Goal: Task Accomplishment & Management: Manage account settings

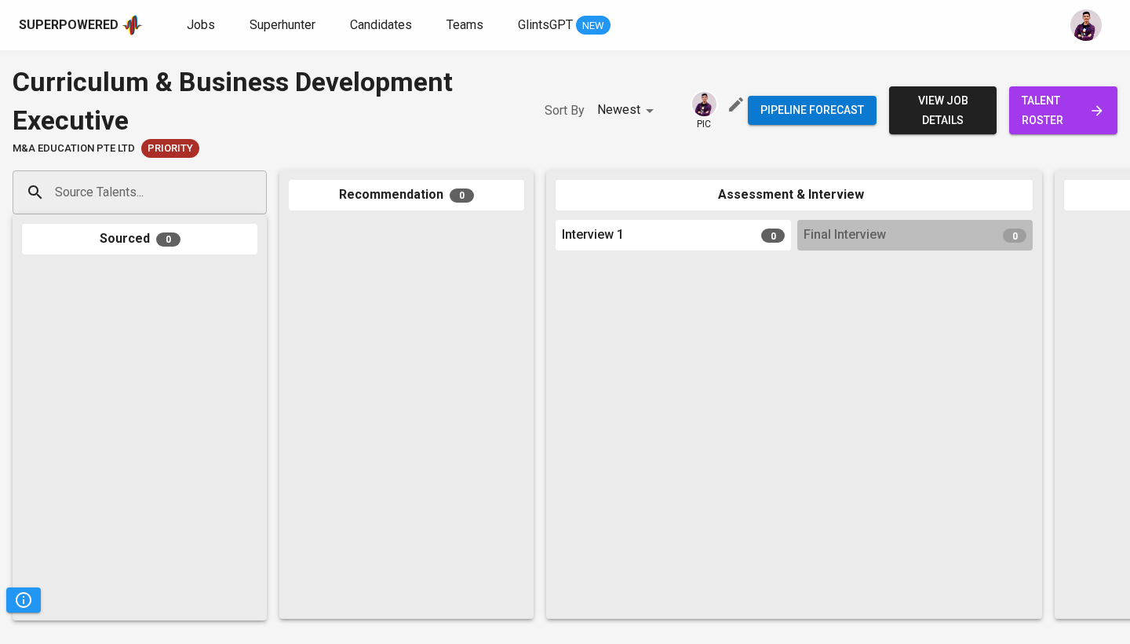
click at [1027, 112] on span "talent roster" at bounding box center [1063, 110] width 83 height 38
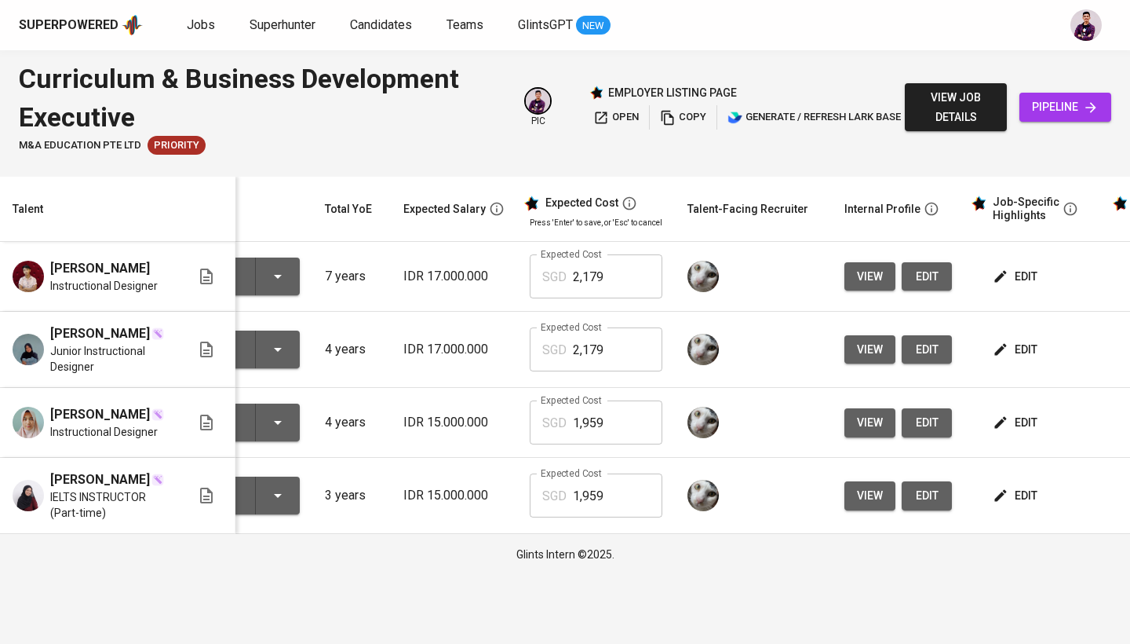
scroll to position [0, 157]
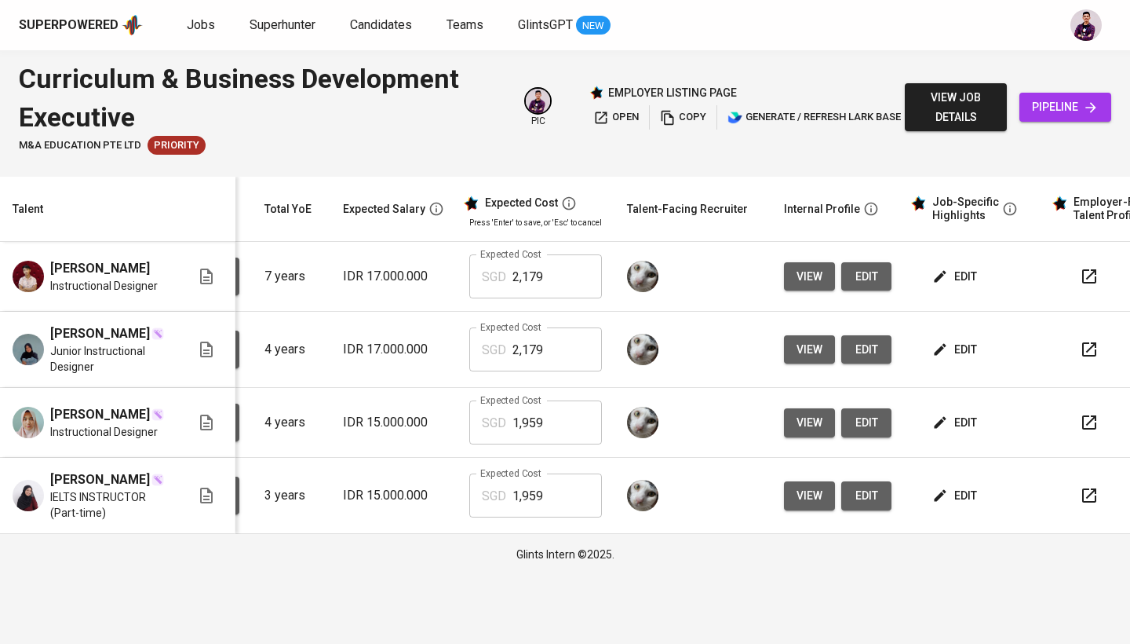
click at [958, 274] on span "edit" at bounding box center [957, 277] width 42 height 20
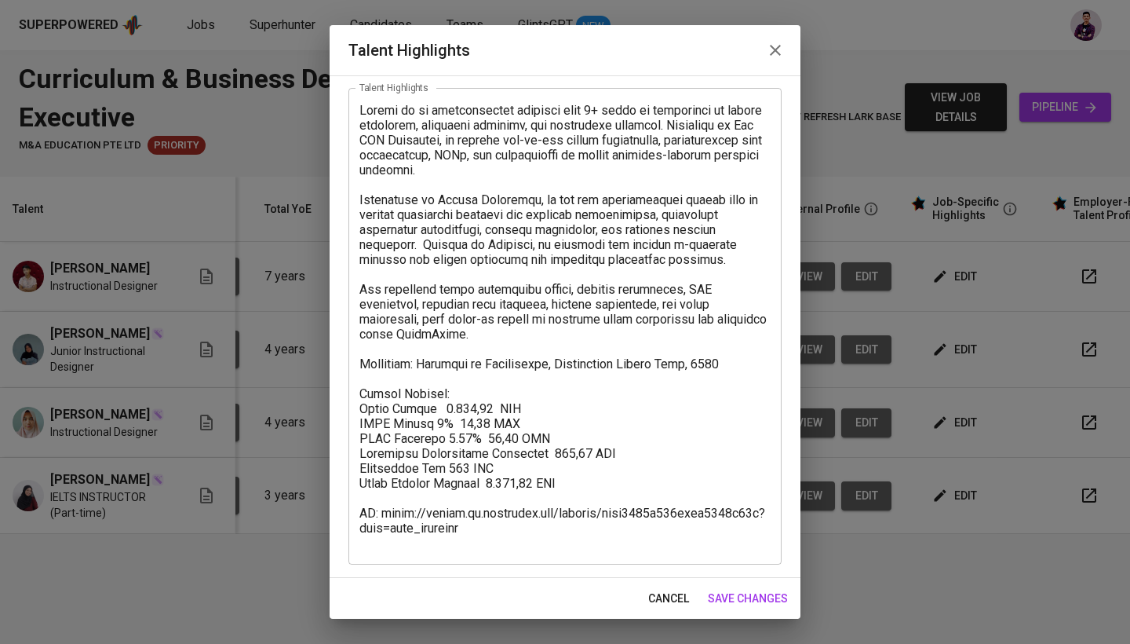
scroll to position [76, 0]
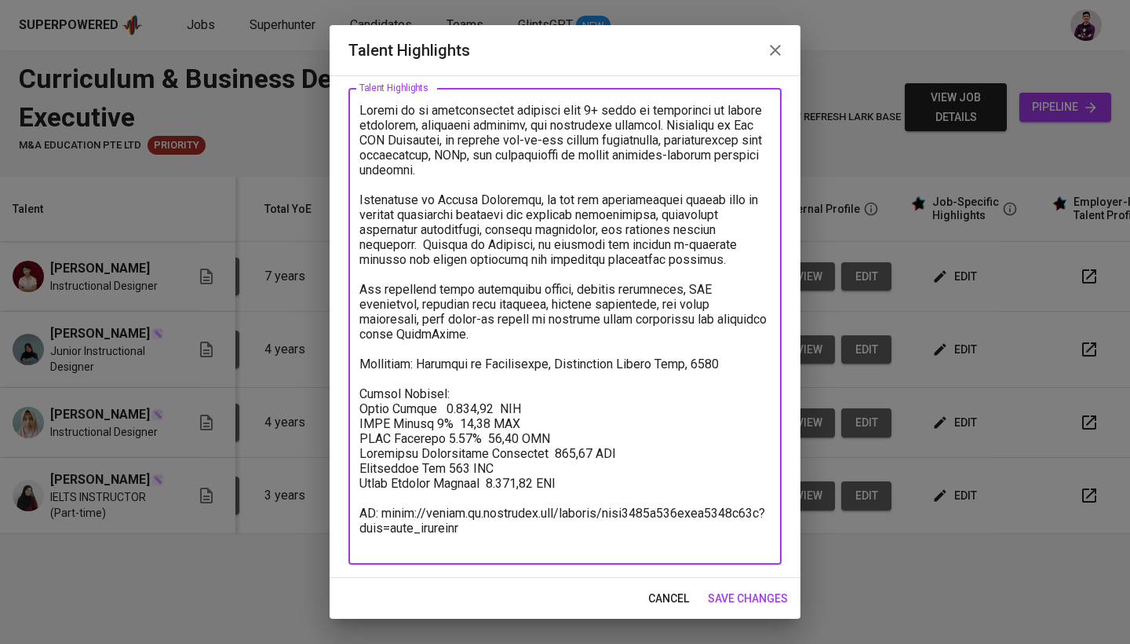
drag, startPoint x: 477, startPoint y: 538, endPoint x: 354, endPoint y: 527, distance: 123.7
click at [354, 527] on div "x Talent Highlights" at bounding box center [564, 326] width 433 height 476
click at [716, 424] on textarea at bounding box center [564, 326] width 411 height 447
click at [364, 392] on textarea at bounding box center [564, 326] width 411 height 447
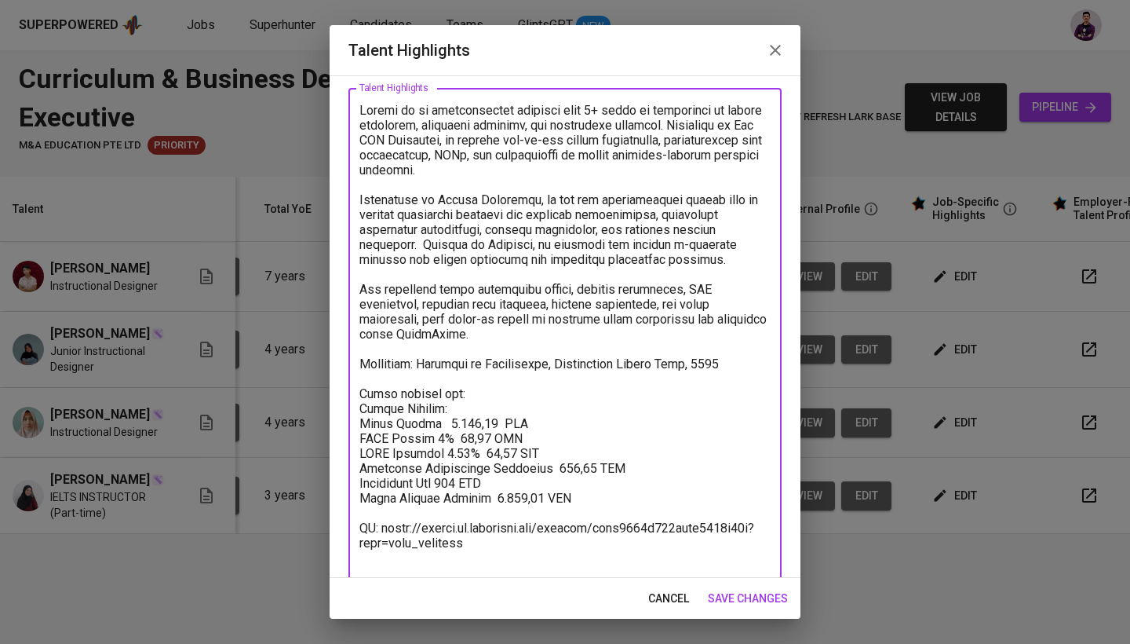
drag, startPoint x: 560, startPoint y: 494, endPoint x: 483, endPoint y: 496, distance: 76.1
click at [483, 496] on textarea at bounding box center [564, 334] width 411 height 462
click at [528, 399] on textarea at bounding box center [564, 334] width 411 height 462
paste textarea "2.179,68 SGD"
drag, startPoint x: 466, startPoint y: 410, endPoint x: 350, endPoint y: 413, distance: 116.2
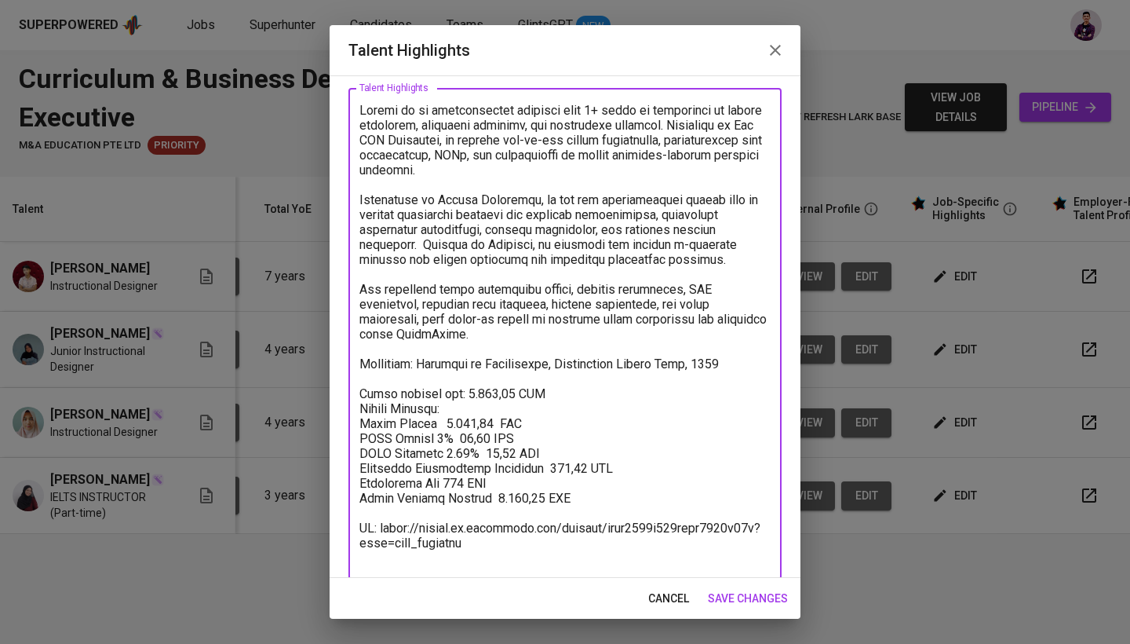
click at [350, 413] on div "x Talent Highlights" at bounding box center [564, 333] width 433 height 491
drag, startPoint x: 440, startPoint y: 425, endPoint x: 348, endPoint y: 425, distance: 91.0
click at [348, 425] on div "x Talent Highlights" at bounding box center [564, 333] width 433 height 491
drag, startPoint x: 454, startPoint y: 444, endPoint x: 431, endPoint y: 444, distance: 23.5
click at [431, 444] on textarea at bounding box center [564, 334] width 411 height 462
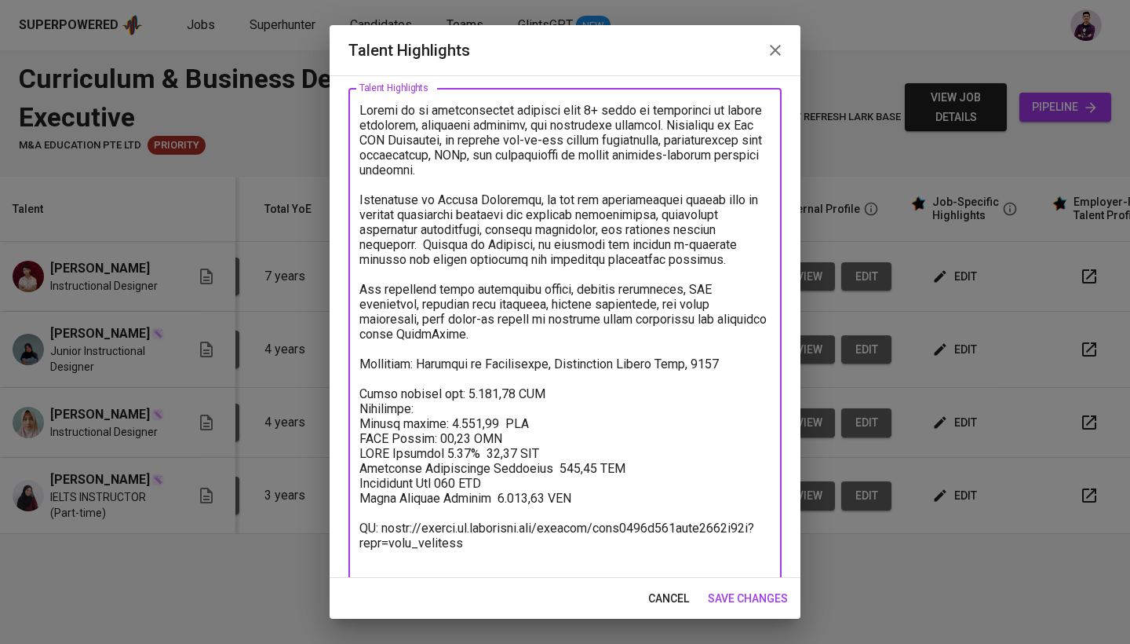
drag, startPoint x: 494, startPoint y: 447, endPoint x: 454, endPoint y: 445, distance: 40.8
click at [454, 445] on textarea at bounding box center [564, 334] width 411 height 462
click at [541, 468] on textarea at bounding box center [564, 334] width 411 height 462
click at [456, 482] on textarea at bounding box center [564, 334] width 411 height 462
click at [509, 494] on textarea at bounding box center [564, 334] width 411 height 462
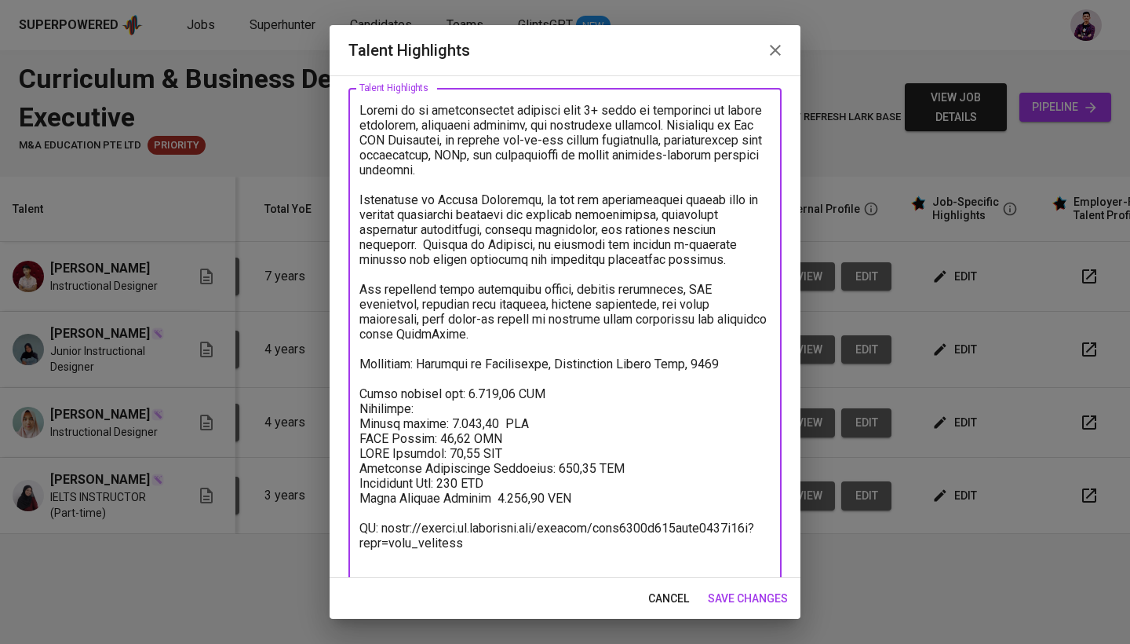
click at [509, 494] on textarea at bounding box center [564, 334] width 411 height 462
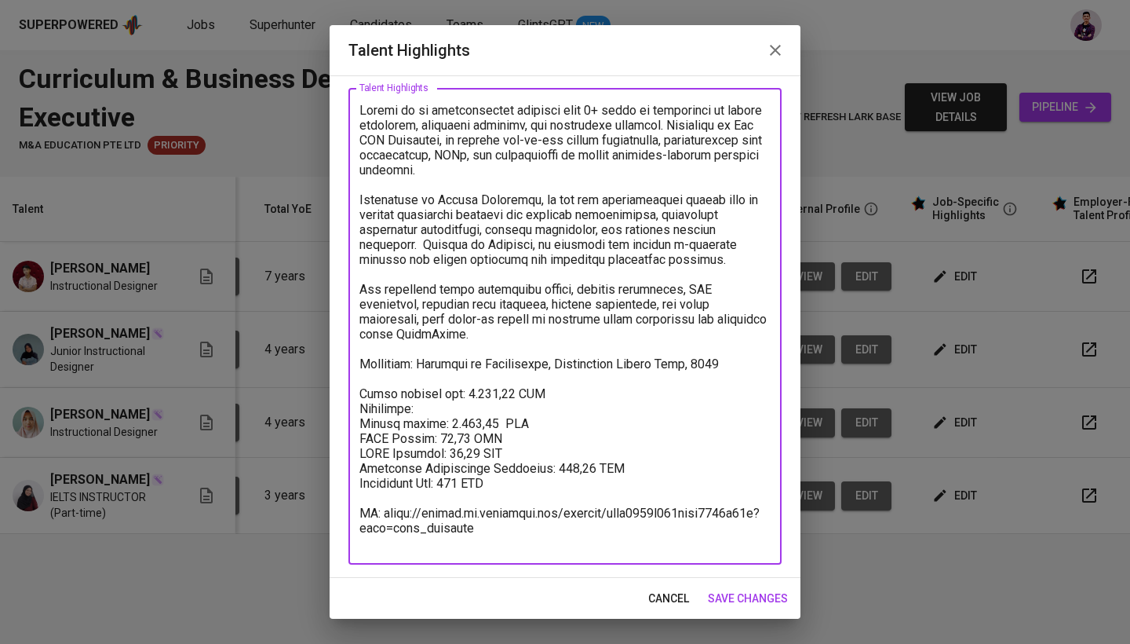
drag, startPoint x: 503, startPoint y: 545, endPoint x: 347, endPoint y: 497, distance: 163.6
click at [347, 497] on div "Enhance the Talent's profile by adding highlights relevant to this job - accomp…" at bounding box center [565, 326] width 471 height 502
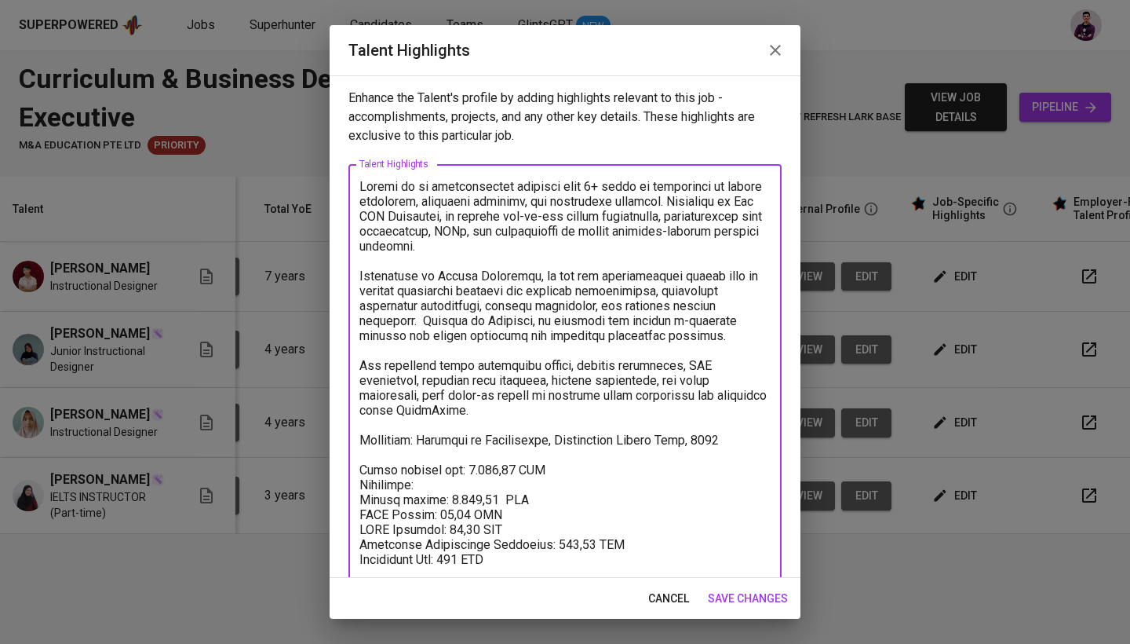
scroll to position [0, 0]
type textarea "Farras is an instructional designer with 5+ years of experience in higher educa…"
click at [754, 590] on span "save changes" at bounding box center [748, 599] width 80 height 20
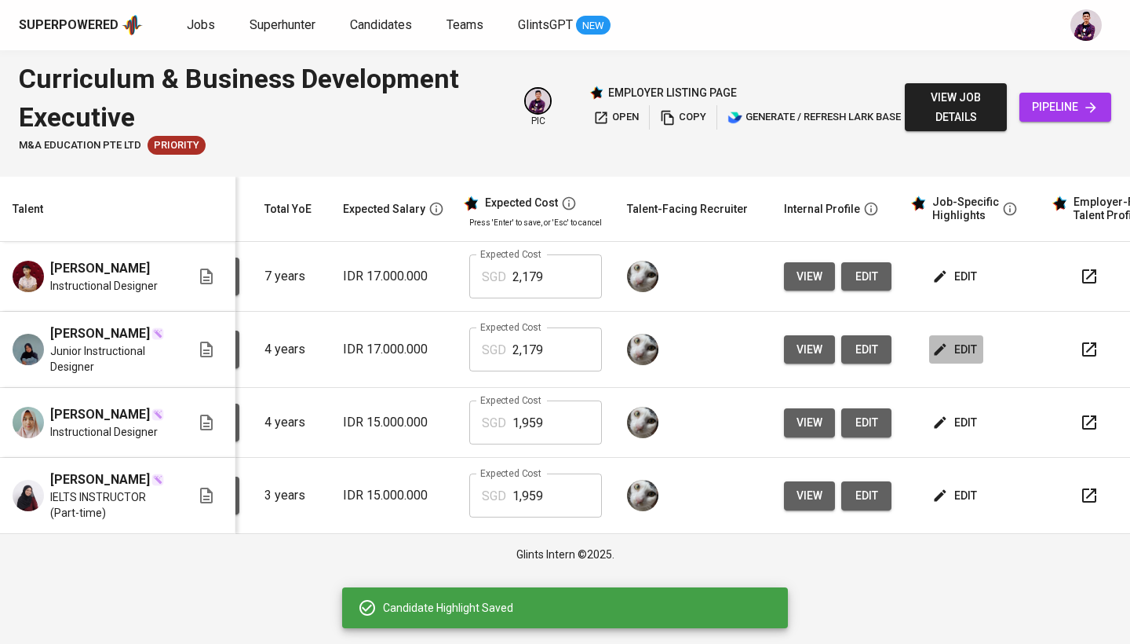
click at [965, 359] on span "edit" at bounding box center [957, 350] width 42 height 20
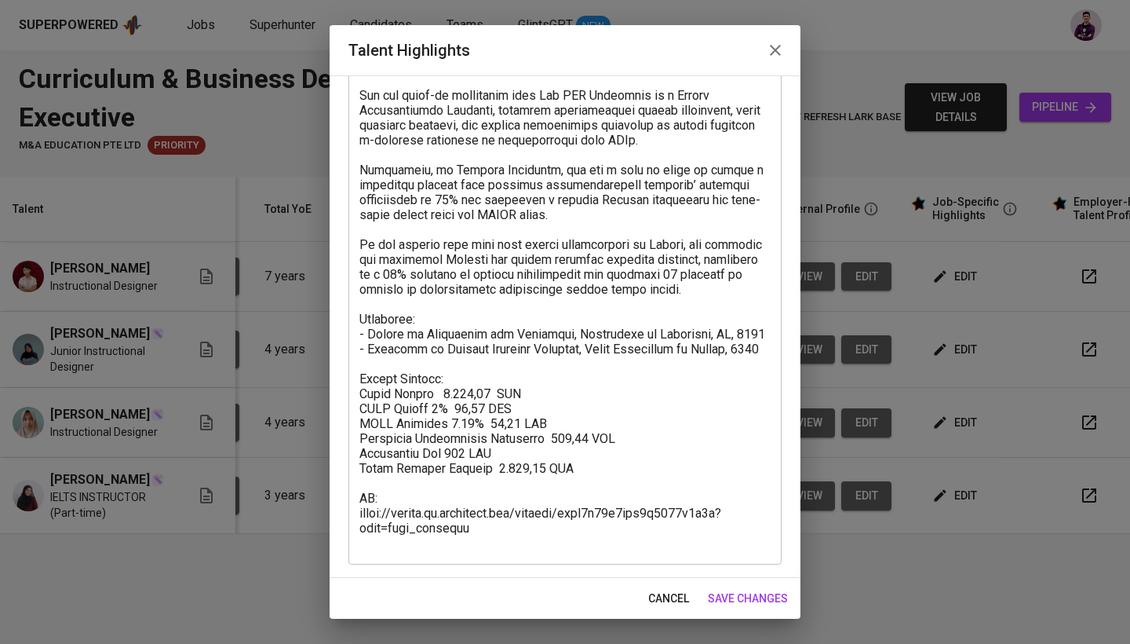
scroll to position [166, 0]
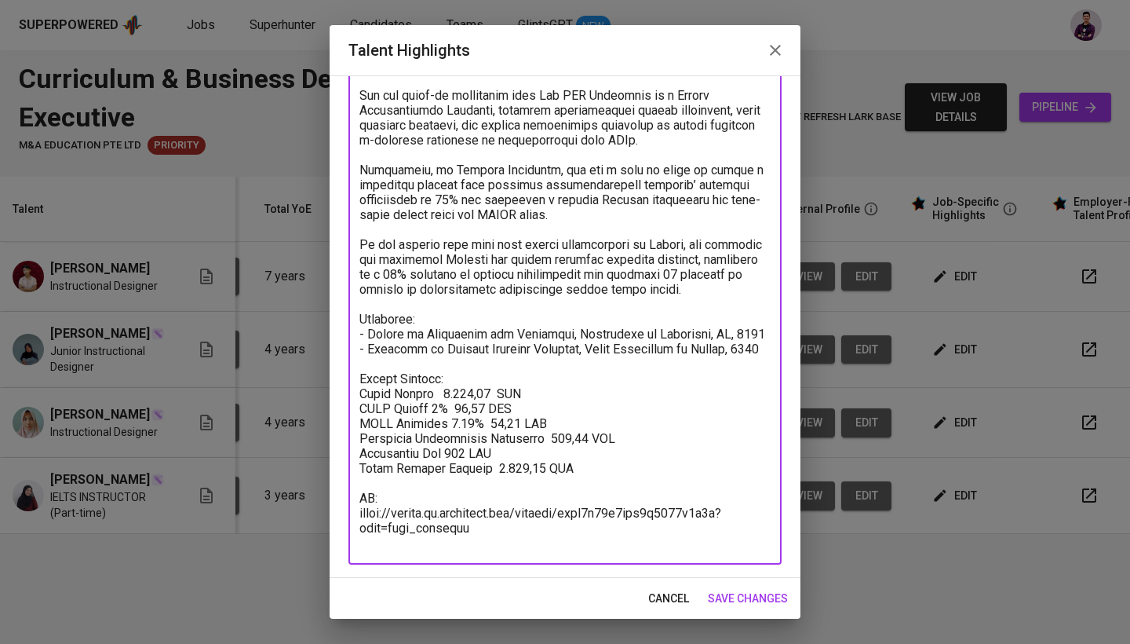
drag, startPoint x: 475, startPoint y: 539, endPoint x: 352, endPoint y: 527, distance: 123.8
click at [352, 527] on div "x Talent Highlights" at bounding box center [564, 281] width 433 height 566
click at [479, 545] on textarea at bounding box center [564, 281] width 411 height 537
drag, startPoint x: 479, startPoint y: 545, endPoint x: 359, endPoint y: 510, distance: 125.0
click at [359, 510] on div "x Talent Highlights" at bounding box center [564, 281] width 433 height 566
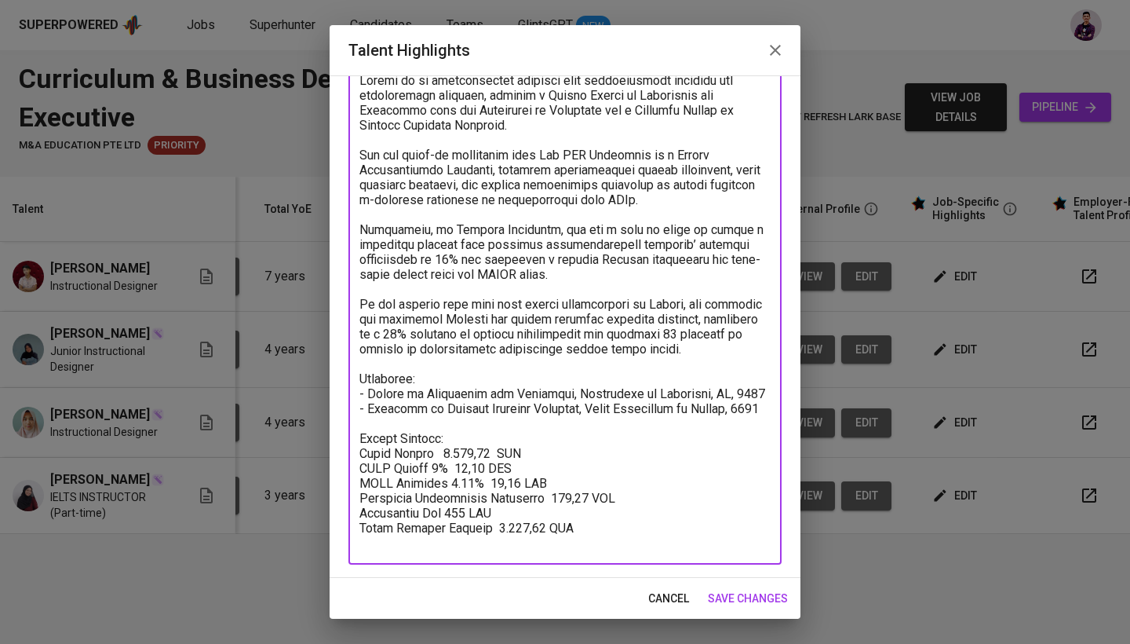
scroll to position [106, 0]
type textarea "Loremi do si ametconsectet adipisci elit seddoeiusmodt incididu utl etdoloremag…"
click at [745, 604] on span "save changes" at bounding box center [748, 599] width 80 height 20
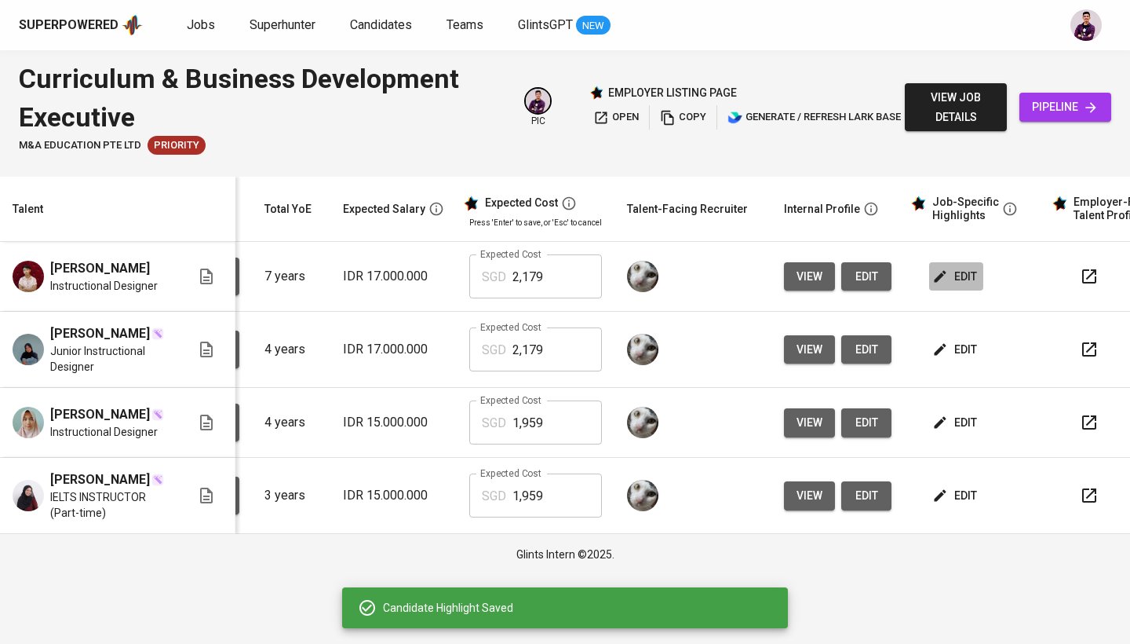
click at [945, 272] on span "edit" at bounding box center [957, 277] width 42 height 20
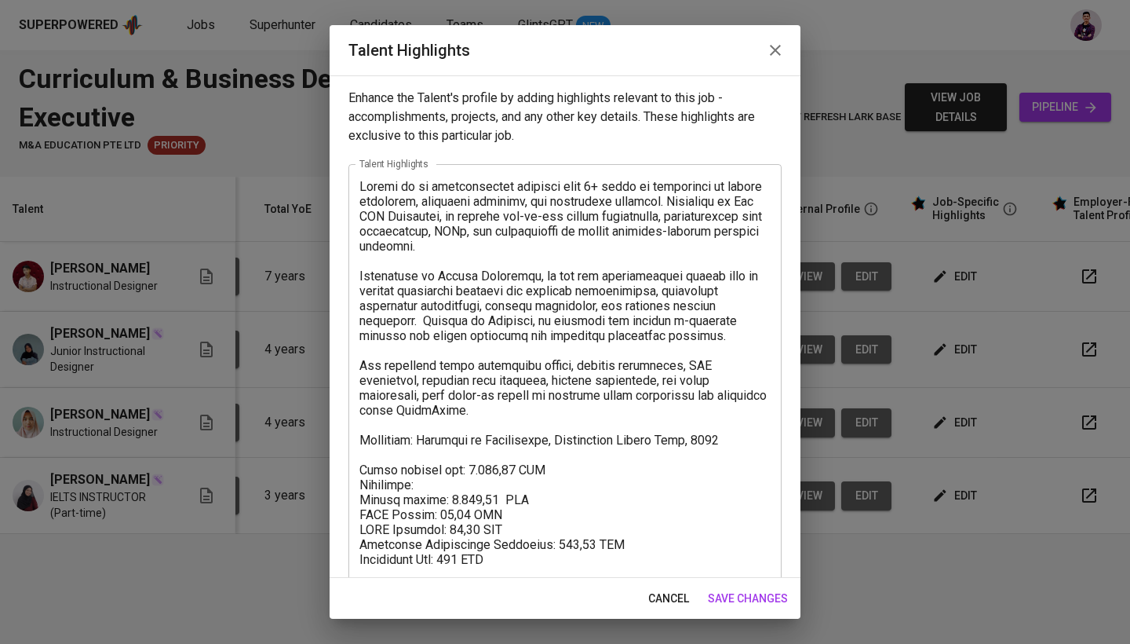
drag, startPoint x: 524, startPoint y: 567, endPoint x: 356, endPoint y: 469, distance: 194.1
click at [356, 469] on div "x Talent Highlights" at bounding box center [564, 372] width 433 height 417
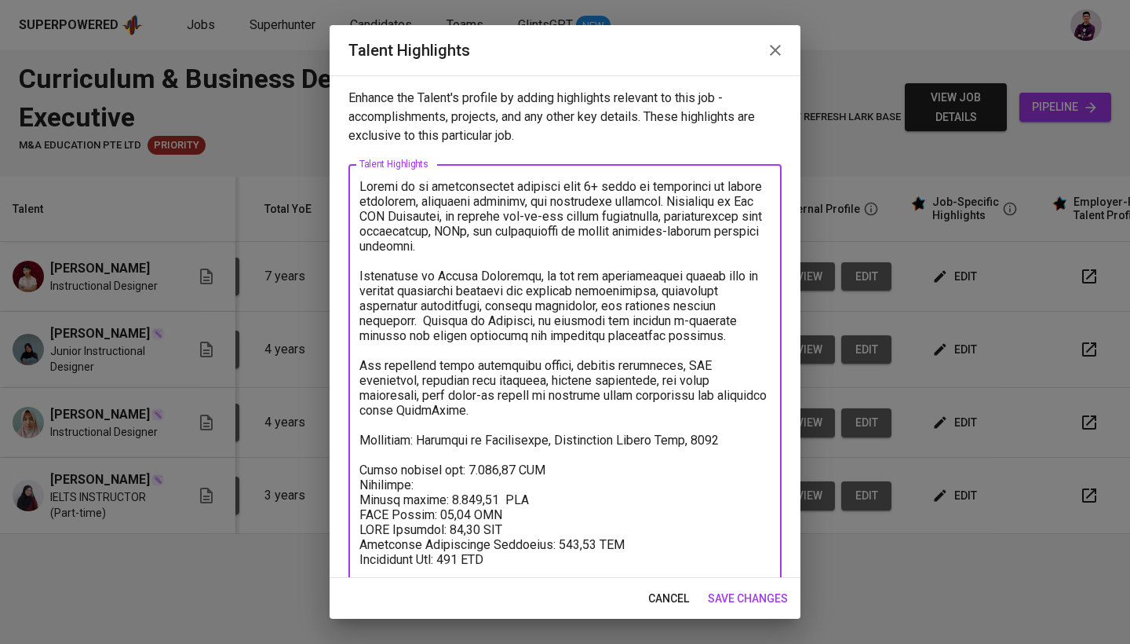
click at [429, 509] on textarea at bounding box center [564, 373] width 411 height 388
drag, startPoint x: 510, startPoint y: 556, endPoint x: 356, endPoint y: 469, distance: 177.1
click at [356, 469] on div "x Talent Highlights" at bounding box center [564, 372] width 433 height 417
click at [776, 43] on icon "button" at bounding box center [775, 50] width 19 height 19
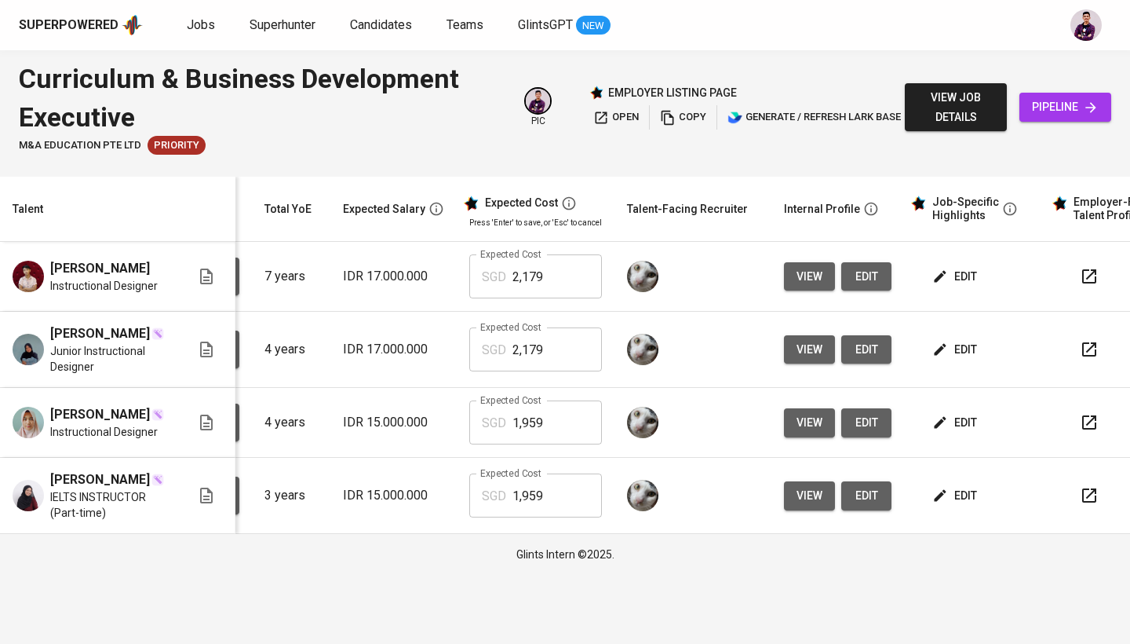
click at [969, 359] on span "edit" at bounding box center [957, 350] width 42 height 20
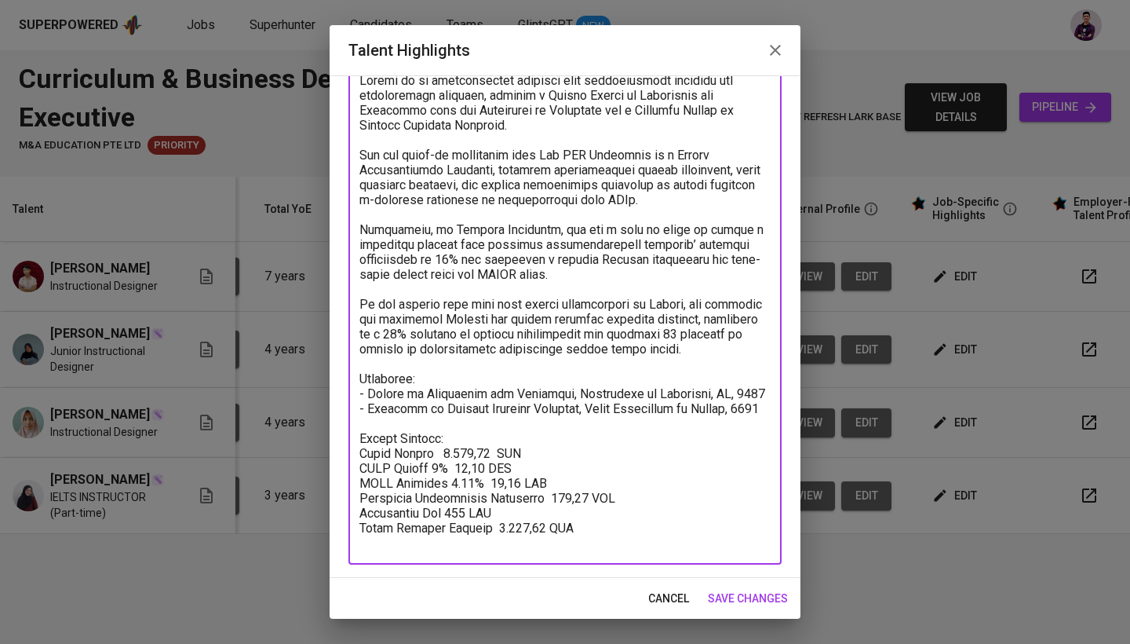
drag, startPoint x: 571, startPoint y: 541, endPoint x: 352, endPoint y: 450, distance: 237.1
click at [352, 450] on div "x Talent Highlights" at bounding box center [564, 311] width 433 height 506
paste textarea "Total monthly fee: 2.179,68 SGD Breakdown: Talent salary: 1.566,57 SGD BPJS Hea…"
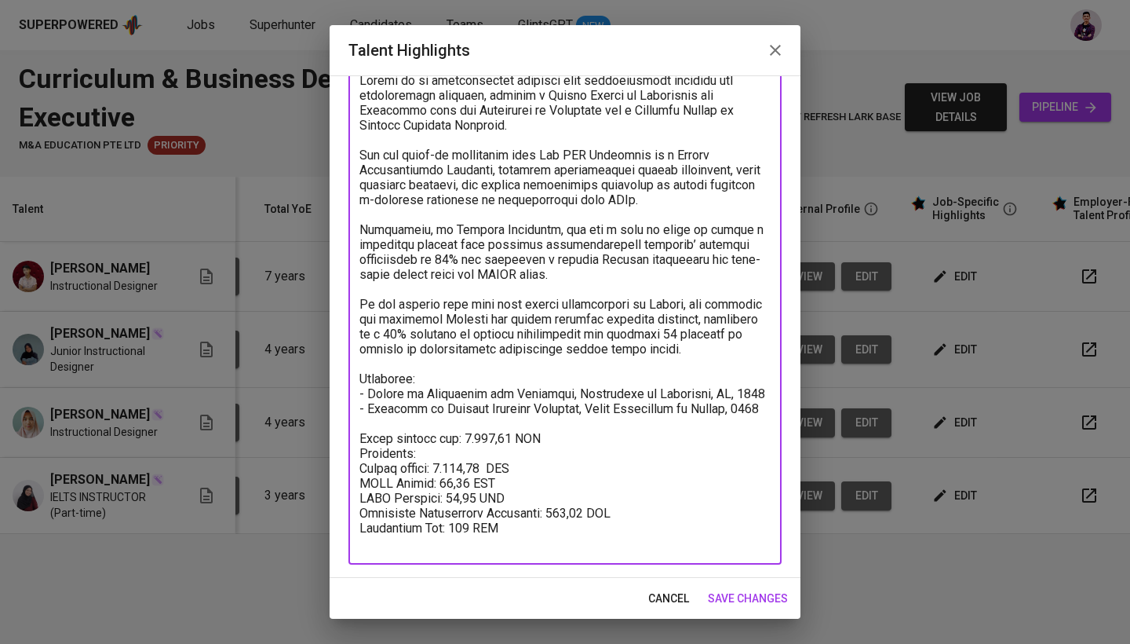
type textarea "Loremi do si ametconsectet adipisci elit seddoeiusmodt incididu utl etdoloremag…"
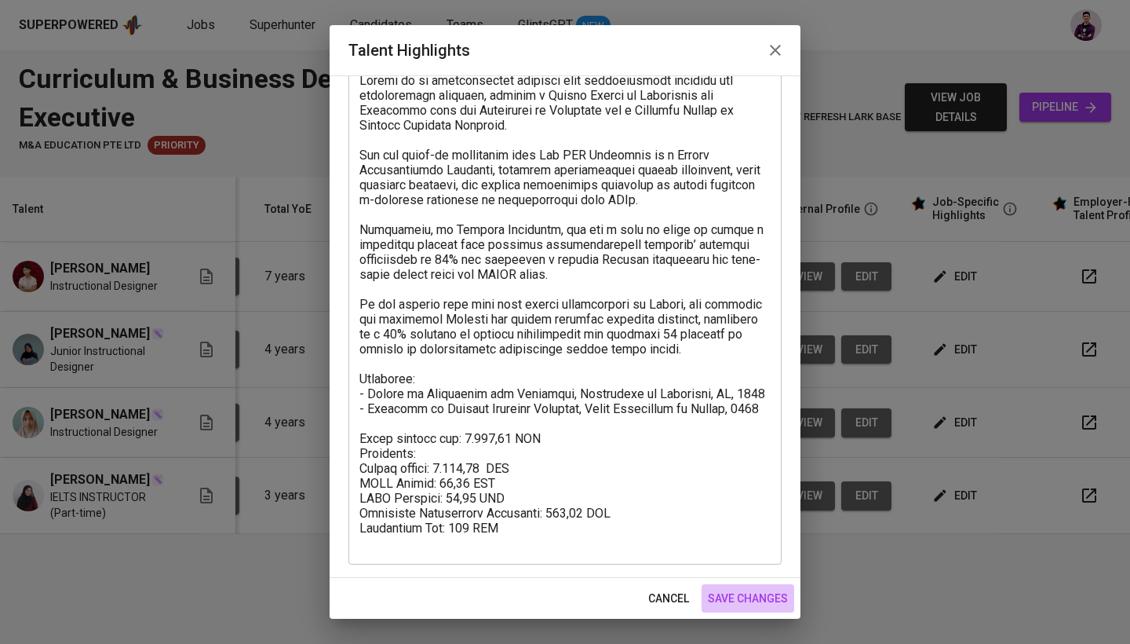
click at [750, 591] on span "save changes" at bounding box center [748, 599] width 80 height 20
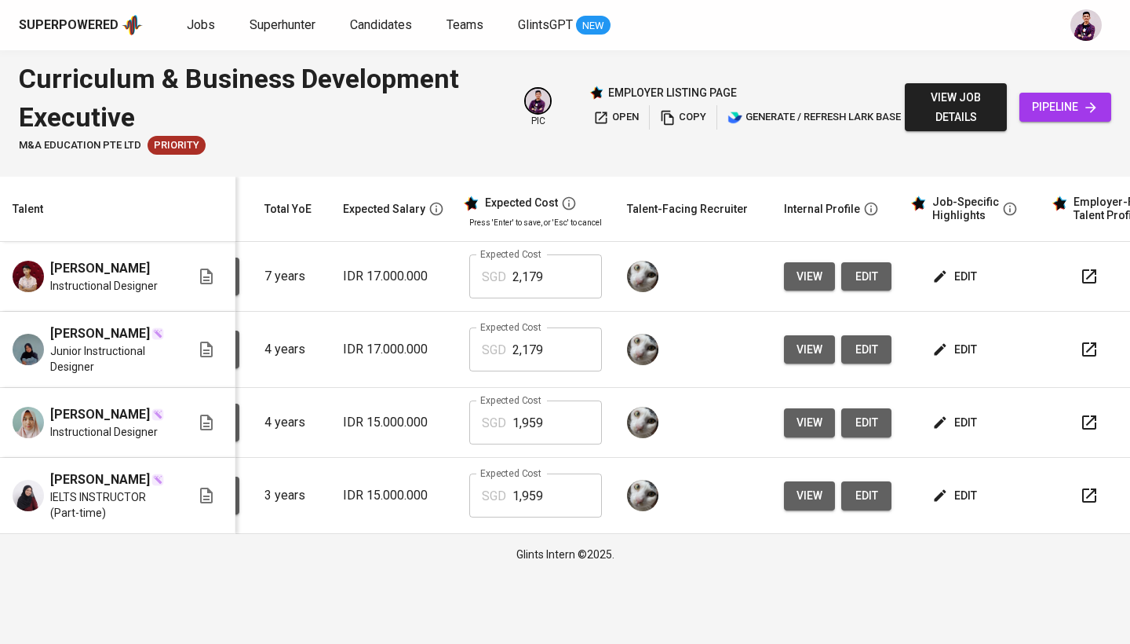
click at [961, 432] on span "edit" at bounding box center [957, 423] width 42 height 20
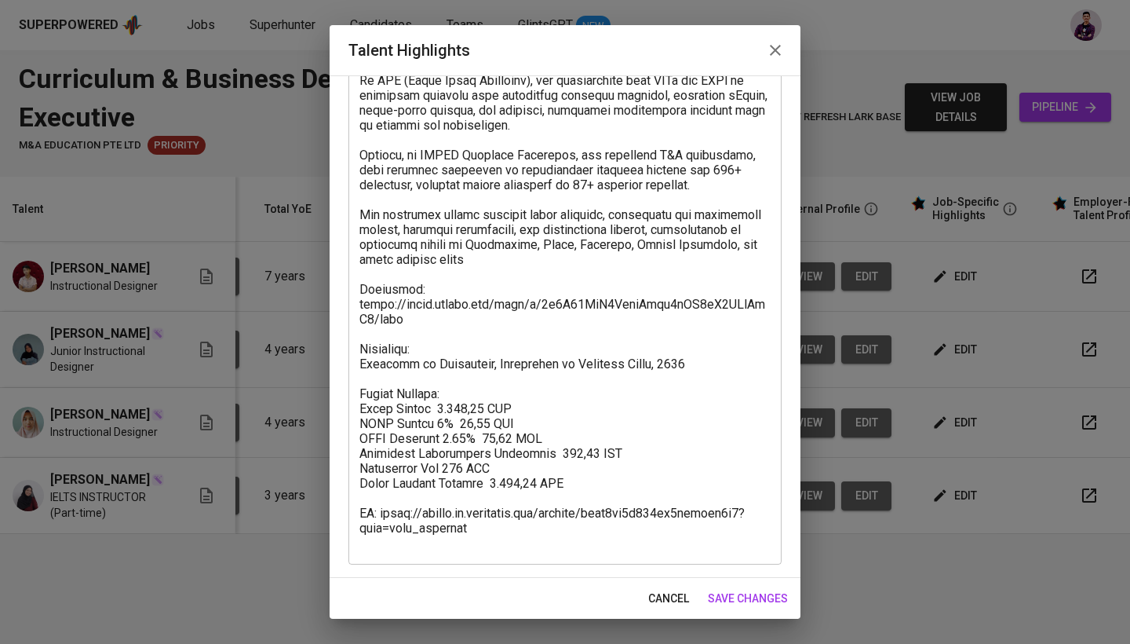
scroll to position [195, 0]
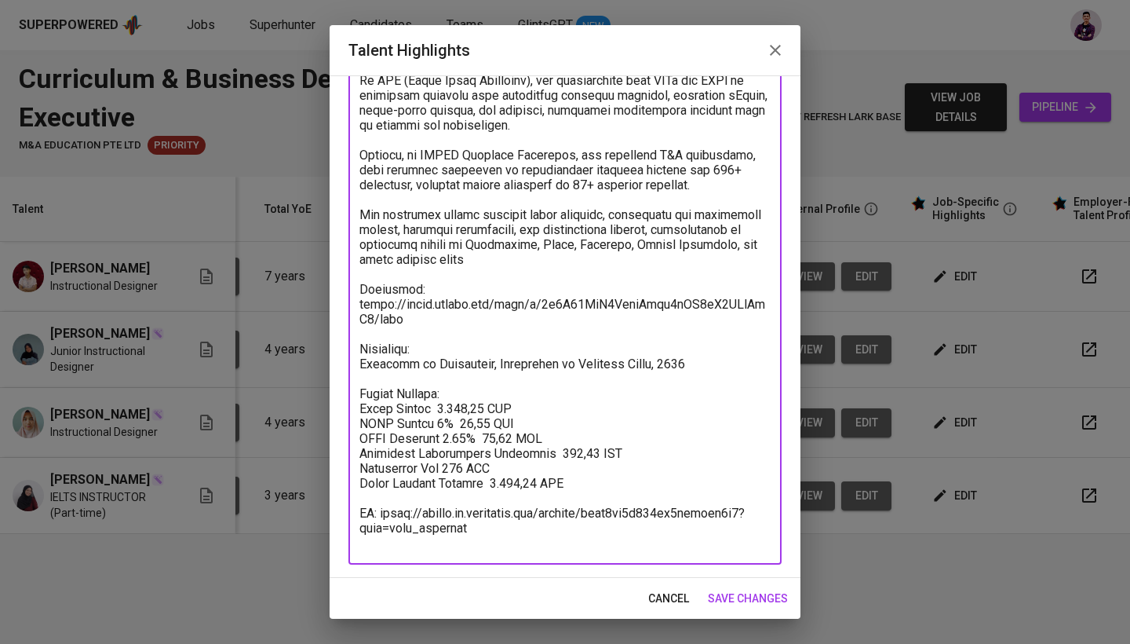
drag, startPoint x: 454, startPoint y: 389, endPoint x: 350, endPoint y: 401, distance: 105.0
click at [350, 401] on div "x Talent Highlights" at bounding box center [564, 267] width 433 height 596
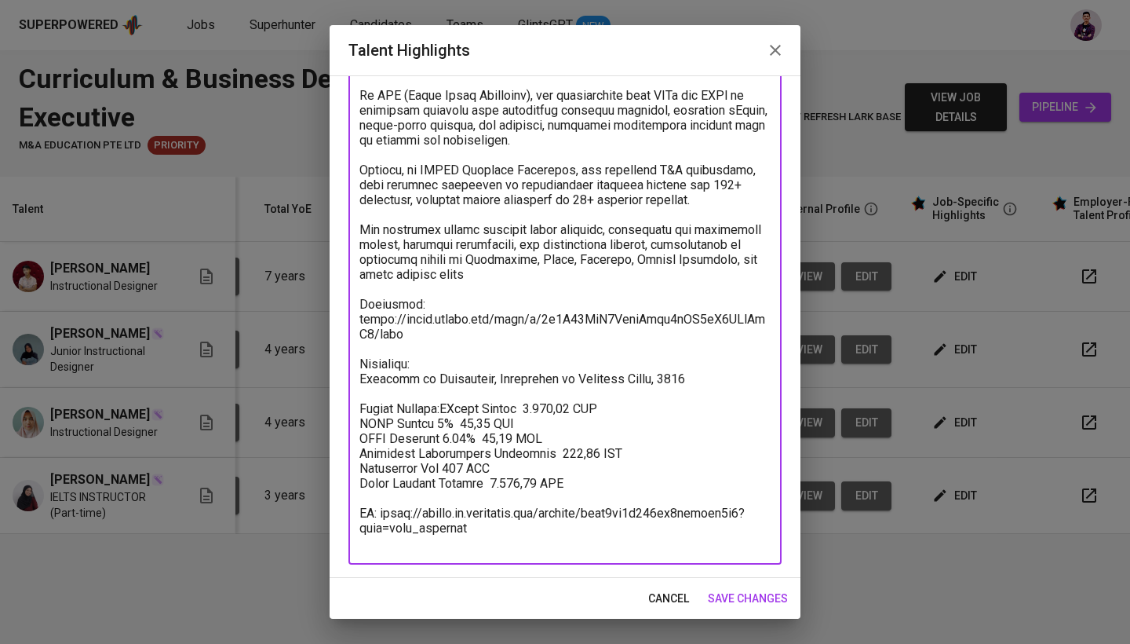
scroll to position [181, 0]
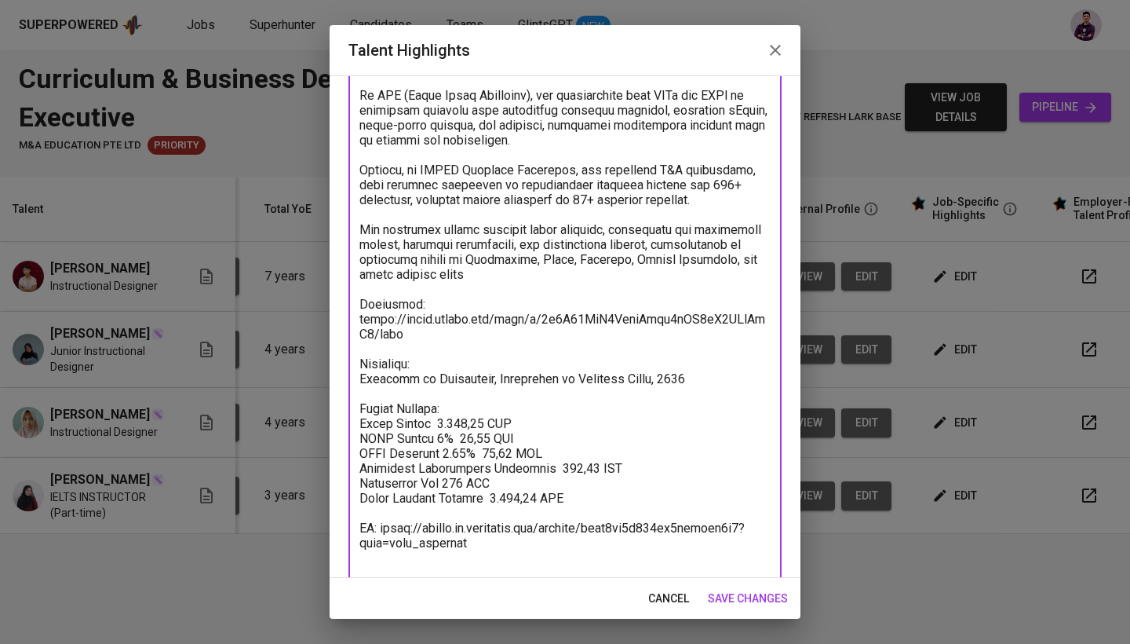
drag, startPoint x: 443, startPoint y: 406, endPoint x: 359, endPoint y: 408, distance: 83.2
click at [359, 408] on textarea at bounding box center [564, 281] width 411 height 567
drag, startPoint x: 561, startPoint y: 498, endPoint x: 485, endPoint y: 495, distance: 76.2
click at [484, 495] on textarea at bounding box center [564, 281] width 411 height 567
click at [359, 403] on textarea at bounding box center [564, 281] width 411 height 567
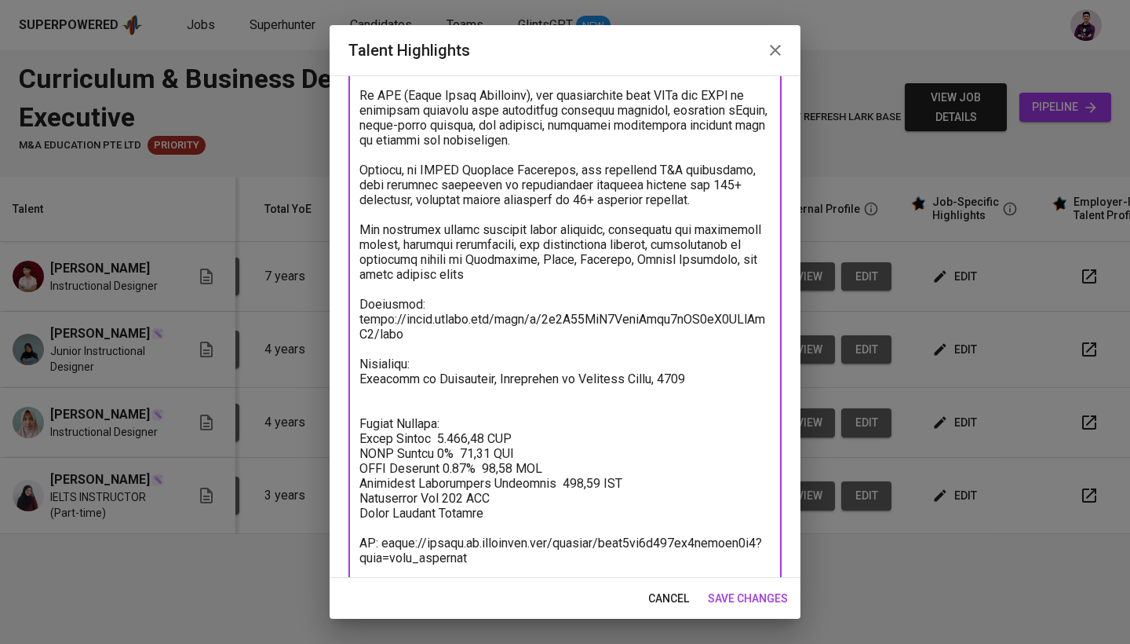
click at [433, 404] on textarea at bounding box center [564, 289] width 411 height 582
paste textarea "1.959,40 SGD"
click at [385, 425] on textarea at bounding box center [564, 289] width 411 height 582
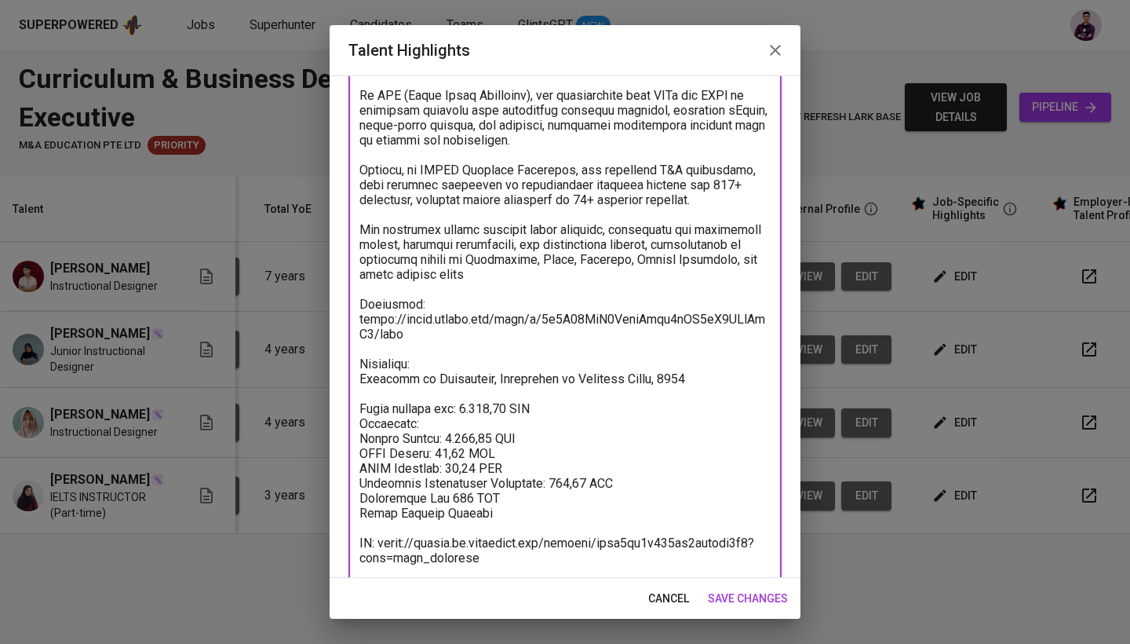
click at [458, 493] on textarea at bounding box center [564, 289] width 411 height 582
drag, startPoint x: 474, startPoint y: 514, endPoint x: 385, endPoint y: 513, distance: 88.7
click at [385, 513] on textarea at bounding box center [564, 289] width 411 height 582
click at [498, 513] on textarea at bounding box center [564, 289] width 411 height 582
drag, startPoint x: 498, startPoint y: 513, endPoint x: 368, endPoint y: 508, distance: 129.6
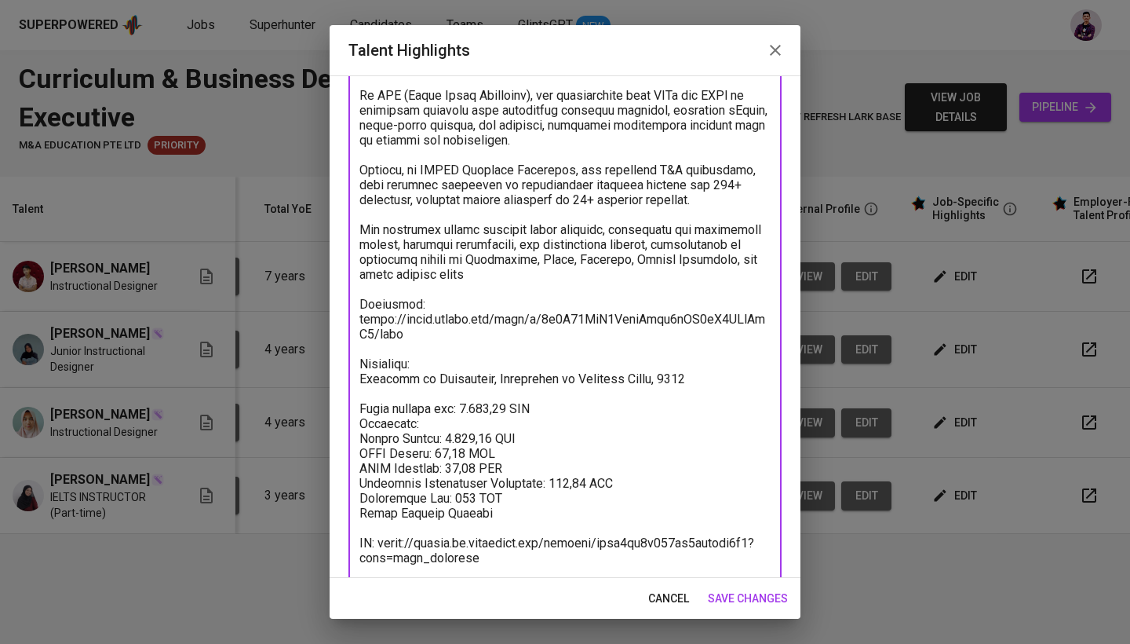
click at [368, 508] on textarea at bounding box center [564, 289] width 411 height 582
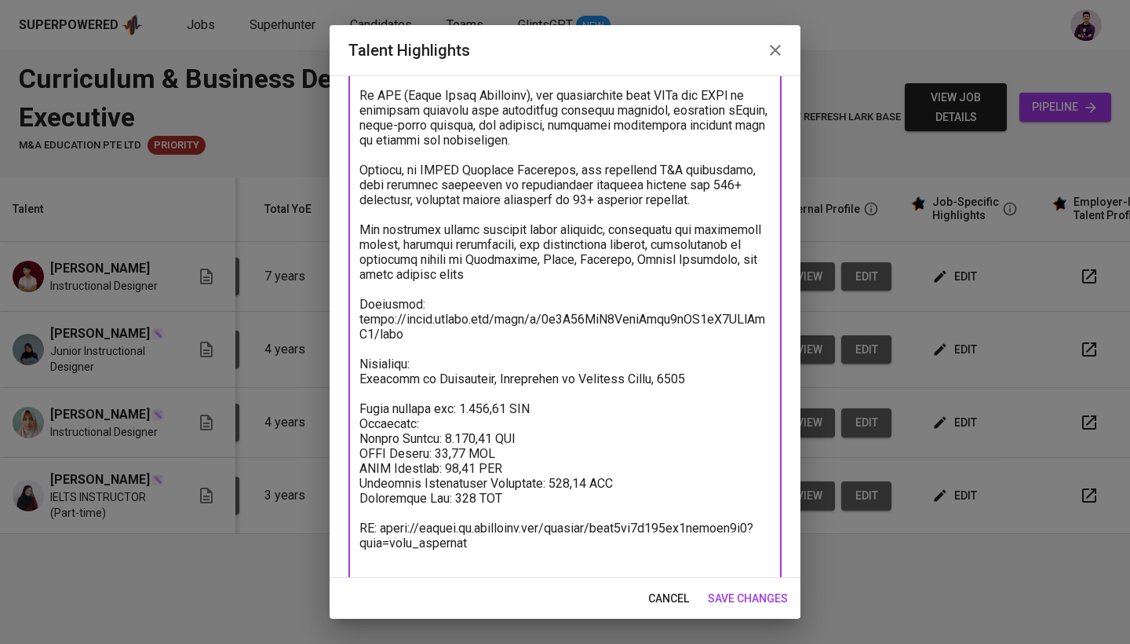
drag, startPoint x: 489, startPoint y: 556, endPoint x: 358, endPoint y: 542, distance: 131.7
click at [358, 542] on div "x Talent Highlights" at bounding box center [564, 282] width 433 height 596
click at [459, 534] on textarea at bounding box center [564, 281] width 411 height 567
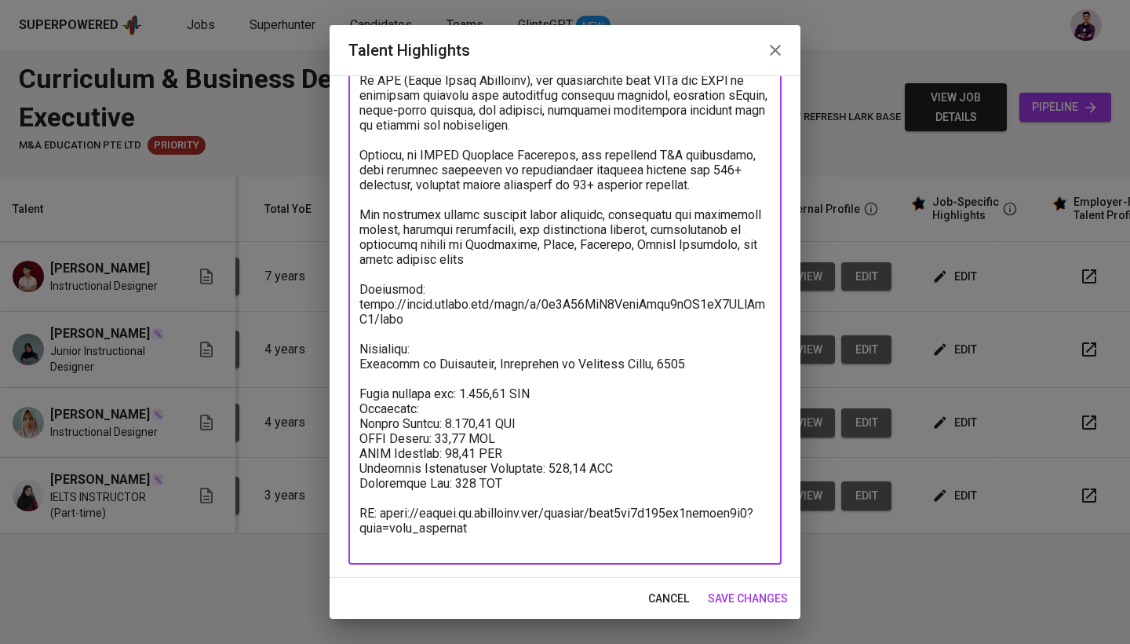
scroll to position [195, 0]
drag, startPoint x: 483, startPoint y: 534, endPoint x: 422, endPoint y: 527, distance: 60.8
click at [422, 527] on textarea at bounding box center [564, 267] width 411 height 567
drag, startPoint x: 475, startPoint y: 548, endPoint x: 350, endPoint y: 511, distance: 130.1
click at [350, 511] on div "x Talent Highlights" at bounding box center [564, 267] width 433 height 596
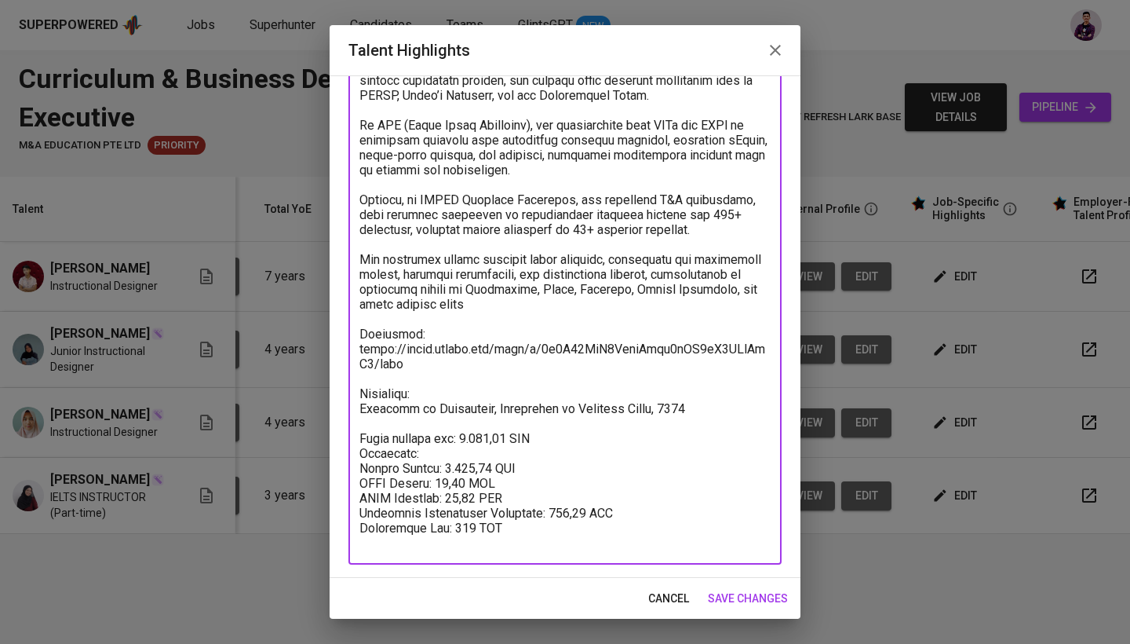
scroll to position [136, 0]
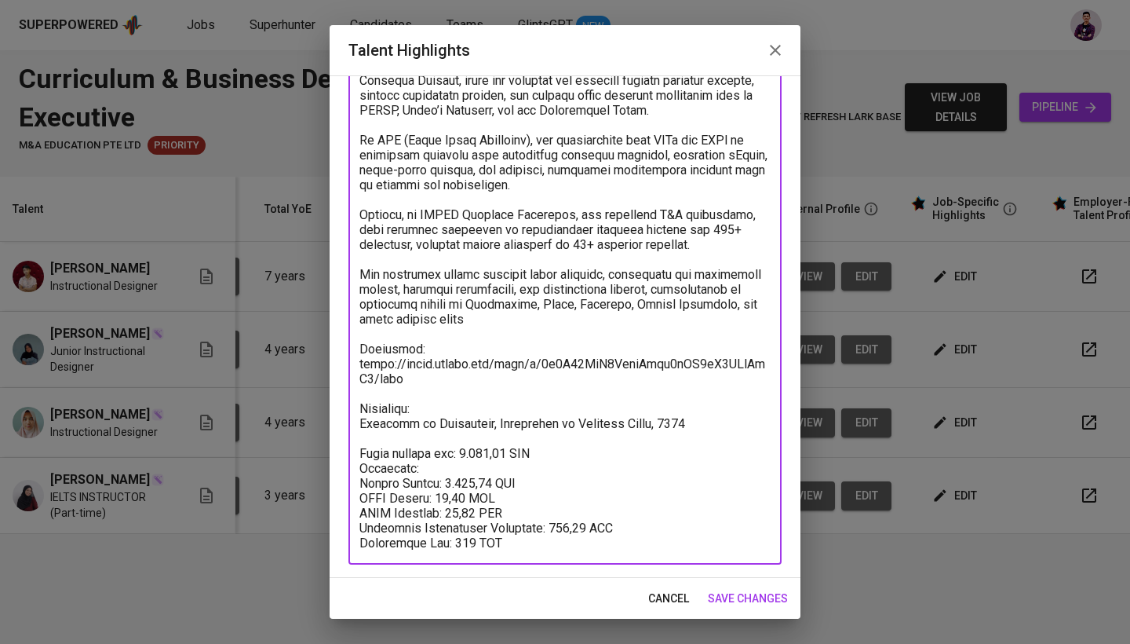
type textarea "Loremips dol sitametcon ad elitseddoeius tempor inc utlabore etdoloremag. Ali e…"
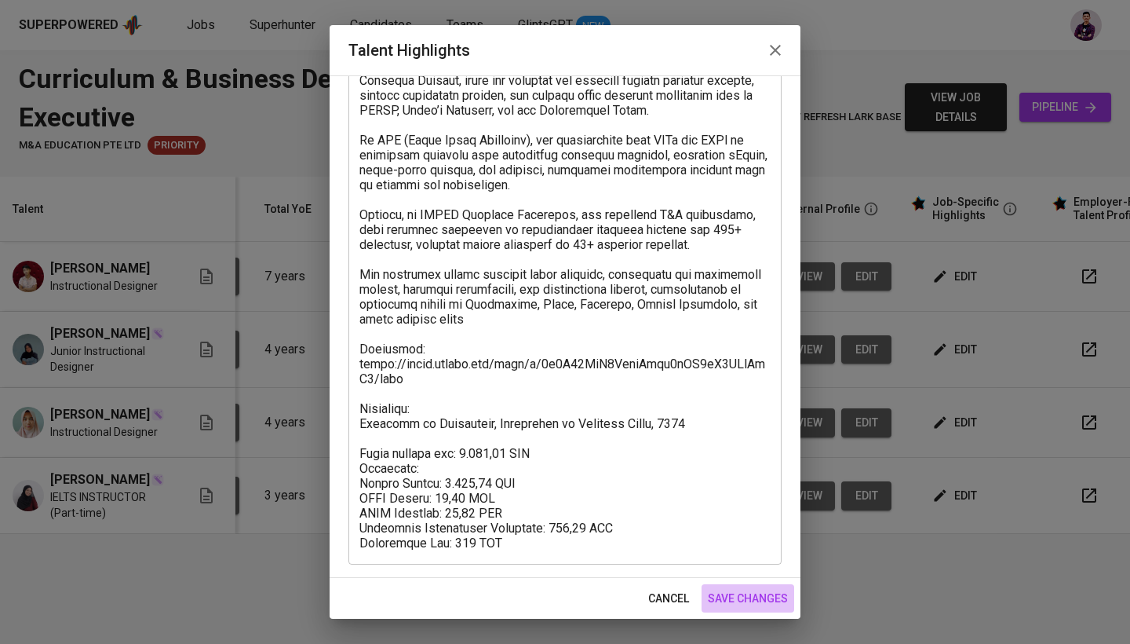
click at [731, 589] on span "save changes" at bounding box center [748, 599] width 80 height 20
click at [738, 600] on span "save changes" at bounding box center [748, 599] width 80 height 20
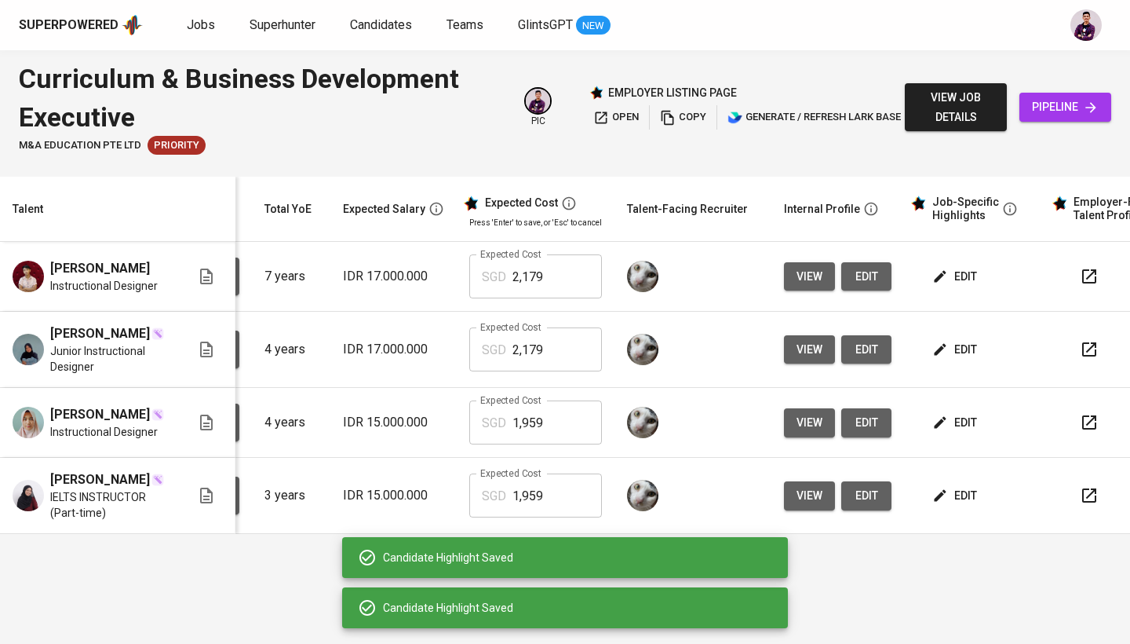
scroll to position [0, 0]
click at [960, 435] on button "edit" at bounding box center [956, 422] width 54 height 29
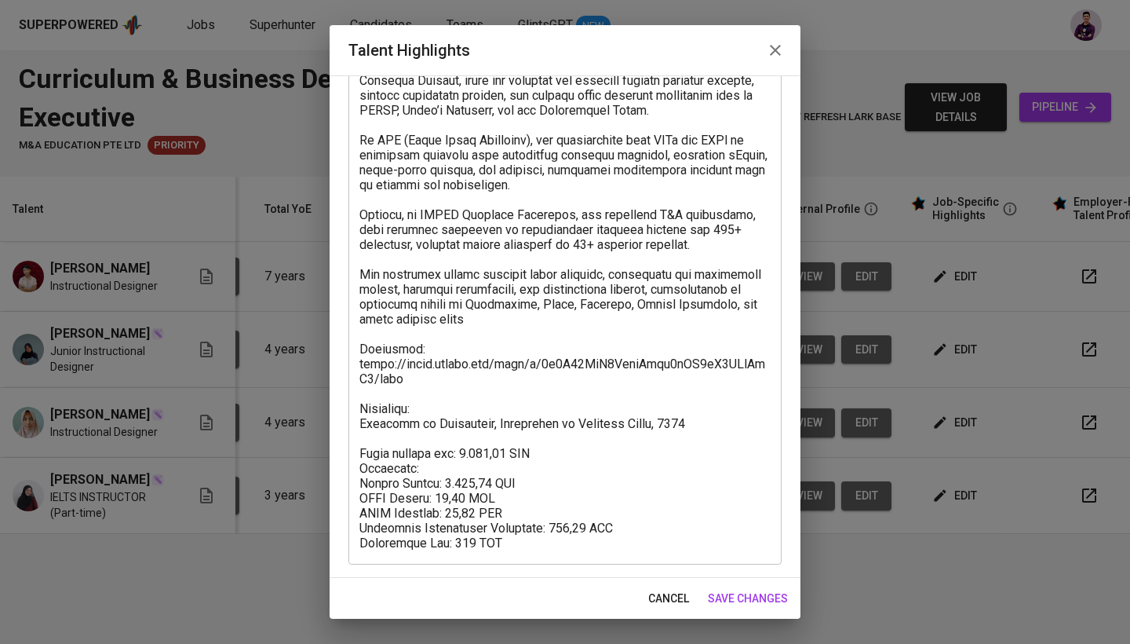
scroll to position [136, 0]
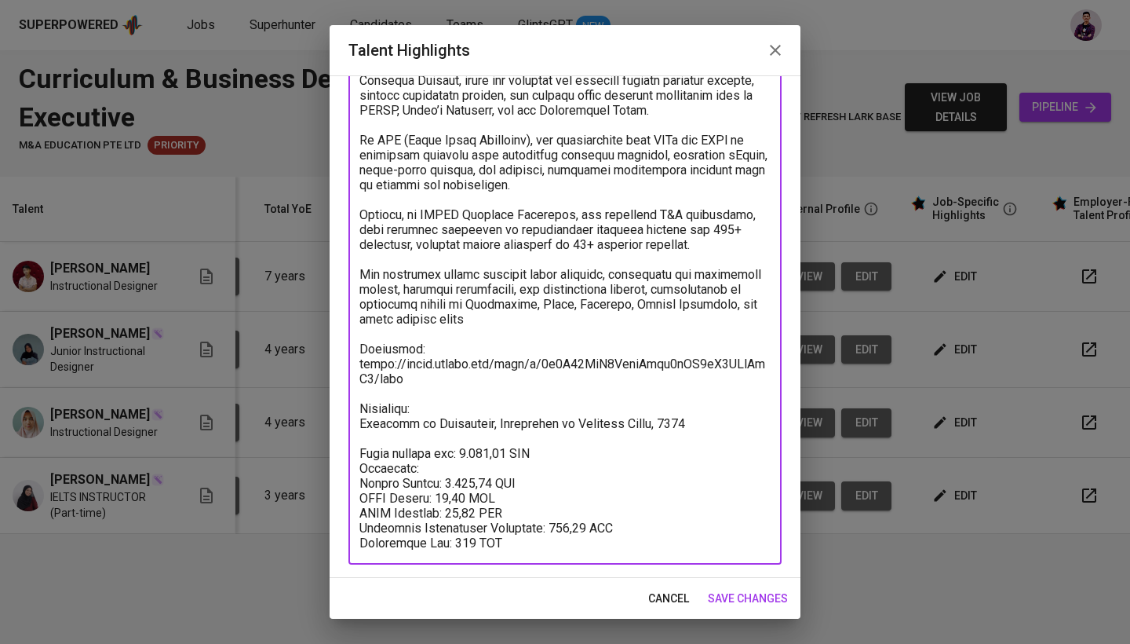
drag, startPoint x: 520, startPoint y: 549, endPoint x: 352, endPoint y: 459, distance: 191.0
click at [352, 459] on div "x Talent Highlights" at bounding box center [564, 296] width 433 height 536
click at [761, 600] on span "save changes" at bounding box center [748, 599] width 80 height 20
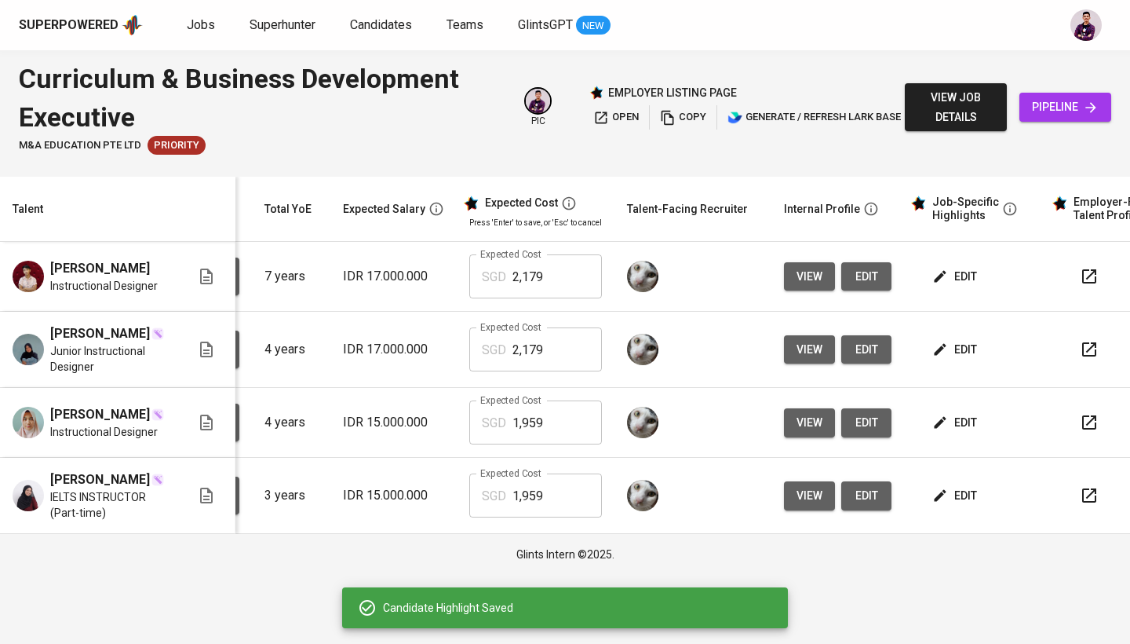
click at [958, 505] on span "edit" at bounding box center [957, 496] width 42 height 20
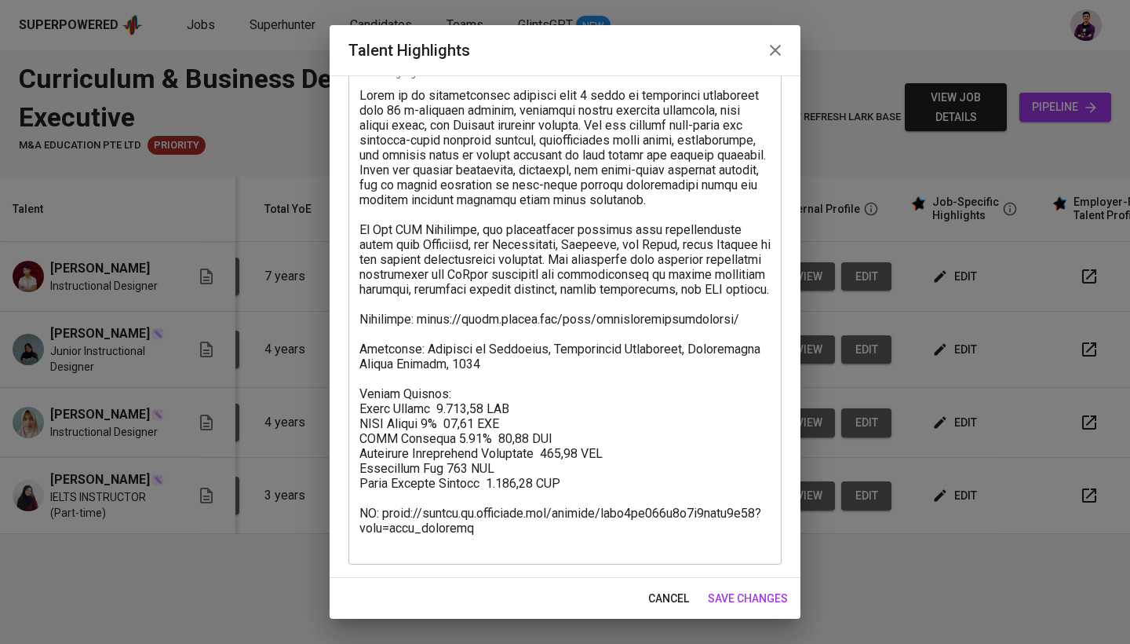
scroll to position [91, 0]
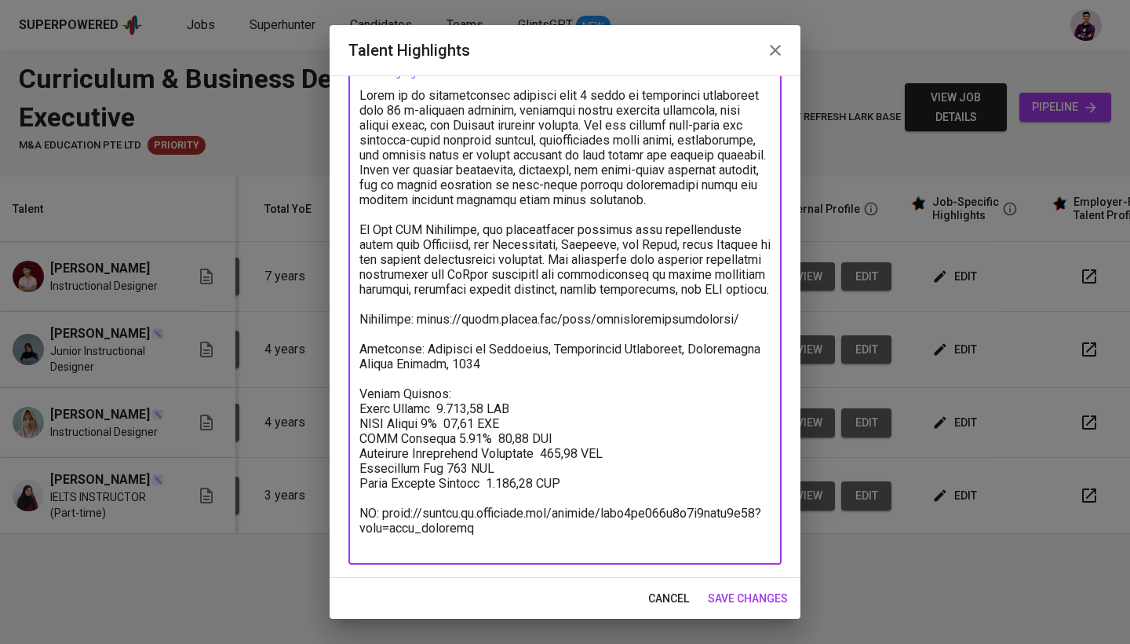
drag, startPoint x: 571, startPoint y: 502, endPoint x: 347, endPoint y: 410, distance: 241.8
click at [347, 410] on div "Enhance the Talent's profile by adding highlights relevant to this job - accomp…" at bounding box center [565, 326] width 471 height 502
paste textarea "Total monthly fee: 1.959,40 SGD Breakdown: Talent Salary: 1.370,90 SGD BPJS Hea…"
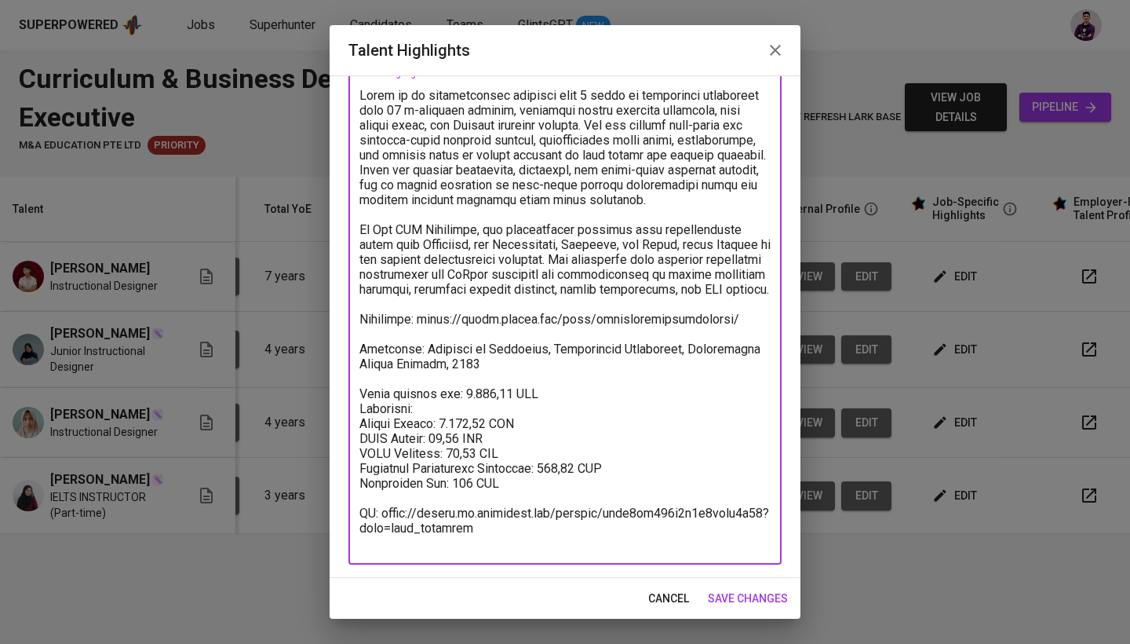
drag, startPoint x: 481, startPoint y: 541, endPoint x: 381, endPoint y: 527, distance: 100.6
click at [381, 527] on textarea at bounding box center [564, 319] width 411 height 462
click at [472, 542] on textarea at bounding box center [564, 319] width 411 height 462
drag, startPoint x: 486, startPoint y: 538, endPoint x: 334, endPoint y: 524, distance: 152.1
click at [334, 524] on div "Enhance the Talent's profile by adding highlights relevant to this job - accomp…" at bounding box center [565, 326] width 471 height 502
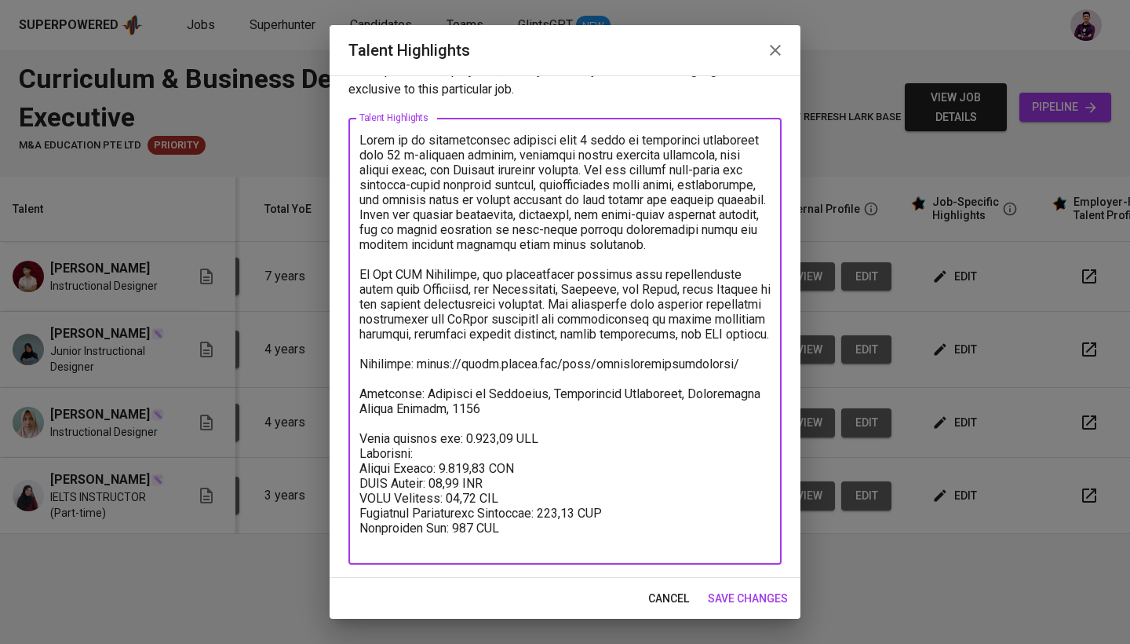
scroll to position [46, 0]
type textarea "Hanin is an instructional designer with 3 years of experience developing over 1…"
click at [751, 593] on span "save changes" at bounding box center [748, 599] width 80 height 20
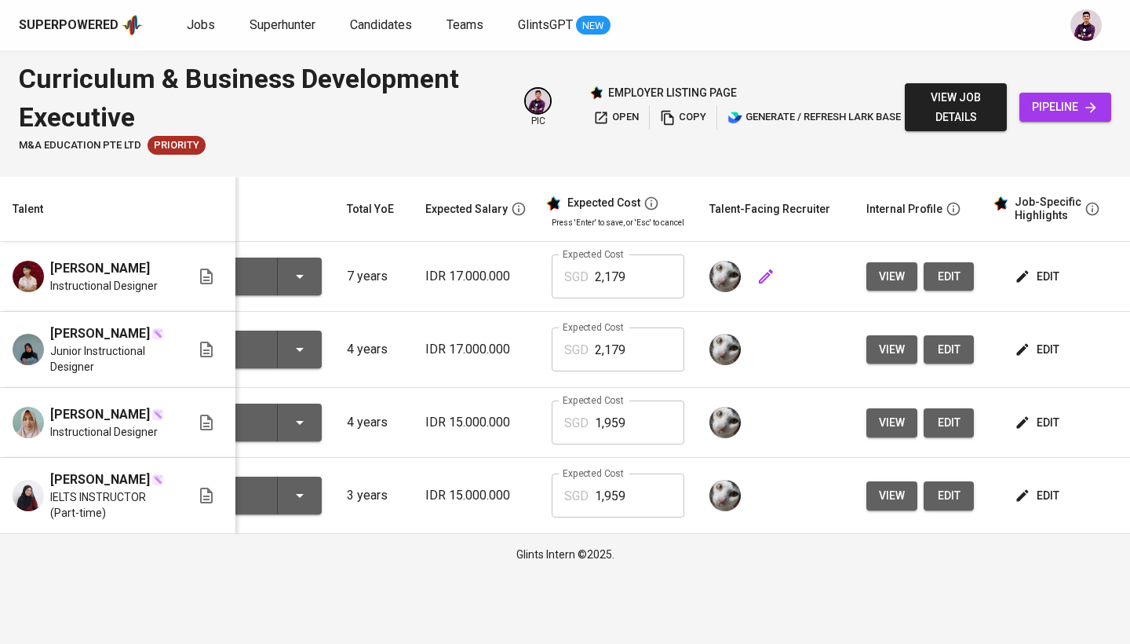
scroll to position [0, 16]
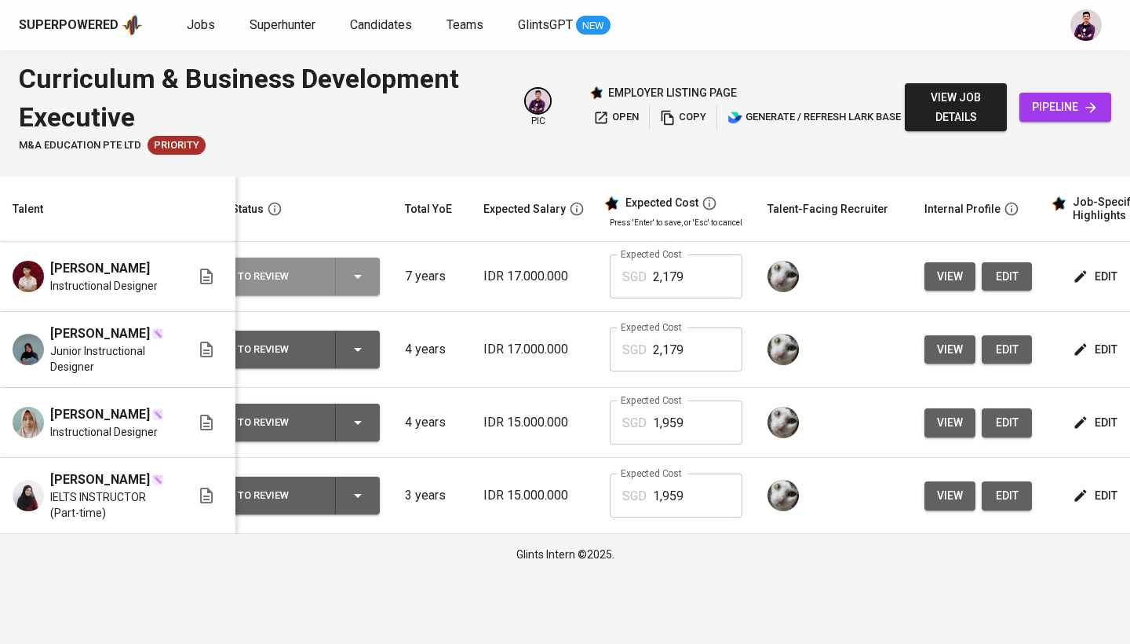
click at [367, 279] on div "To Review" at bounding box center [306, 276] width 136 height 38
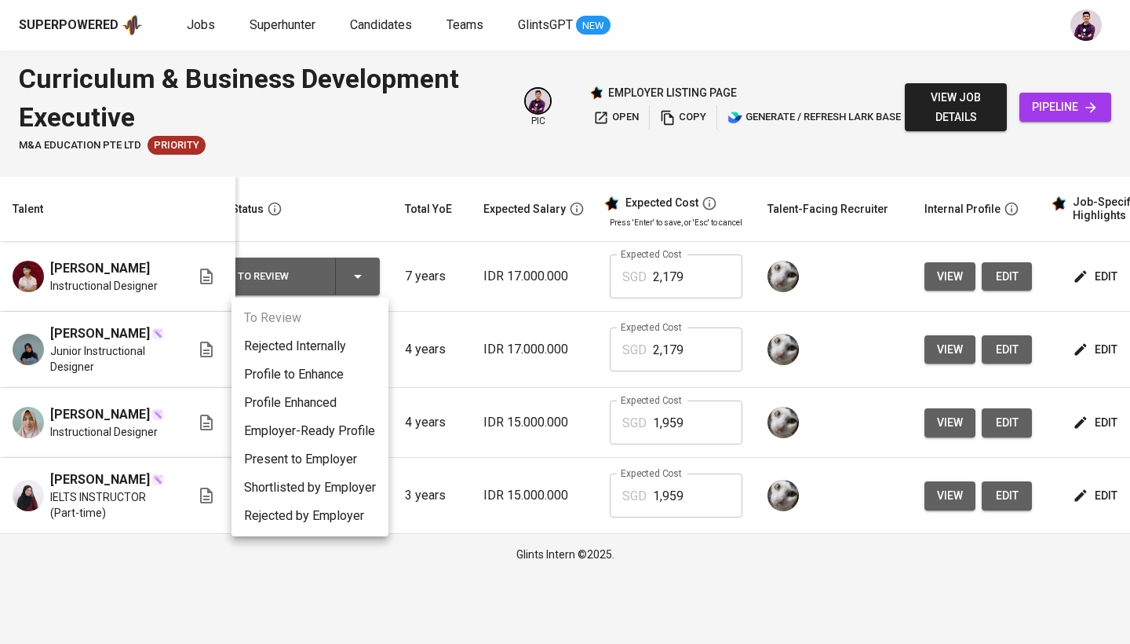
click at [326, 450] on li "Present to Employer" at bounding box center [310, 459] width 157 height 28
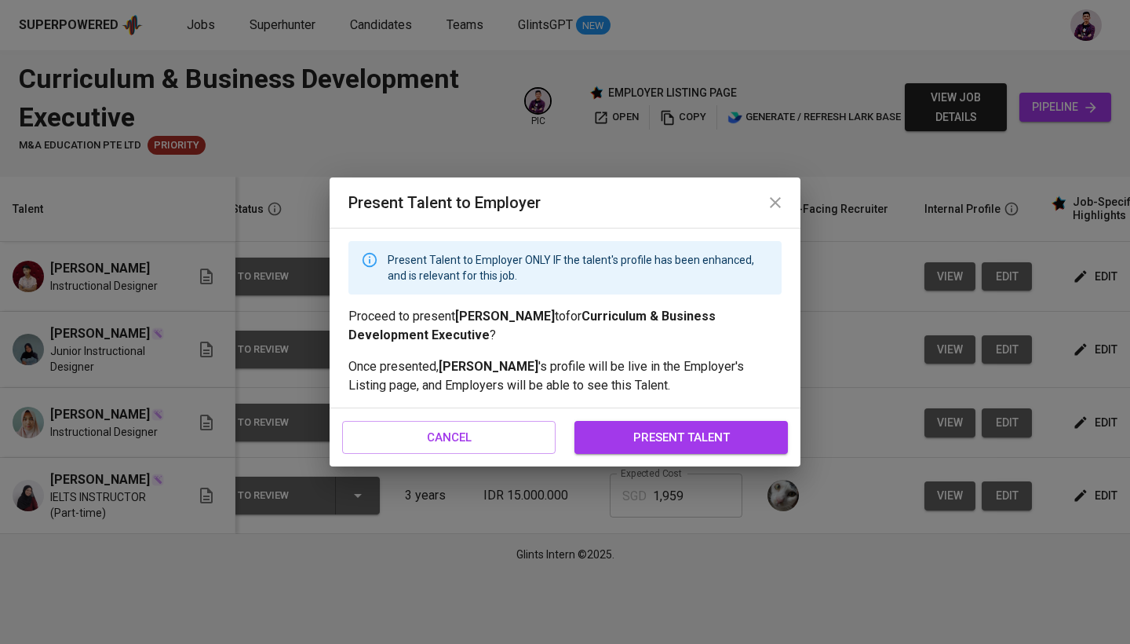
click at [629, 433] on span "present talent" at bounding box center [681, 437] width 179 height 20
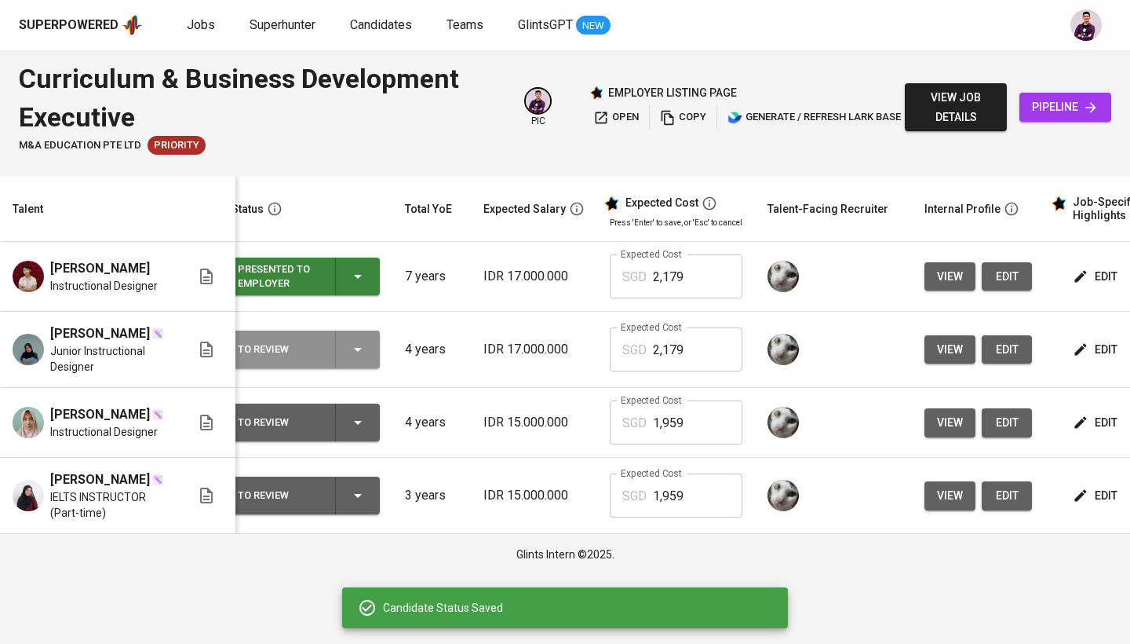
click at [371, 368] on div "To Review" at bounding box center [306, 349] width 136 height 38
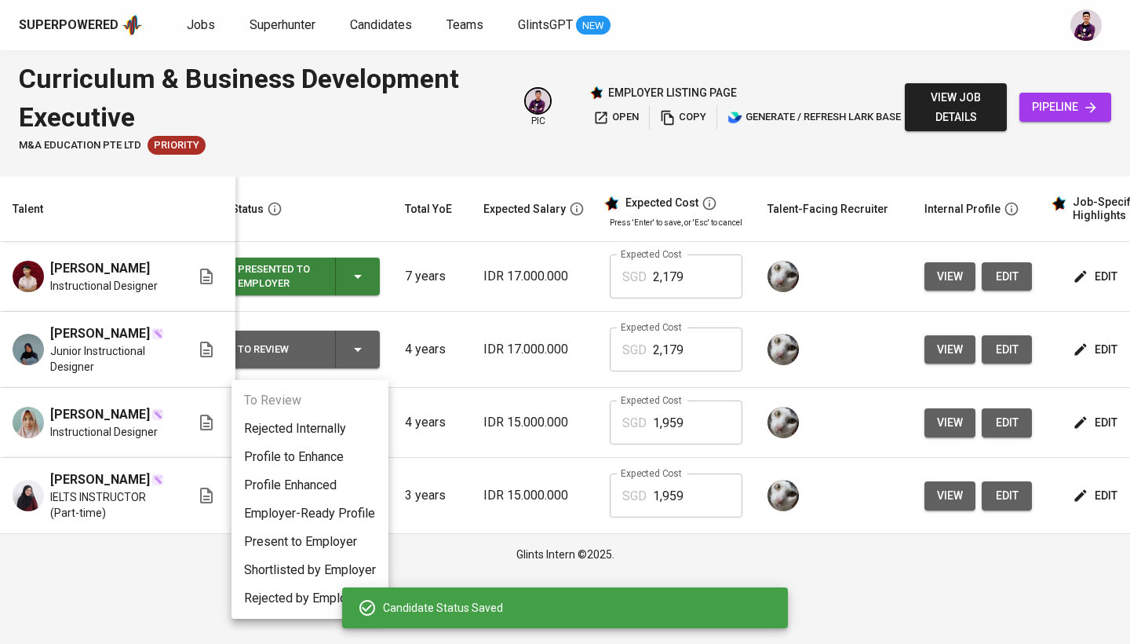
click at [338, 542] on li "Present to Employer" at bounding box center [310, 541] width 157 height 28
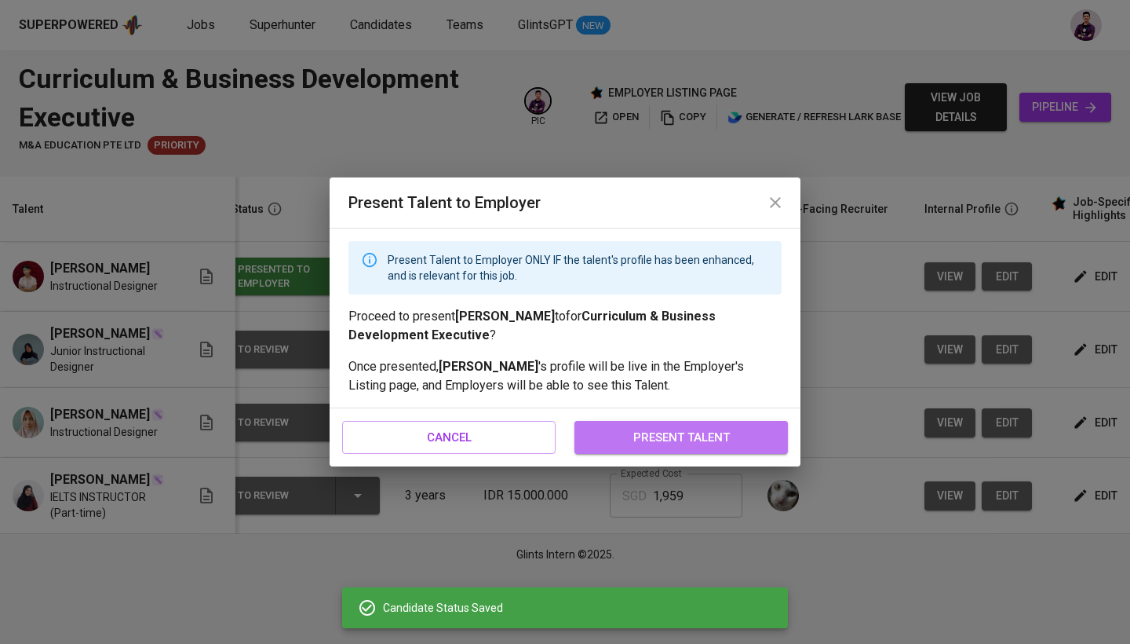
click at [680, 438] on span "present talent" at bounding box center [681, 437] width 179 height 20
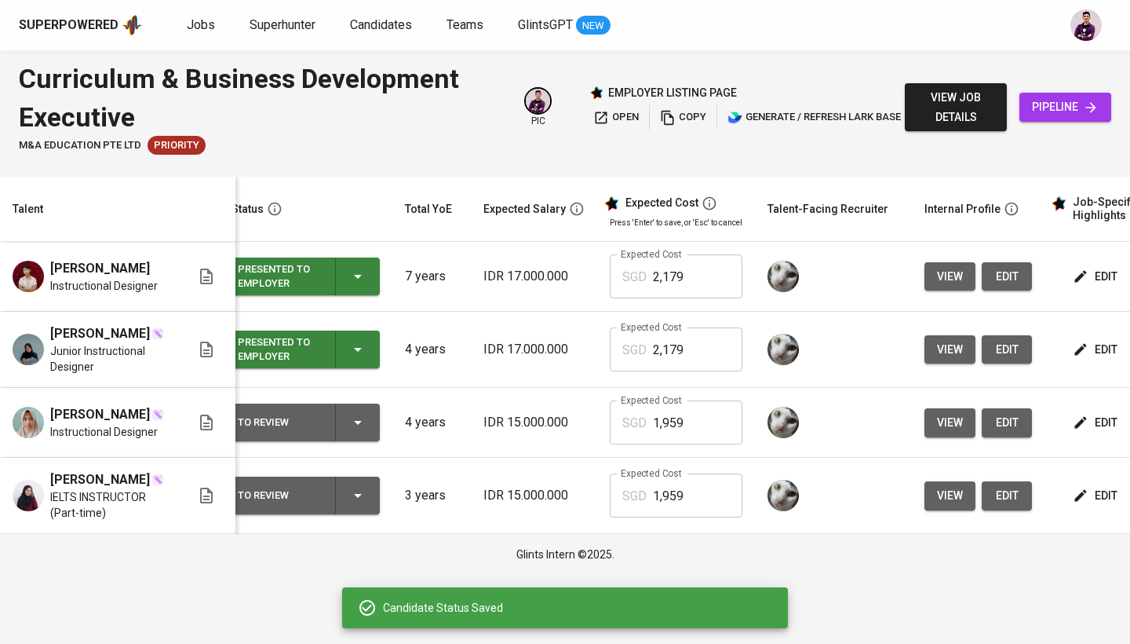
click at [363, 432] on icon "button" at bounding box center [357, 422] width 19 height 19
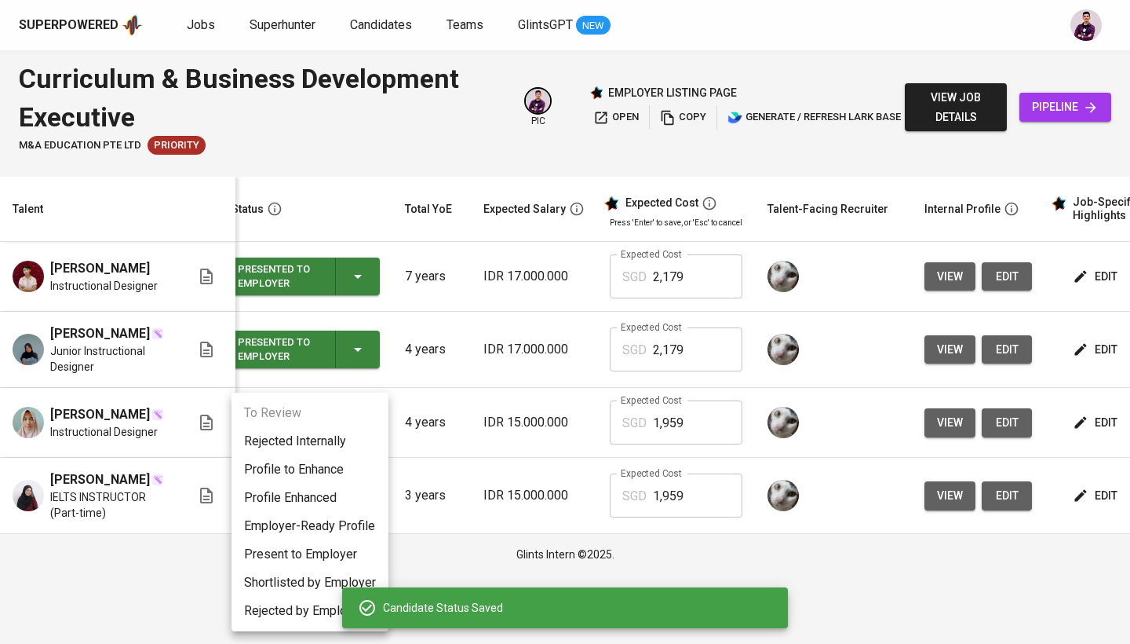
click at [345, 553] on li "Present to Employer" at bounding box center [310, 554] width 157 height 28
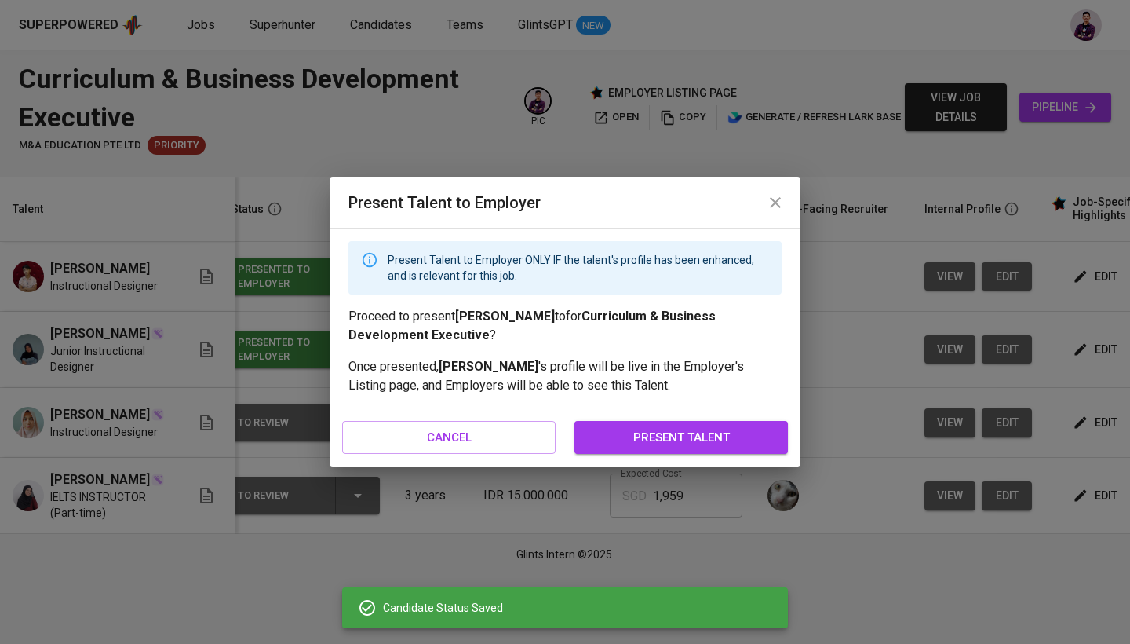
click at [651, 440] on span "present talent" at bounding box center [681, 437] width 179 height 20
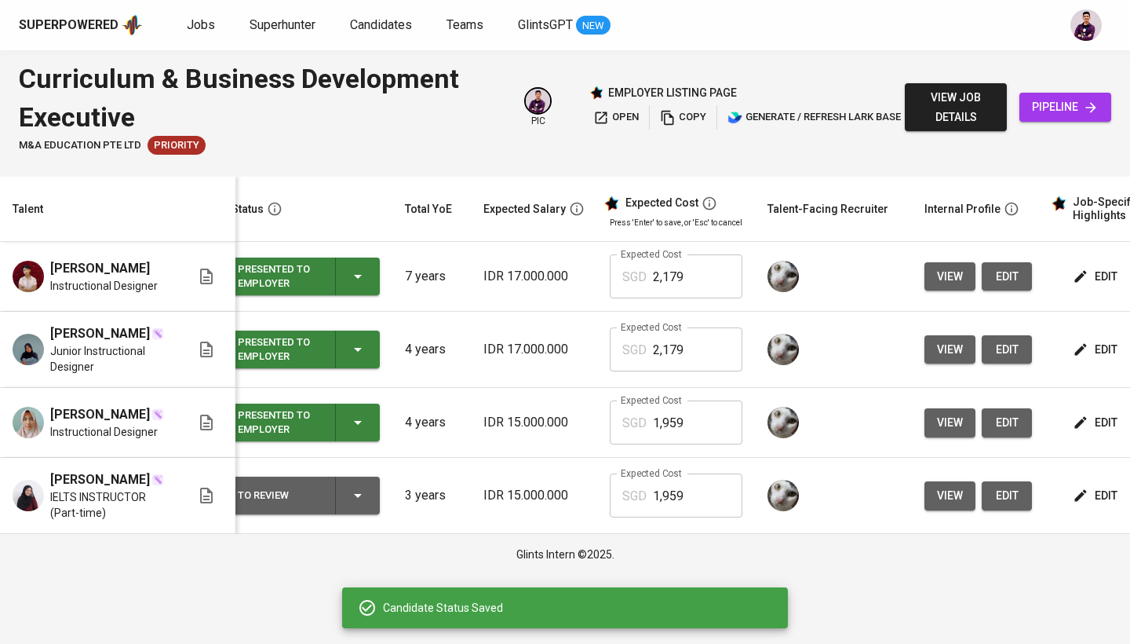
click at [349, 505] on icon "button" at bounding box center [357, 495] width 19 height 19
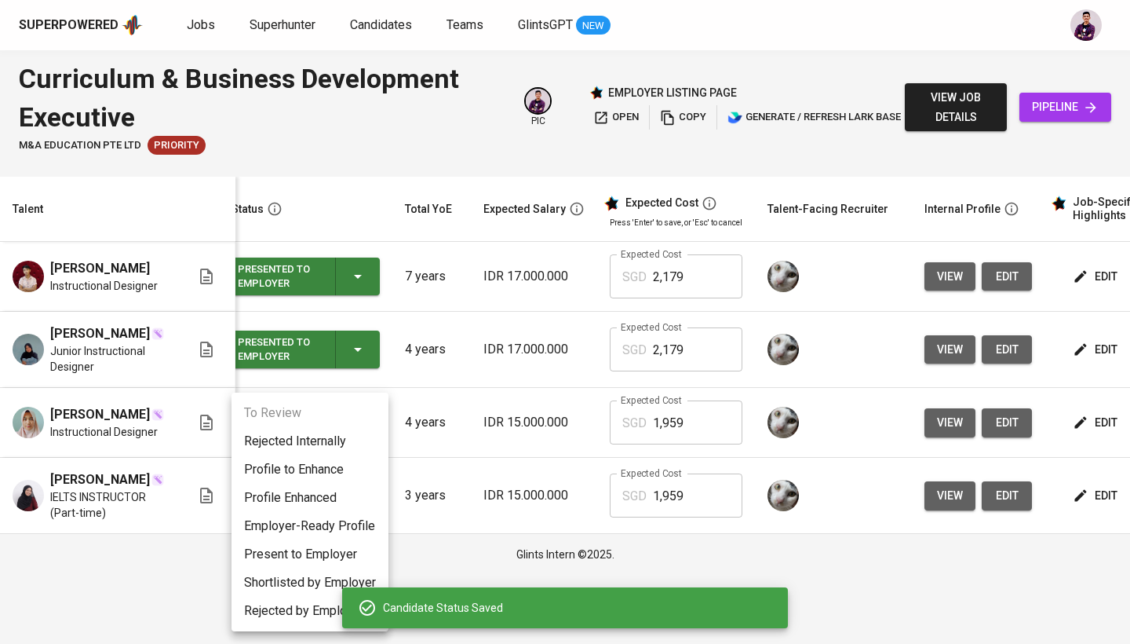
click at [290, 560] on li "Present to Employer" at bounding box center [310, 554] width 157 height 28
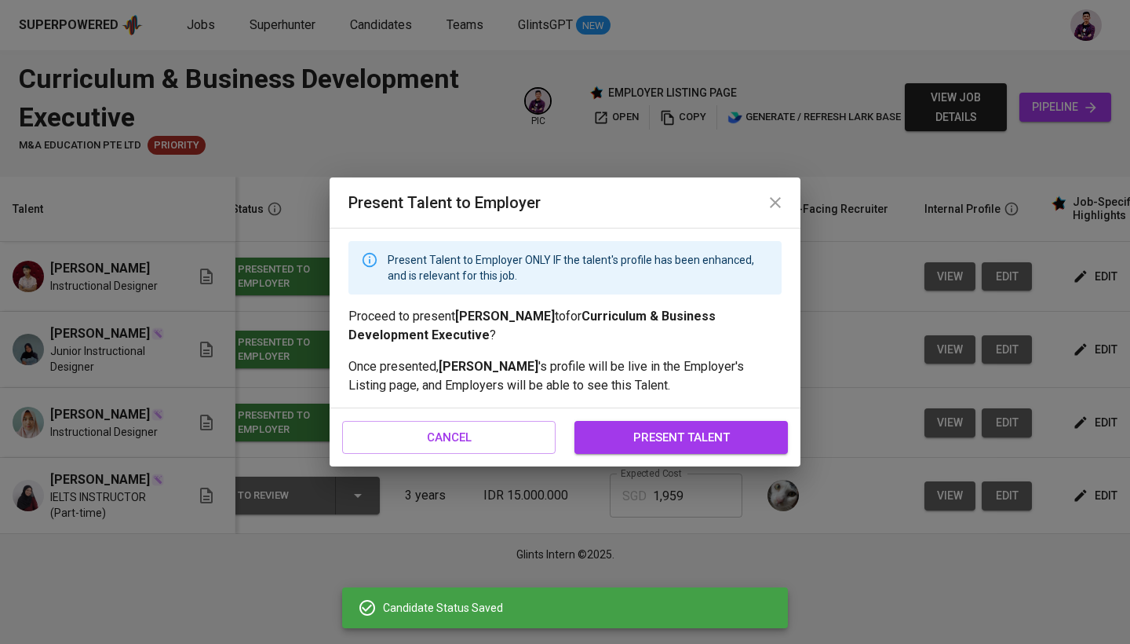
click at [688, 433] on span "present talent" at bounding box center [681, 437] width 179 height 20
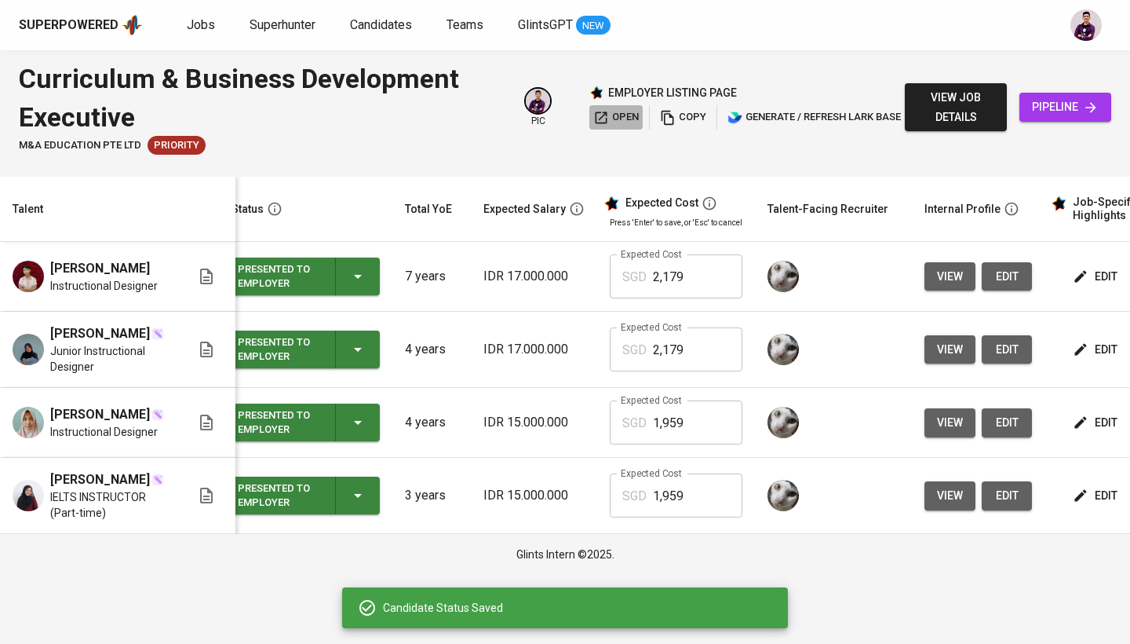
click at [621, 111] on span "open" at bounding box center [616, 117] width 46 height 18
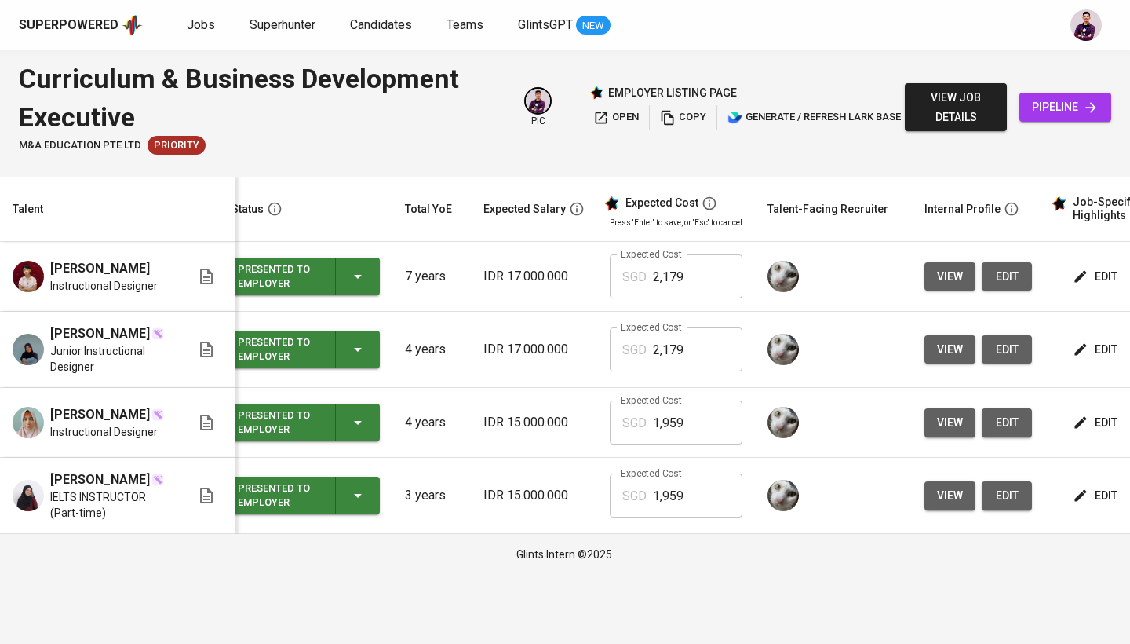
scroll to position [0, 0]
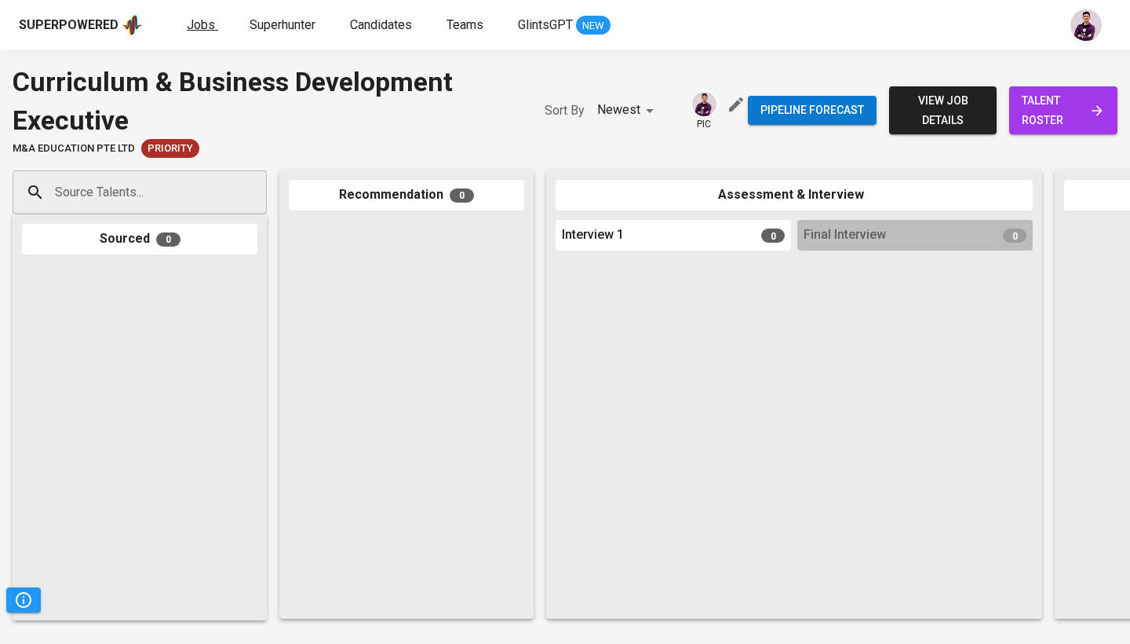
click at [198, 31] on span "Jobs" at bounding box center [201, 24] width 28 height 15
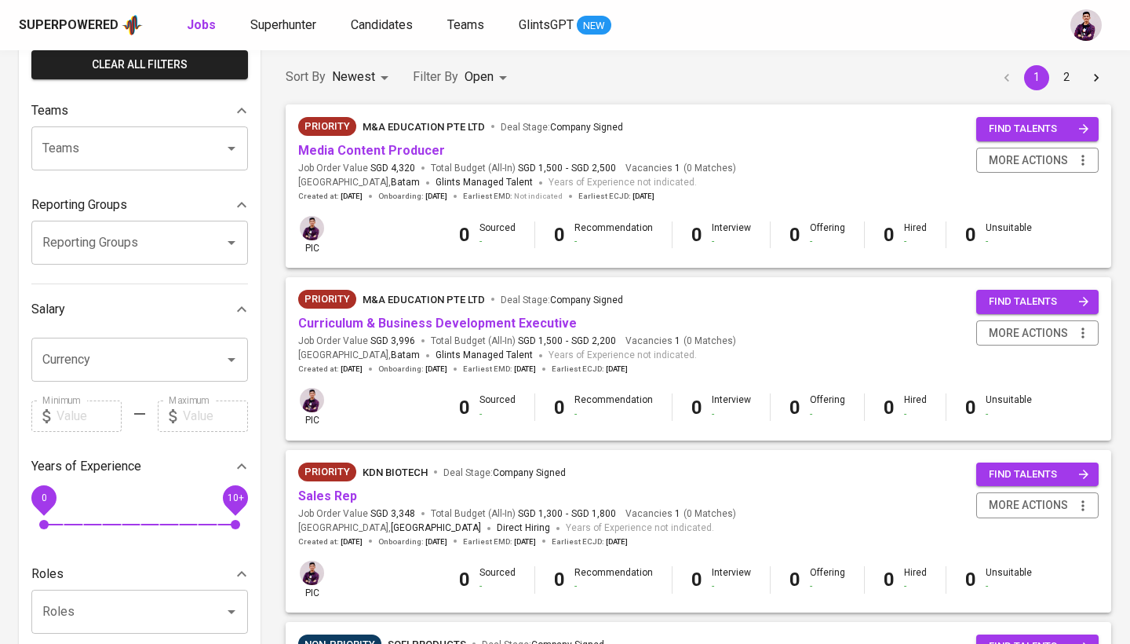
scroll to position [131, 0]
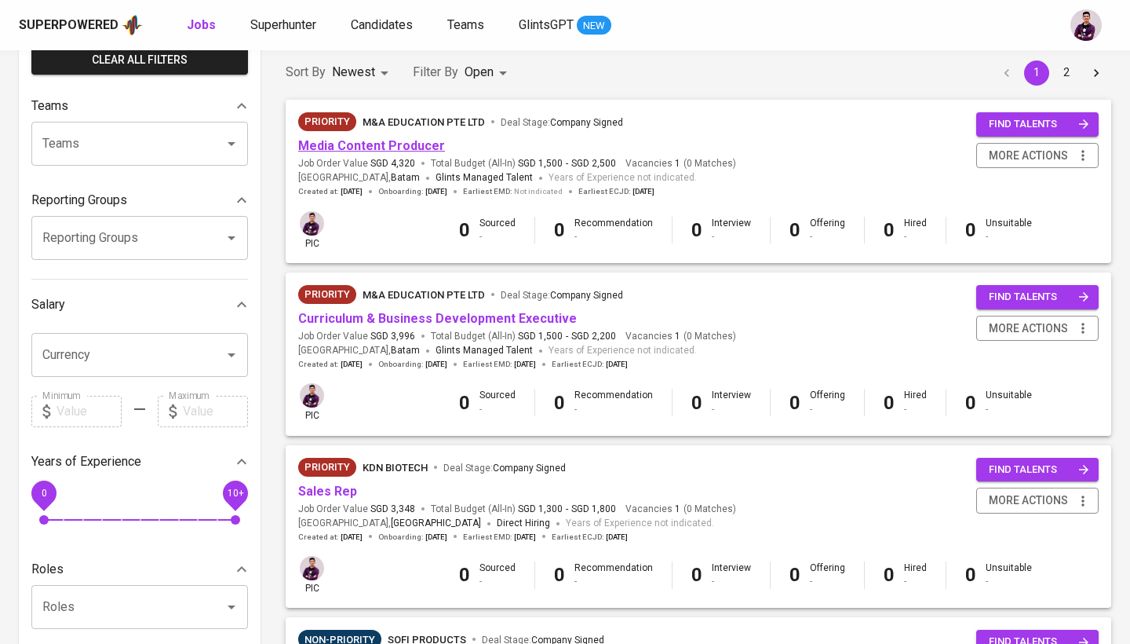
click at [402, 144] on link "Media Content Producer" at bounding box center [371, 145] width 147 height 15
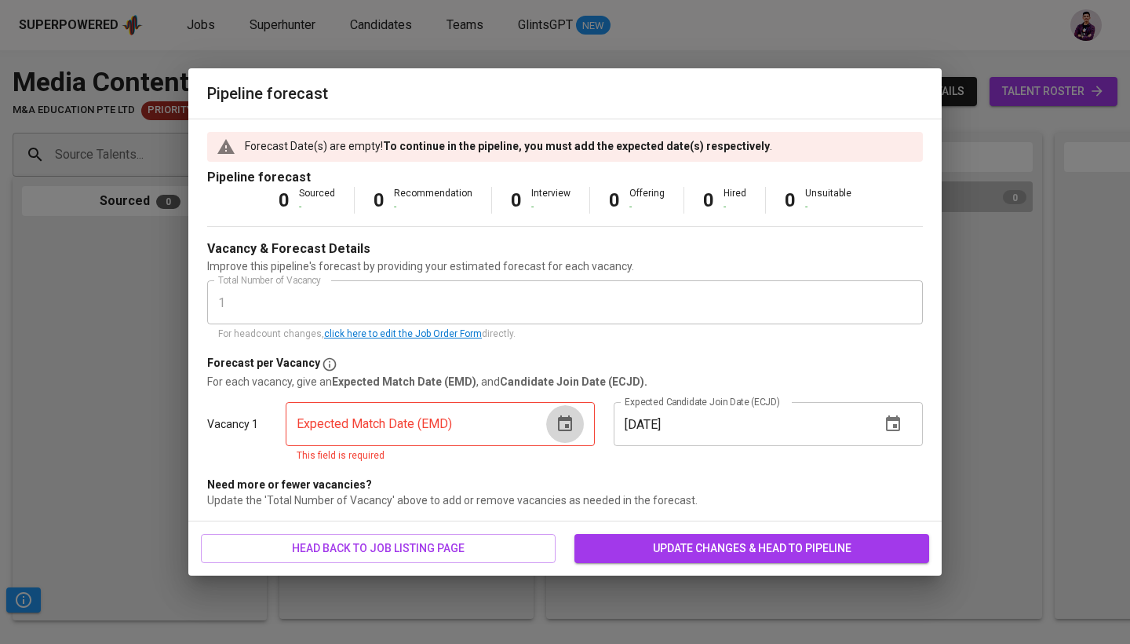
click at [577, 422] on button "button" at bounding box center [565, 424] width 38 height 38
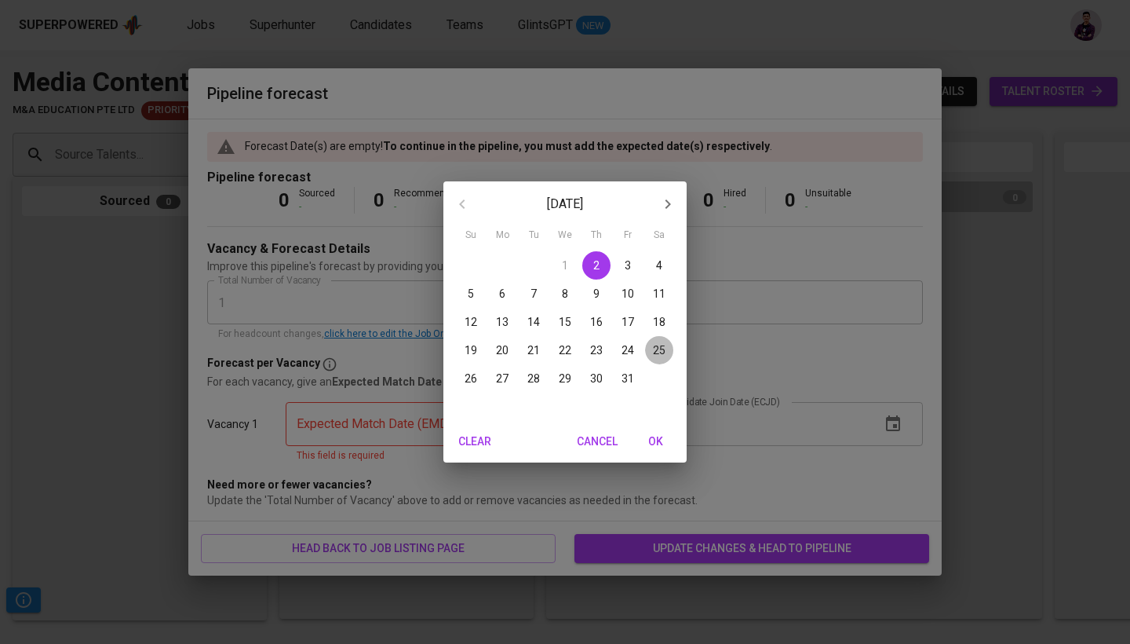
click at [650, 347] on span "25" at bounding box center [659, 350] width 28 height 16
type input "[DATE]"
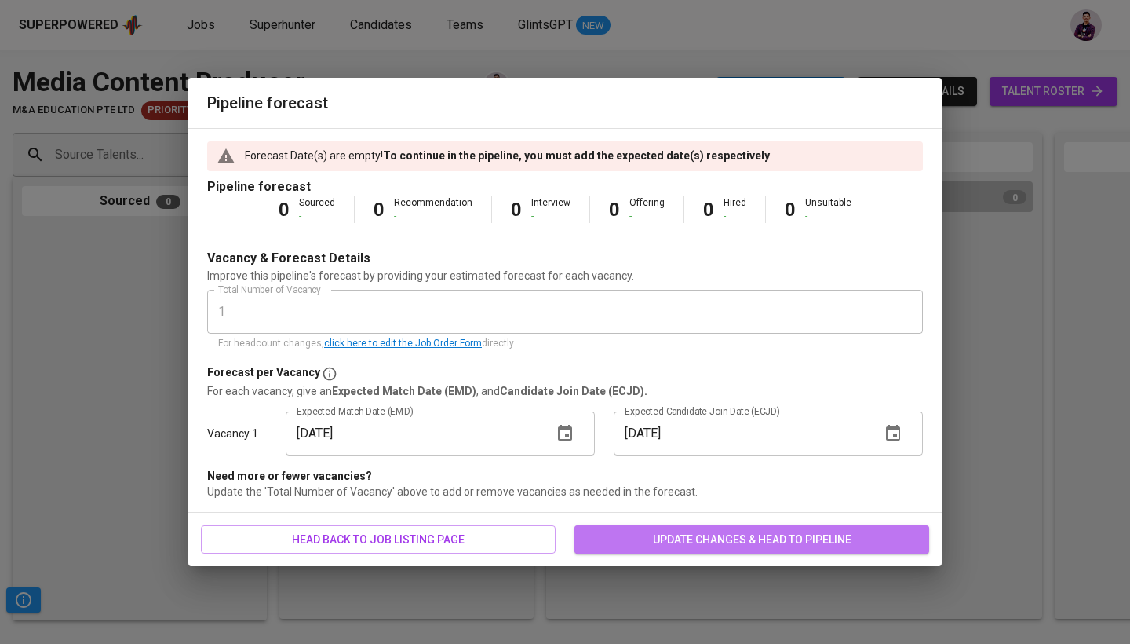
click at [845, 531] on span "update changes & head to pipeline" at bounding box center [752, 540] width 330 height 20
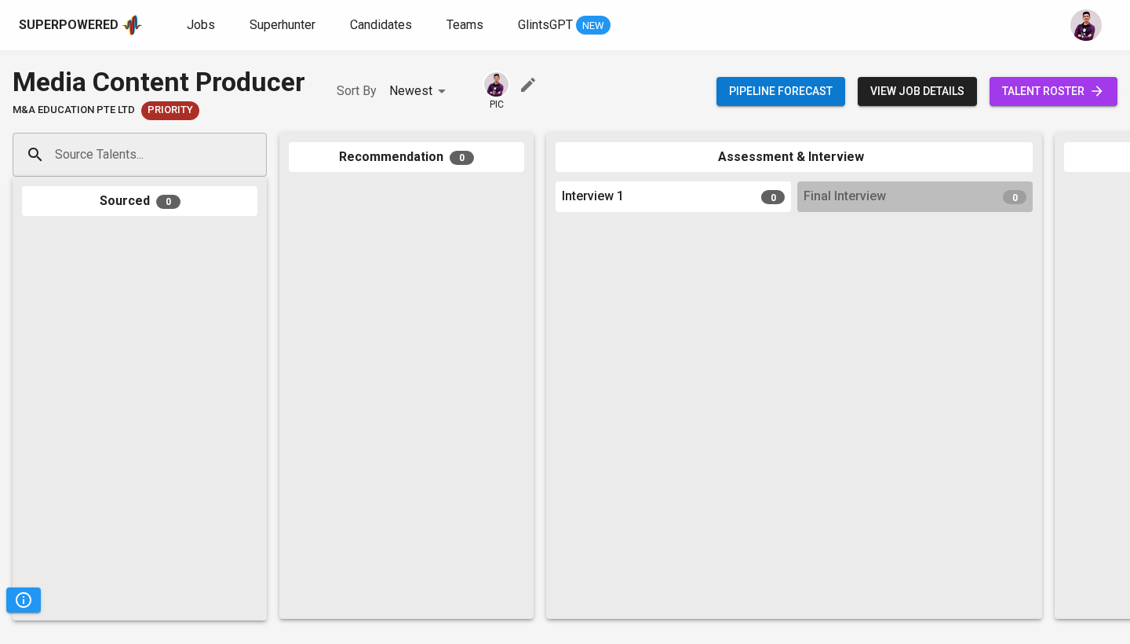
click at [1039, 74] on div "Pipeline forecast view job details talent roster" at bounding box center [917, 91] width 401 height 57
click at [1026, 90] on span "talent roster" at bounding box center [1053, 92] width 103 height 20
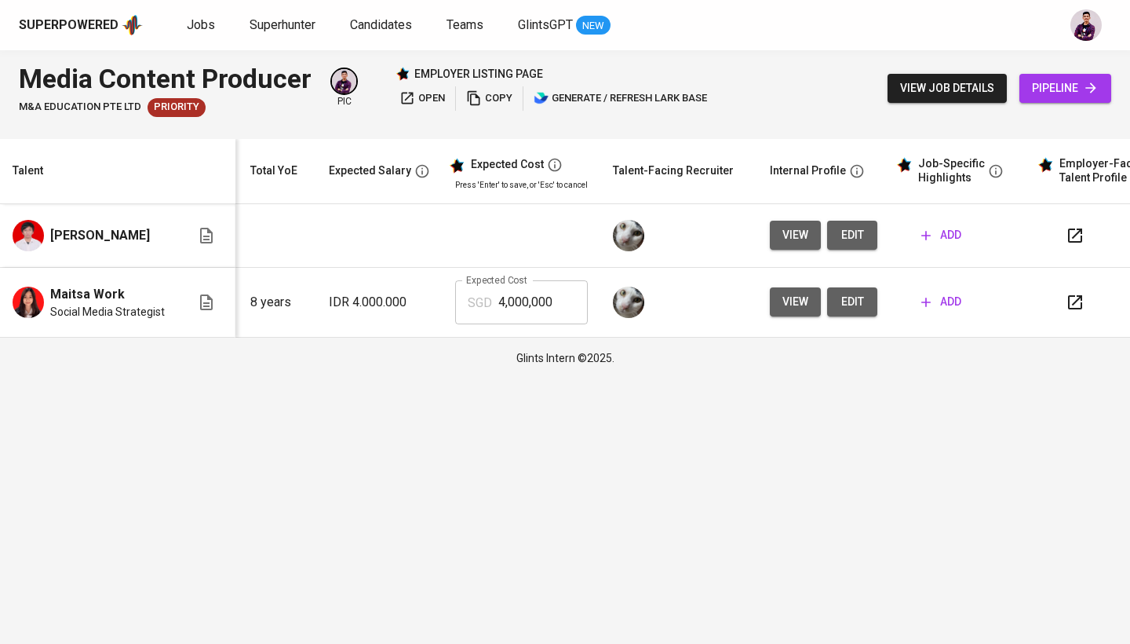
scroll to position [0, 173]
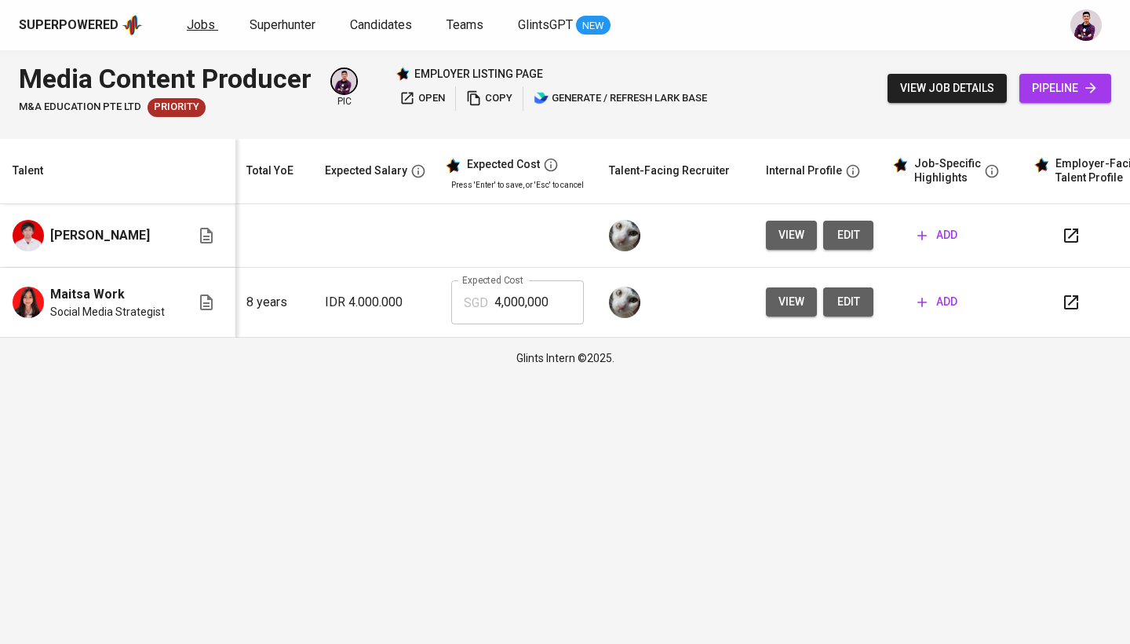
click at [198, 25] on span "Jobs" at bounding box center [201, 24] width 28 height 15
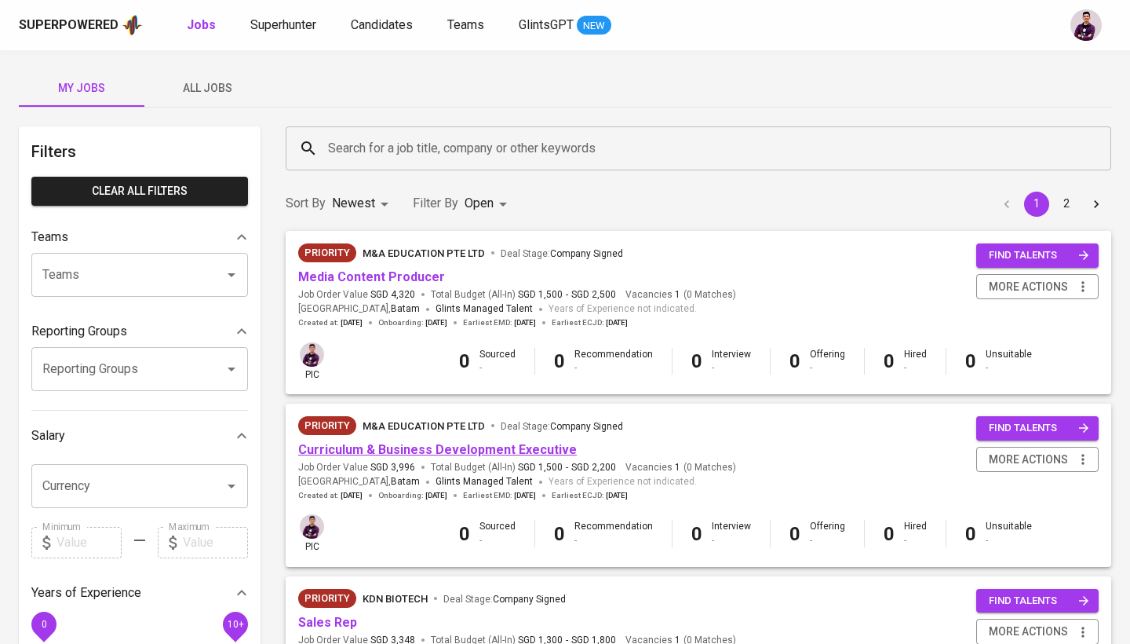
click at [368, 444] on link "Curriculum & Business Development Executive" at bounding box center [437, 449] width 279 height 15
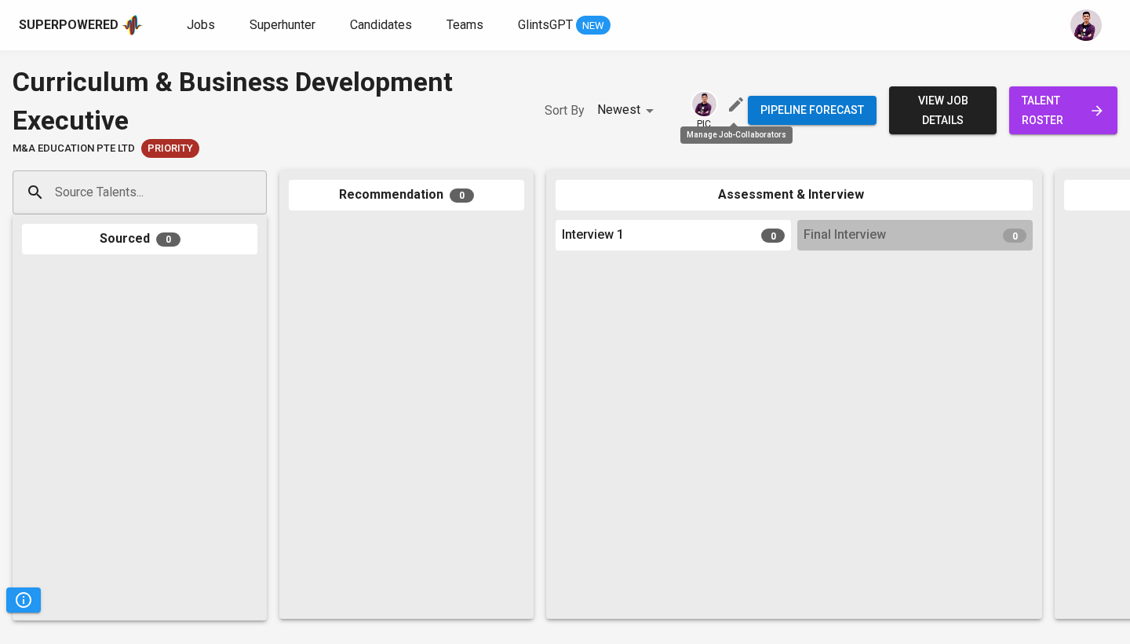
click at [727, 105] on icon "button" at bounding box center [736, 104] width 19 height 19
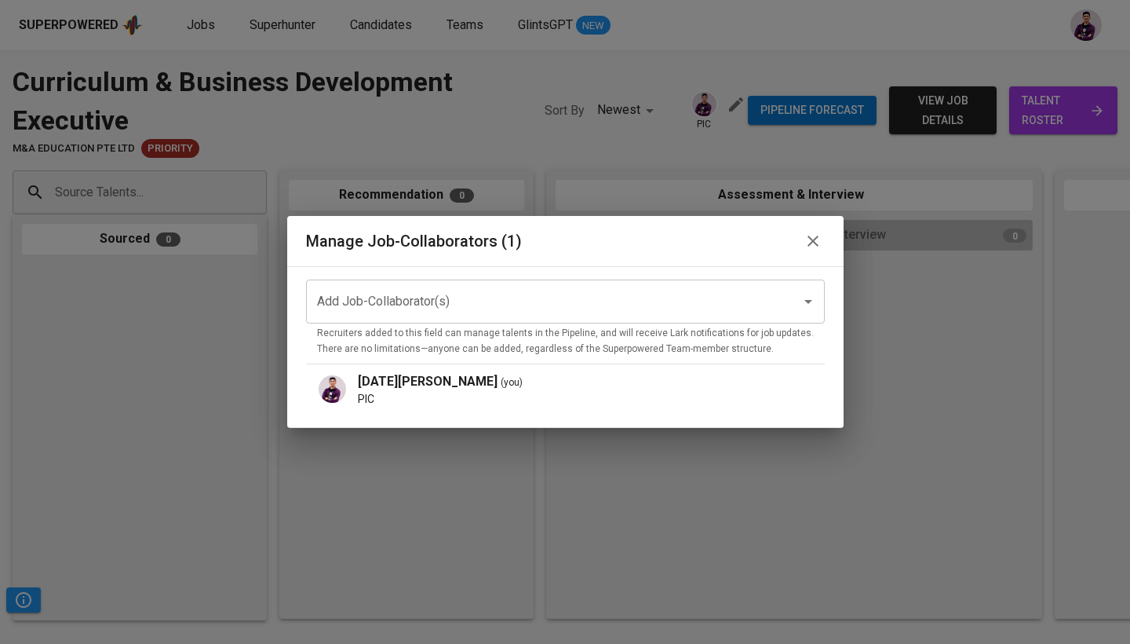
click at [801, 255] on div "Manage Job-Collaborators (1)" at bounding box center [565, 241] width 556 height 50
click at [804, 244] on icon "button" at bounding box center [813, 241] width 19 height 19
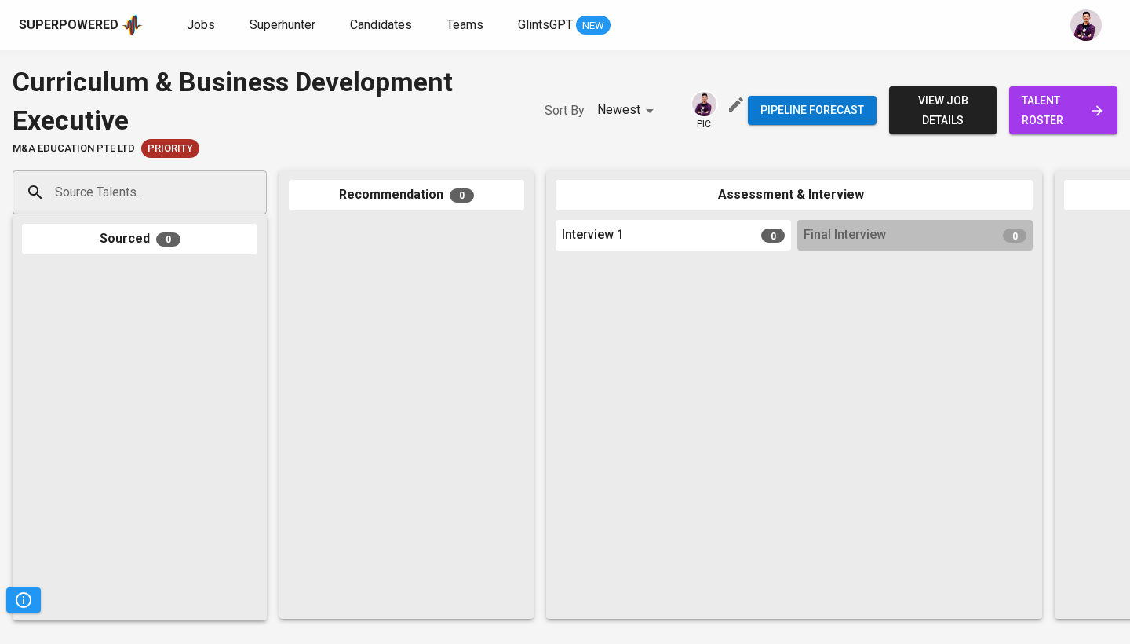
click at [902, 126] on span "view job details" at bounding box center [943, 110] width 83 height 38
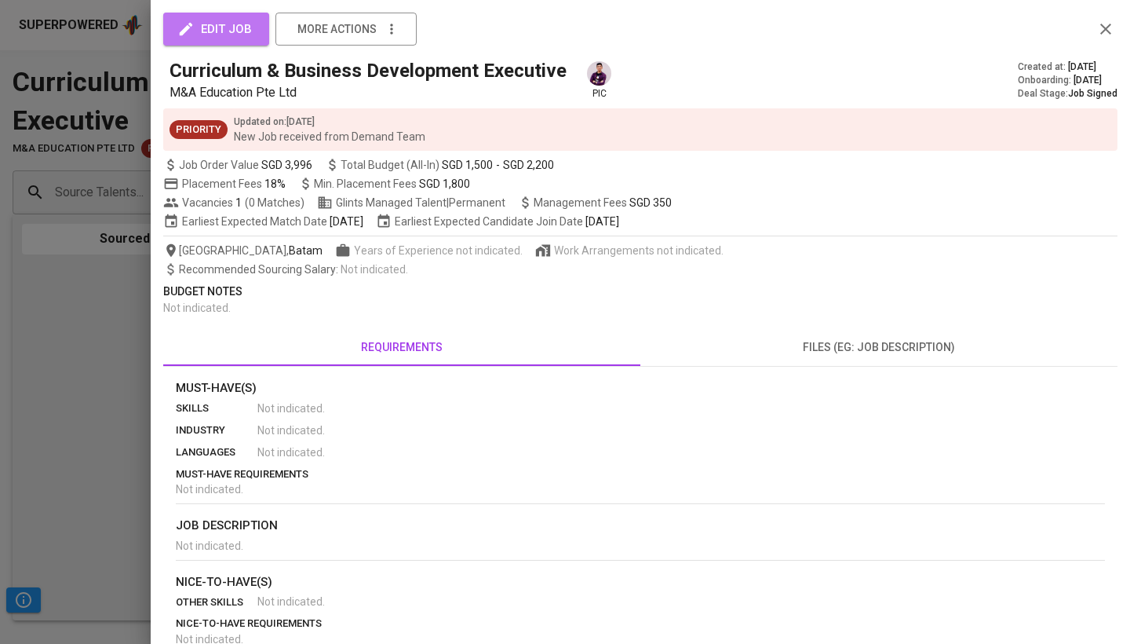
click at [236, 38] on span "edit job" at bounding box center [216, 29] width 71 height 20
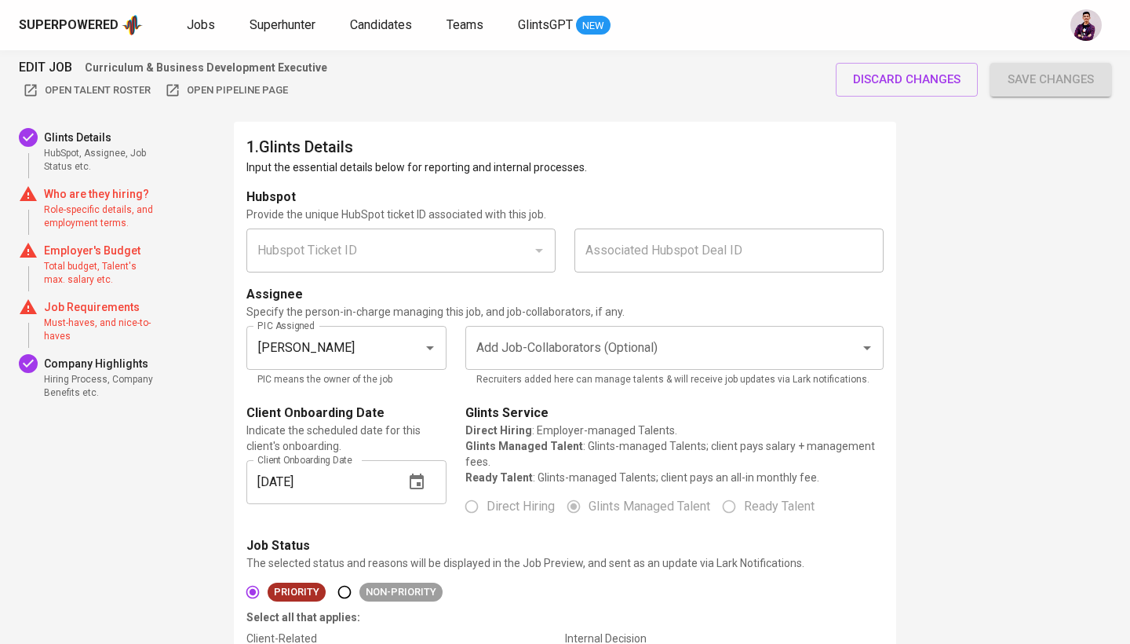
click at [148, 203] on span "Role-specific details, and employment terms." at bounding box center [100, 216] width 113 height 27
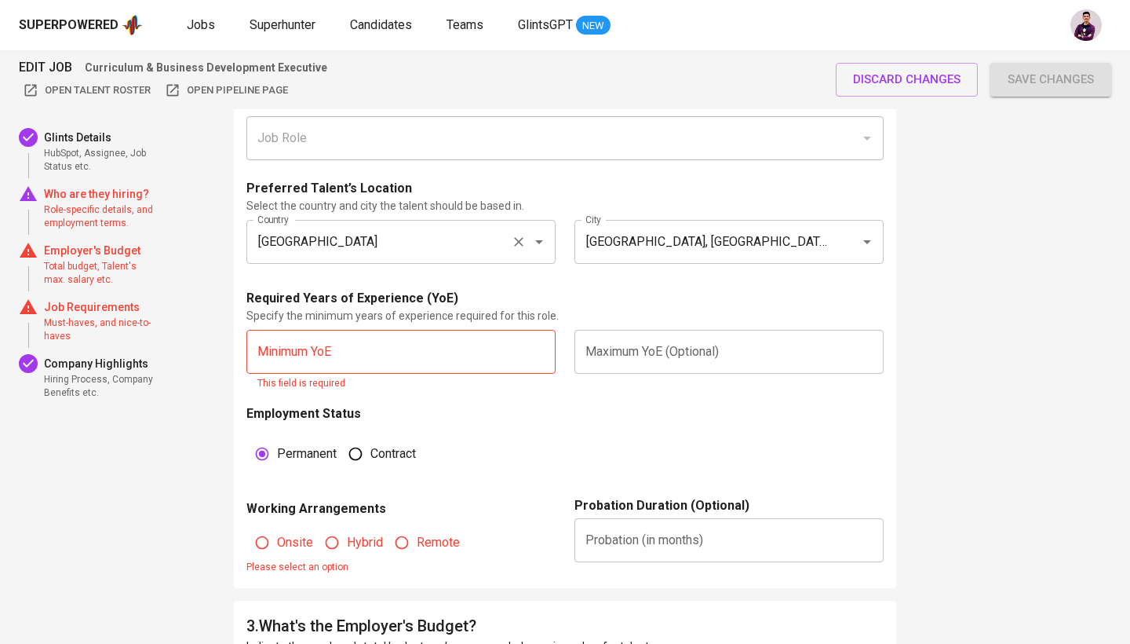
scroll to position [928, 0]
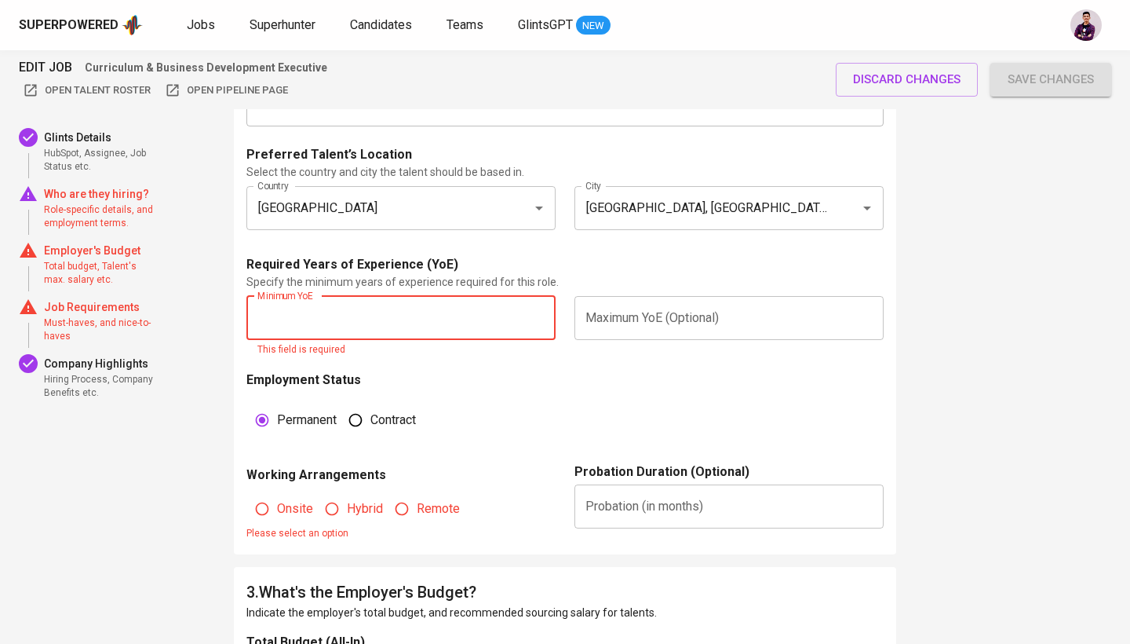
click at [403, 323] on input "text" at bounding box center [400, 318] width 309 height 44
type input "3"
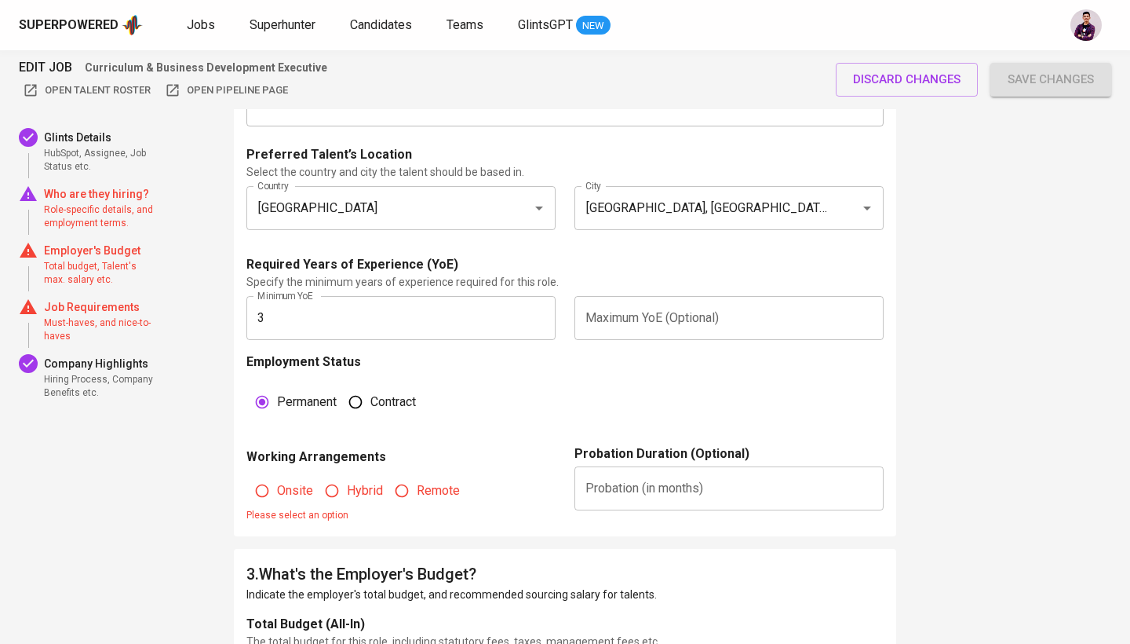
click at [618, 392] on div "Employment Status Permanent [DEMOGRAPHIC_DATA]" at bounding box center [564, 398] width 637 height 92
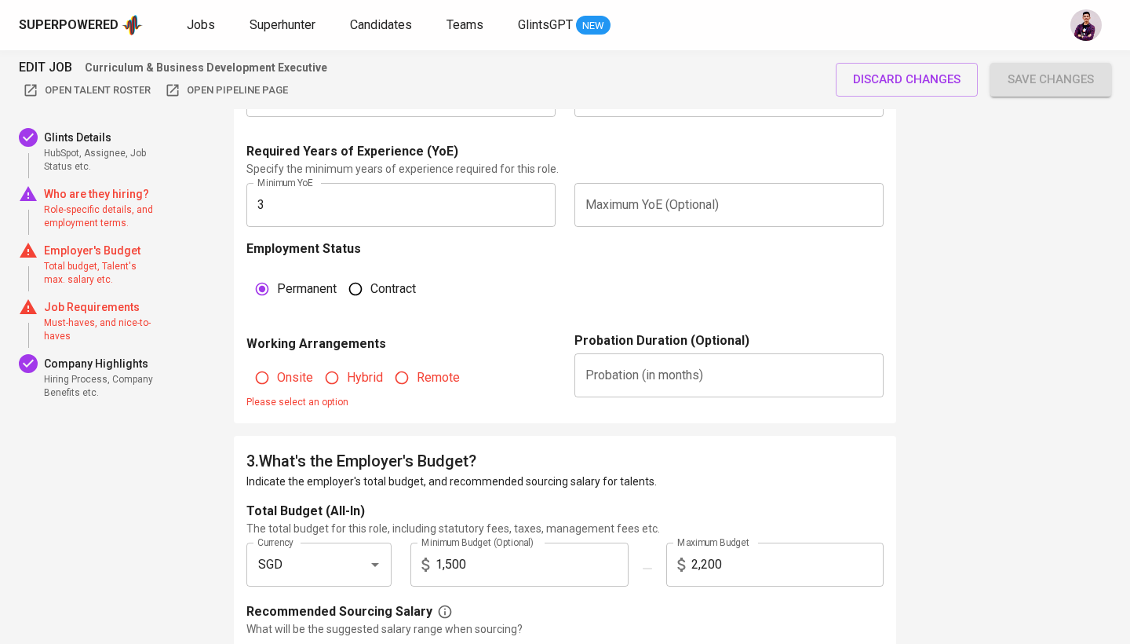
scroll to position [1044, 0]
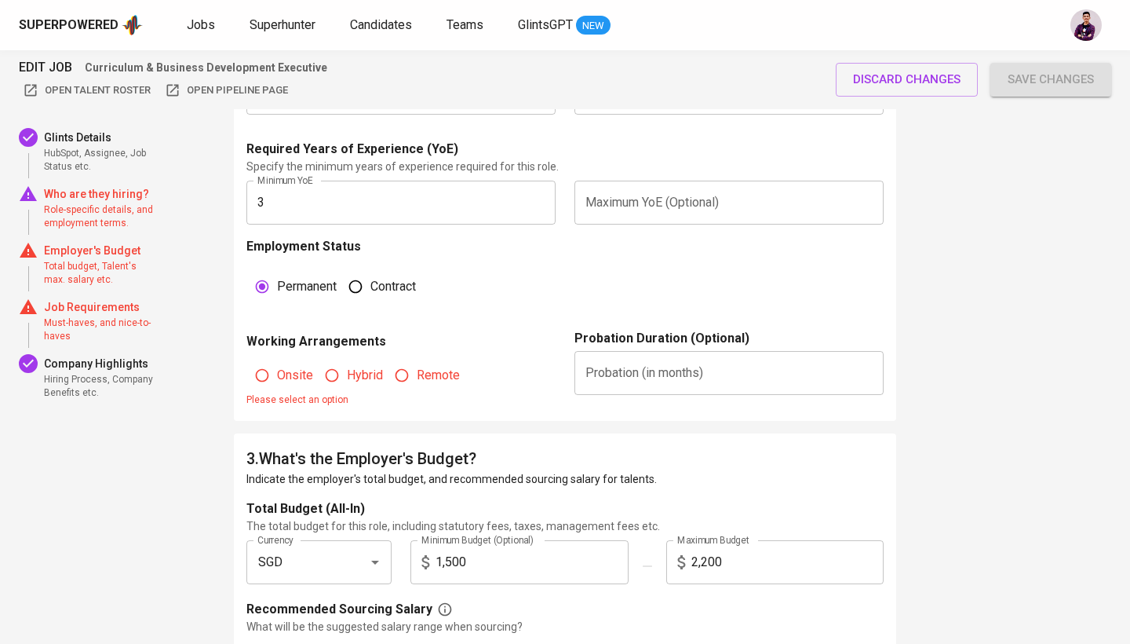
click at [421, 378] on span "Remote" at bounding box center [438, 375] width 43 height 19
click at [417, 378] on input "Remote" at bounding box center [402, 375] width 30 height 30
radio input "true"
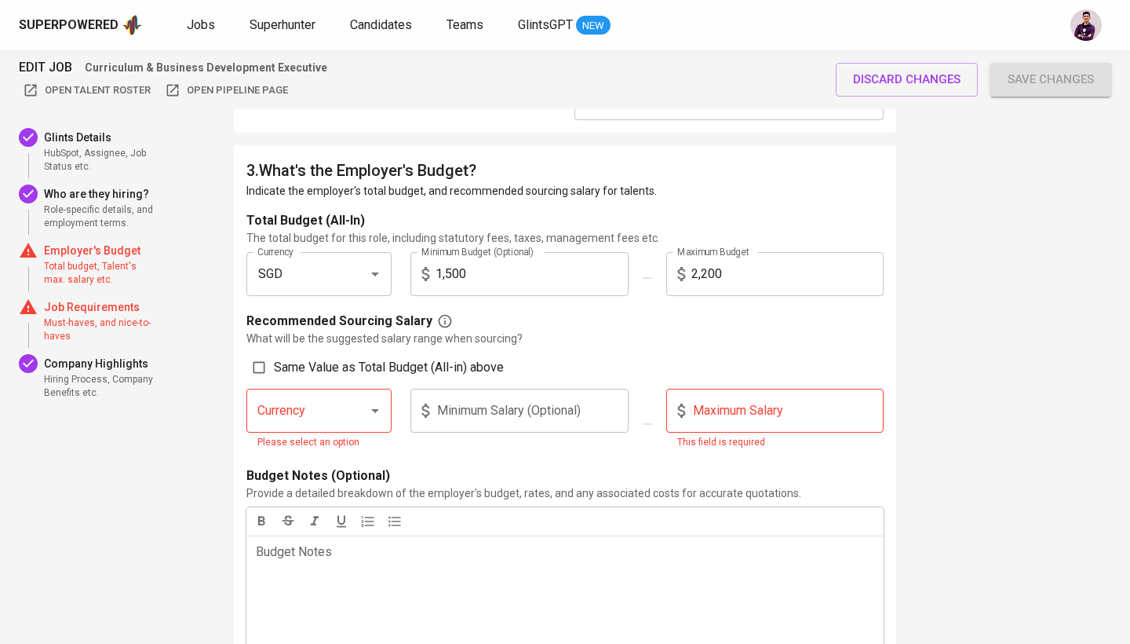
scroll to position [1321, 0]
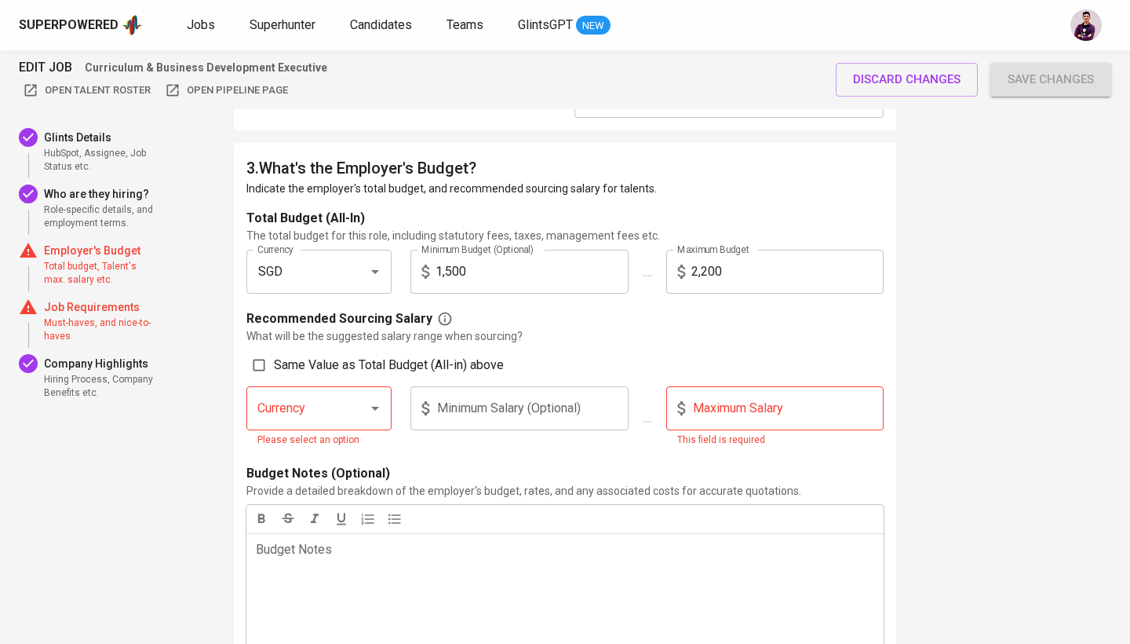
click at [337, 396] on input "Currency" at bounding box center [297, 408] width 87 height 30
click at [537, 321] on div "Recommended Sourcing Salary" at bounding box center [564, 318] width 637 height 19
click at [268, 359] on input "Same Value as Total Budget (All-in) above" at bounding box center [259, 365] width 30 height 30
checkbox input "true"
type input "SGD"
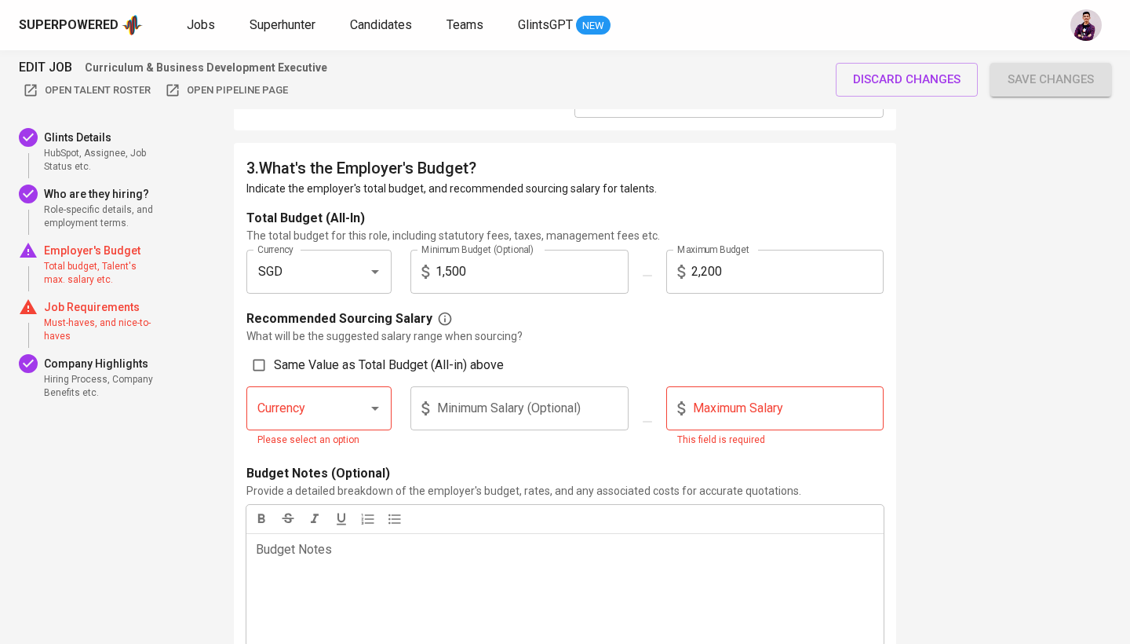
type input "1,500"
type input "2,200"
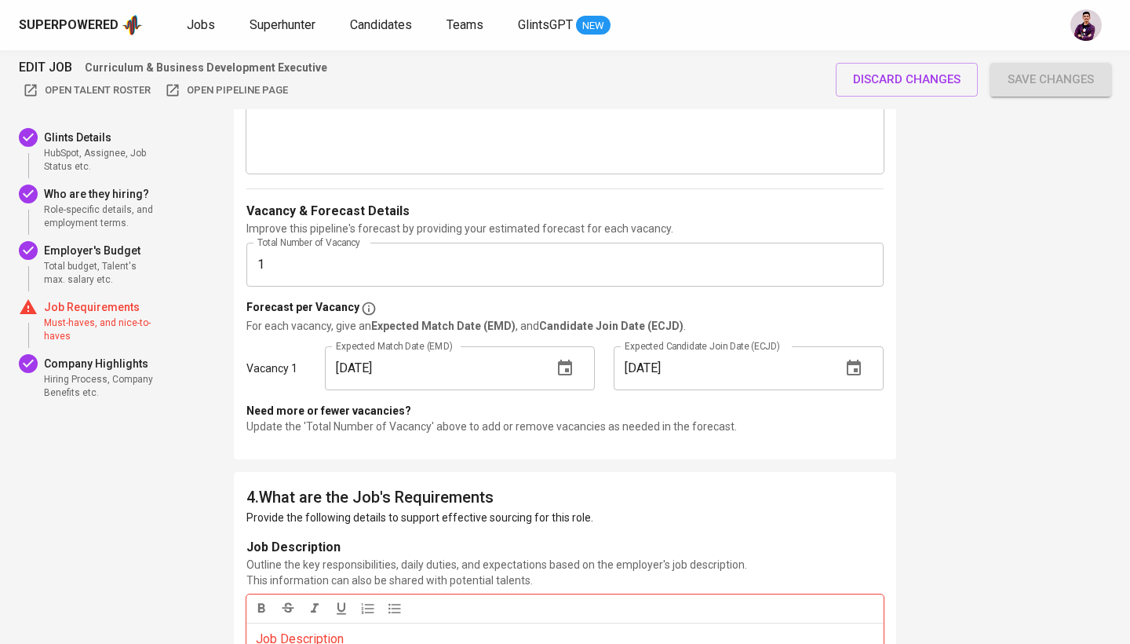
click at [73, 312] on p "Job Requirements" at bounding box center [100, 307] width 113 height 16
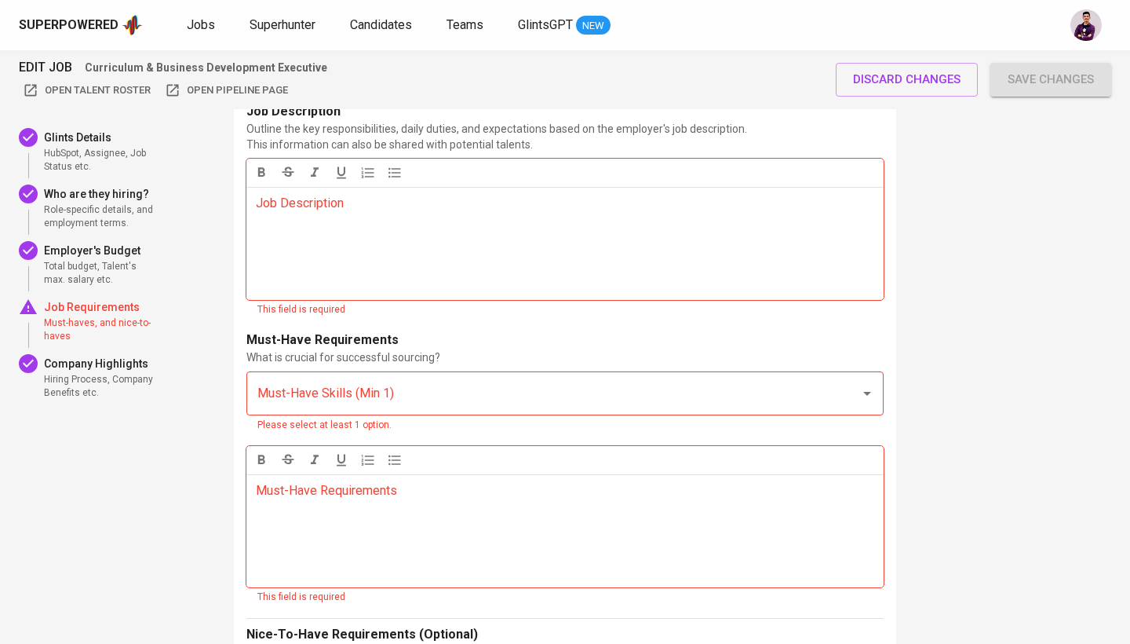
scroll to position [2210, 0]
click at [440, 208] on p "Job Description ﻿" at bounding box center [565, 204] width 618 height 19
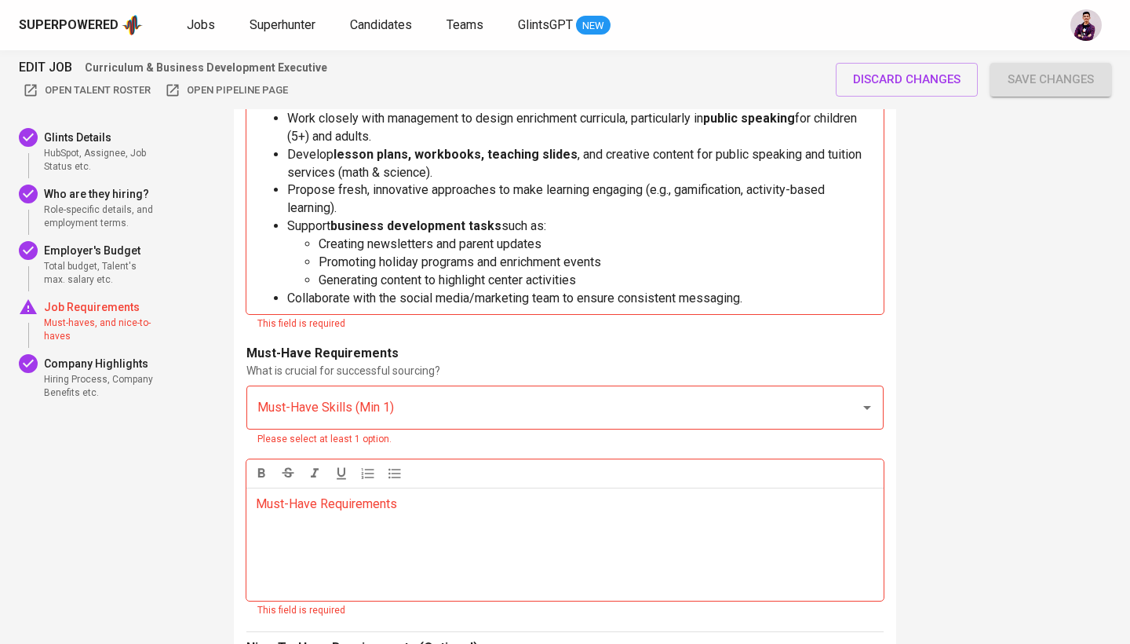
scroll to position [2399, 0]
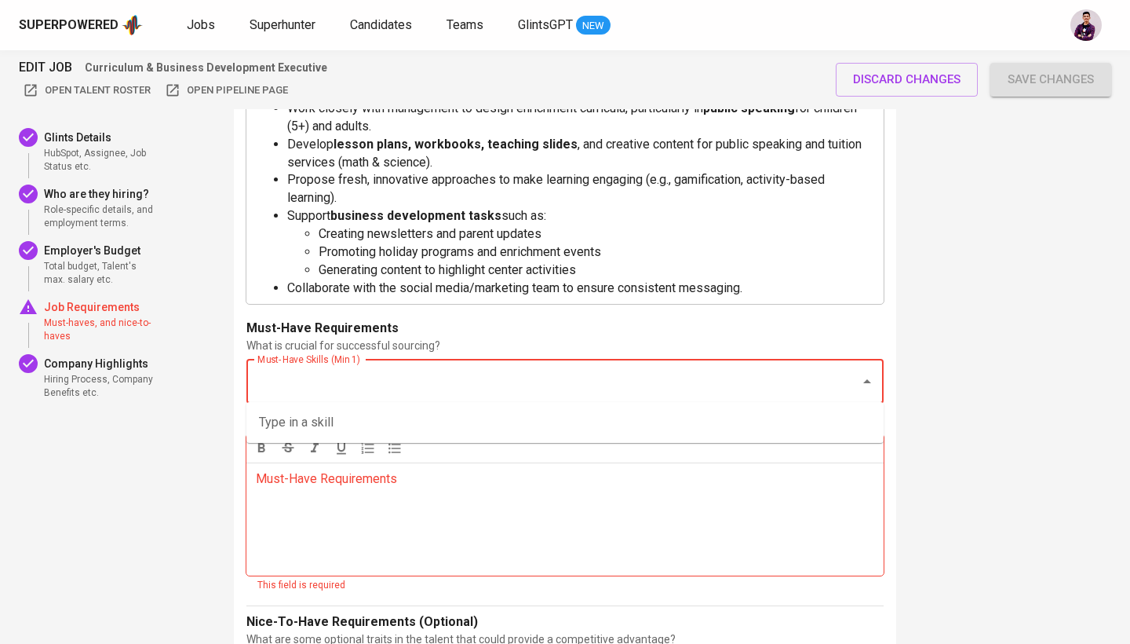
click at [427, 392] on div "Must-Have Skills (Min 1)" at bounding box center [564, 381] width 637 height 44
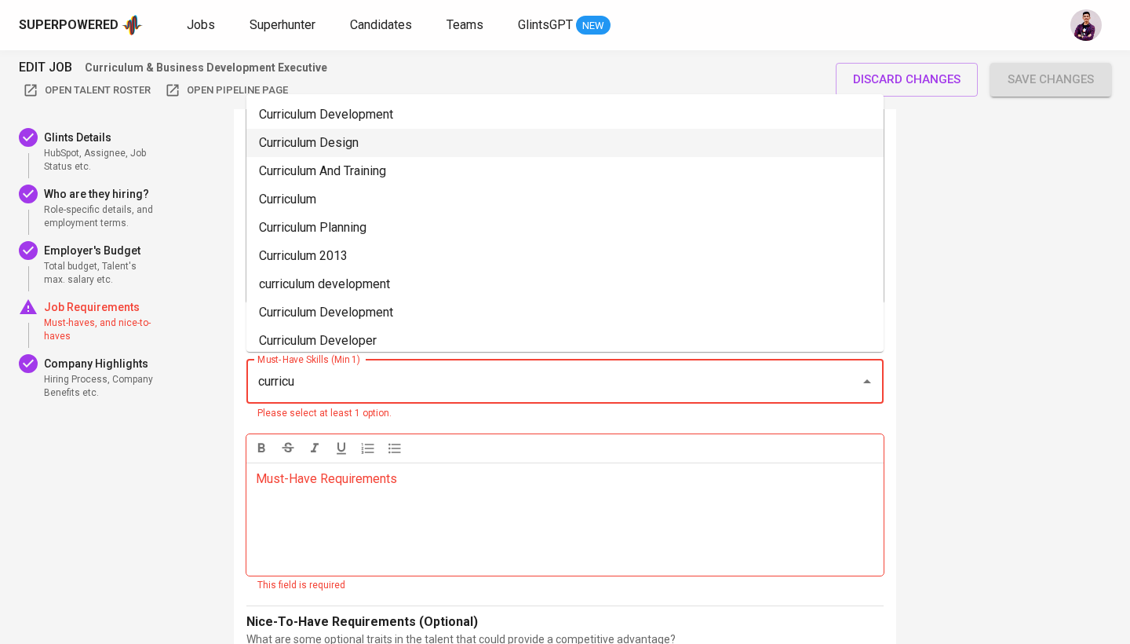
click at [417, 142] on li "Curriculum Design" at bounding box center [564, 143] width 637 height 28
type input "curricu"
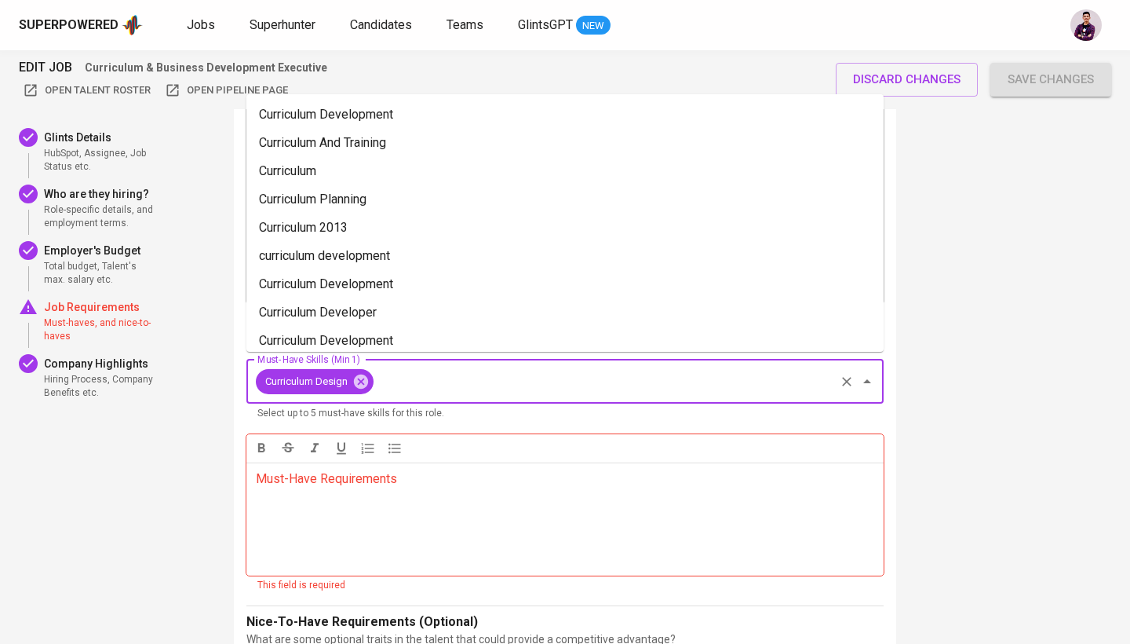
click at [593, 379] on input "Must-Have Skills (Min 1)" at bounding box center [604, 382] width 457 height 30
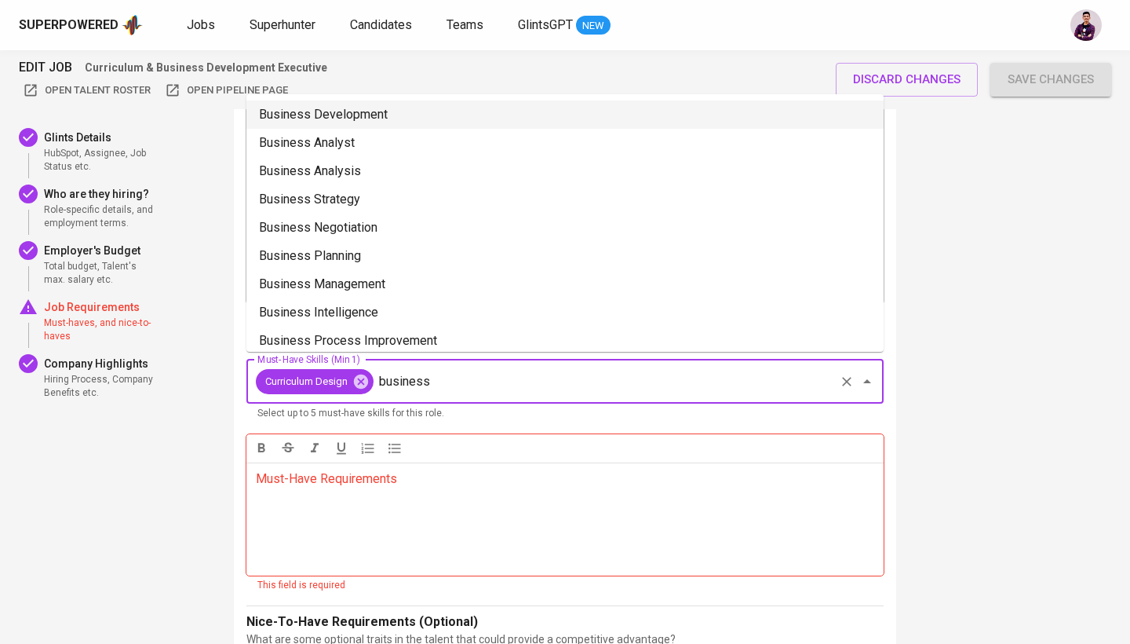
click at [521, 118] on li "Business Development" at bounding box center [564, 114] width 637 height 28
type input "business"
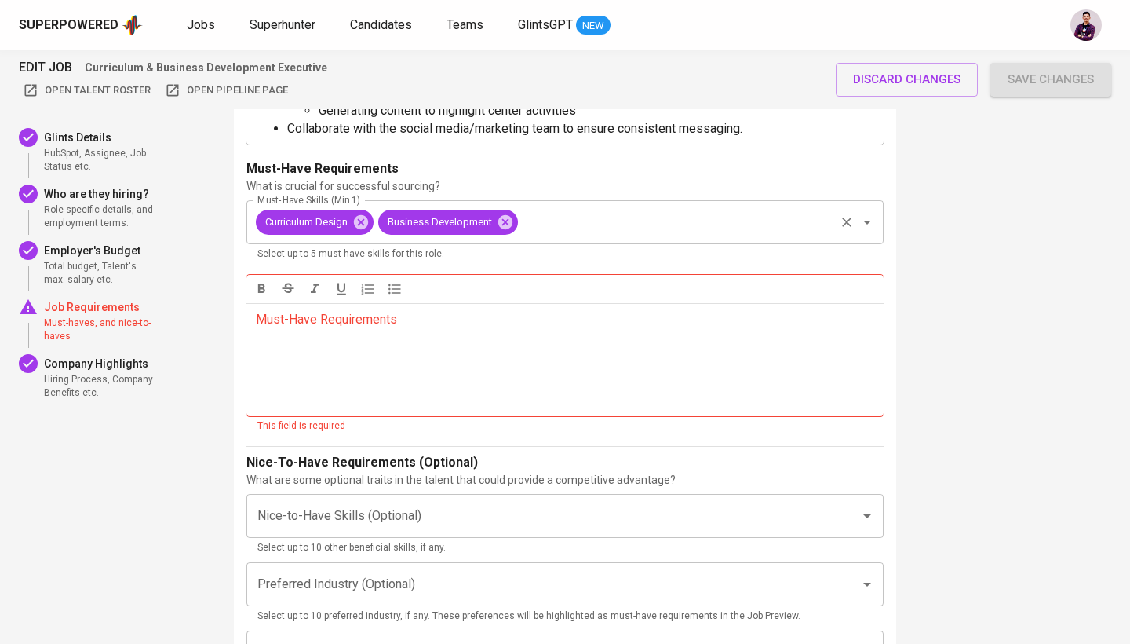
scroll to position [2583, 0]
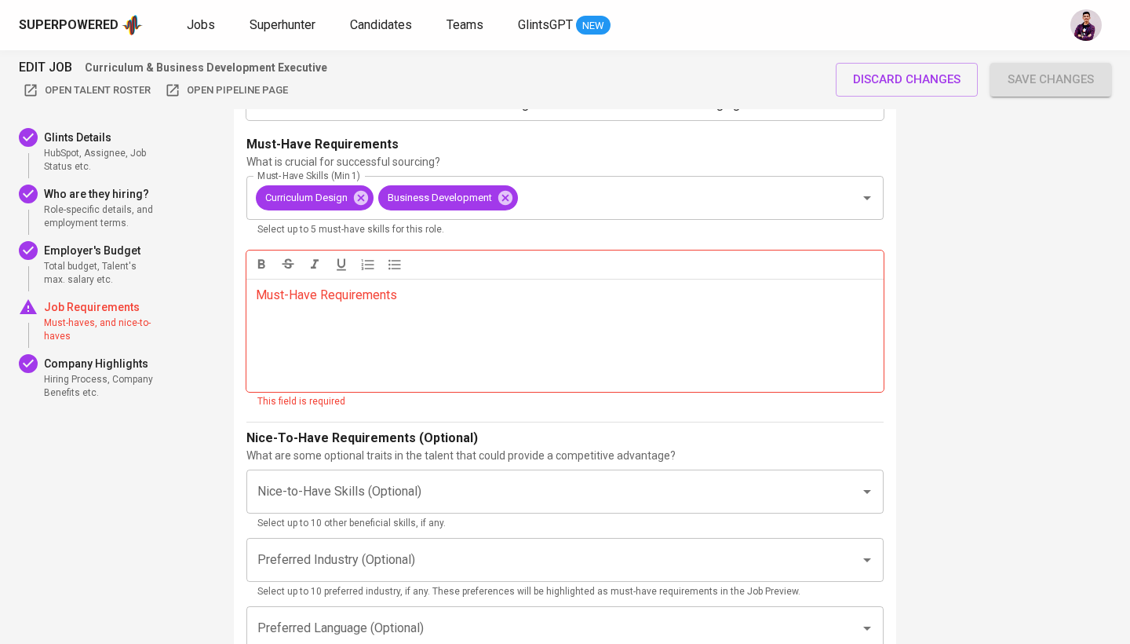
click at [529, 366] on div "Must-Have Requirements ﻿" at bounding box center [564, 335] width 637 height 113
click at [448, 286] on p "Must-Have Requirements ﻿" at bounding box center [565, 295] width 618 height 19
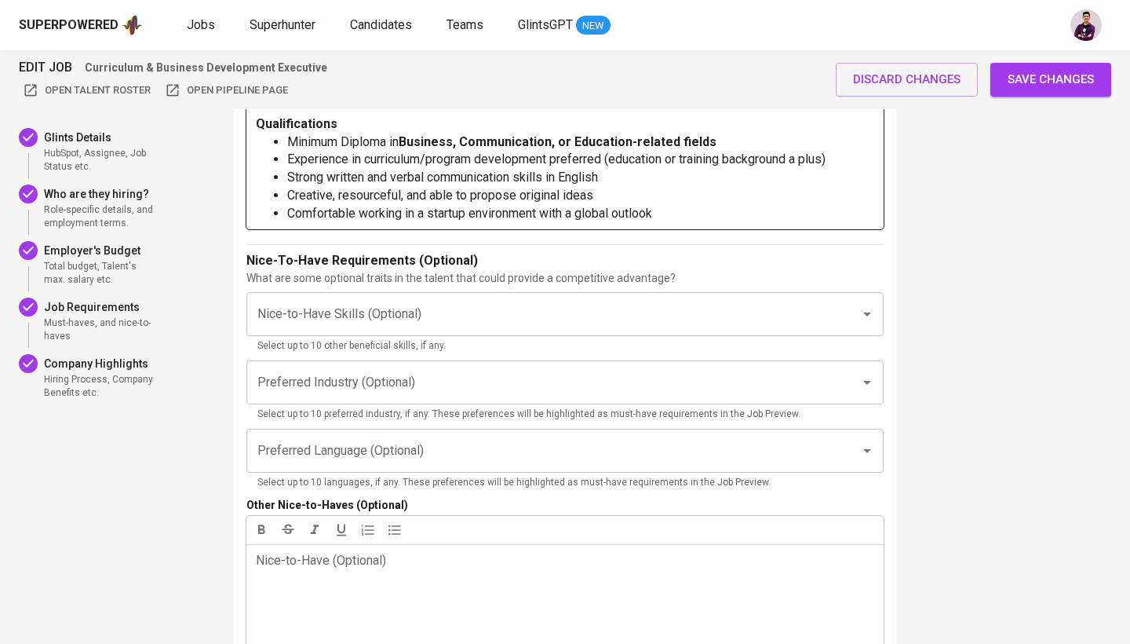
scroll to position [2607, 0]
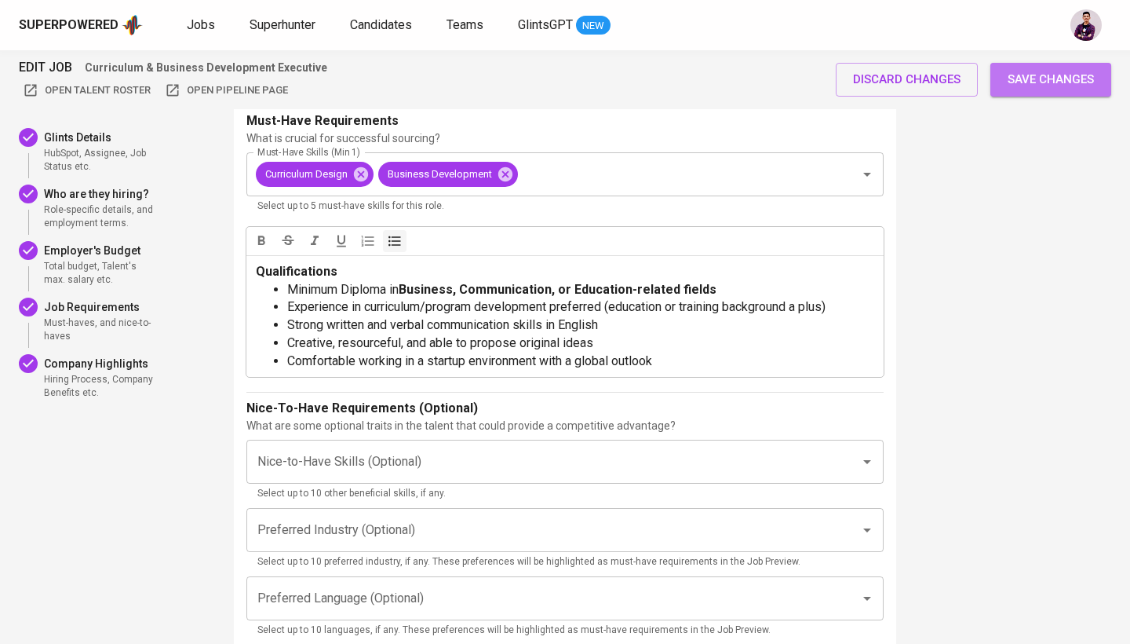
click at [1041, 76] on span "Save changes" at bounding box center [1051, 79] width 86 height 20
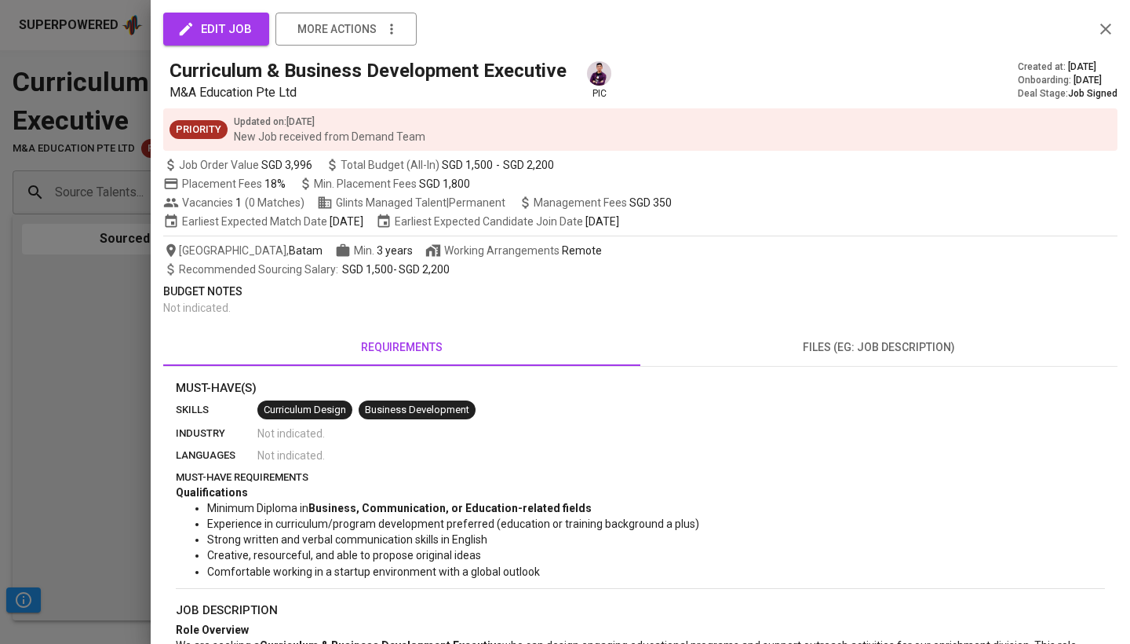
click at [1115, 27] on button "button" at bounding box center [1106, 29] width 24 height 24
